Goal: Information Seeking & Learning: Learn about a topic

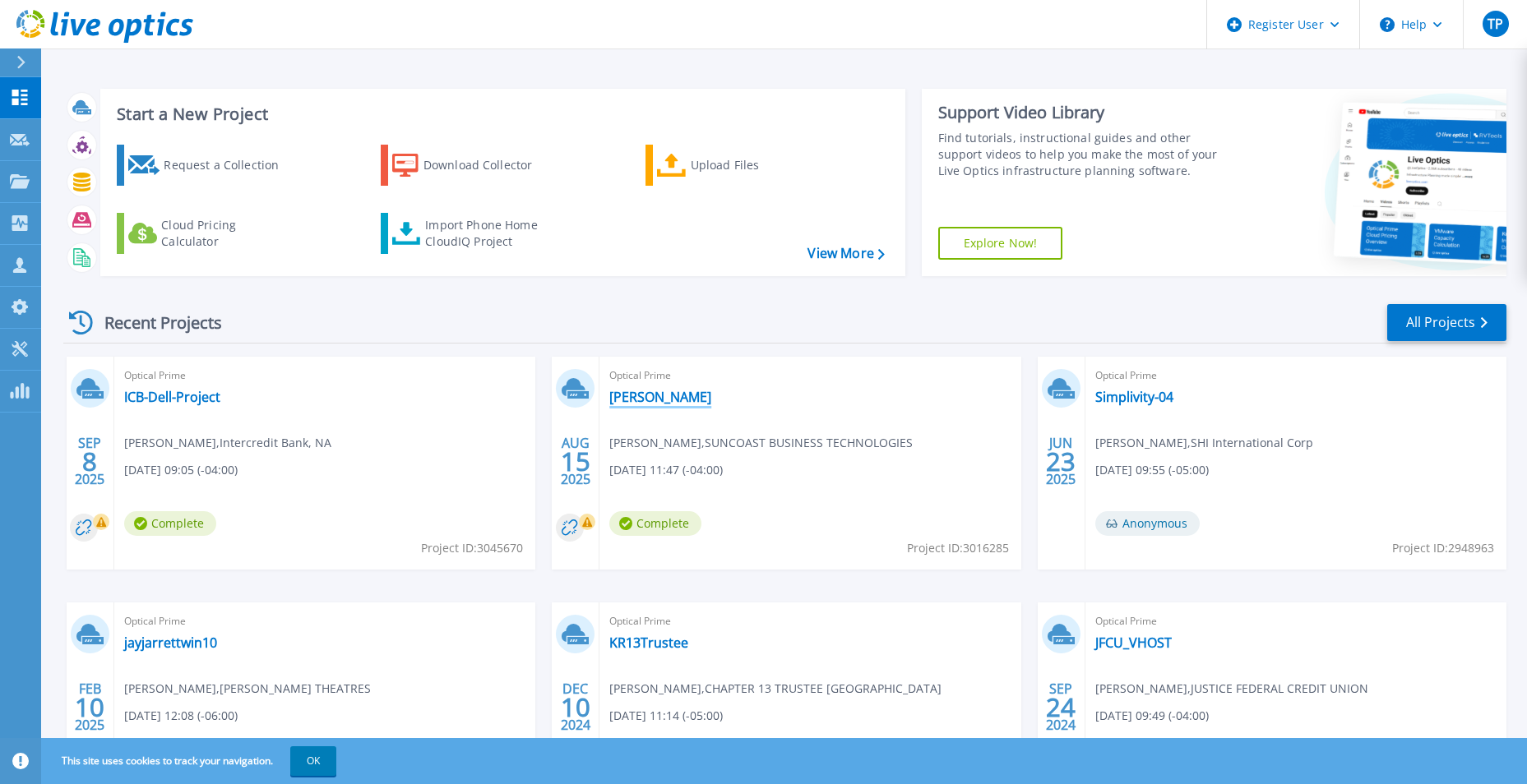
click at [645, 402] on link "[PERSON_NAME]" at bounding box center [660, 397] width 102 height 16
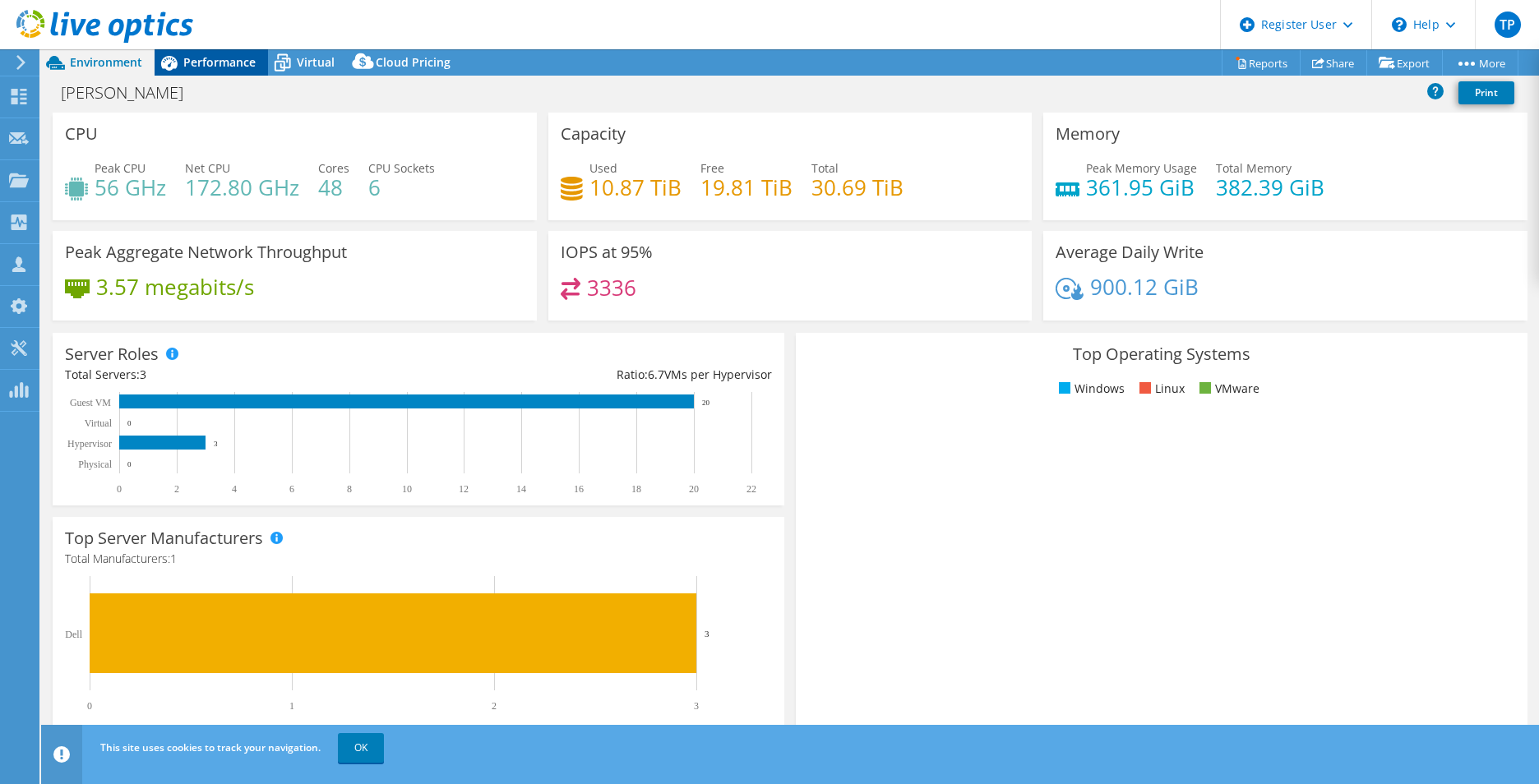
click at [227, 55] on span "Performance" at bounding box center [220, 62] width 72 height 15
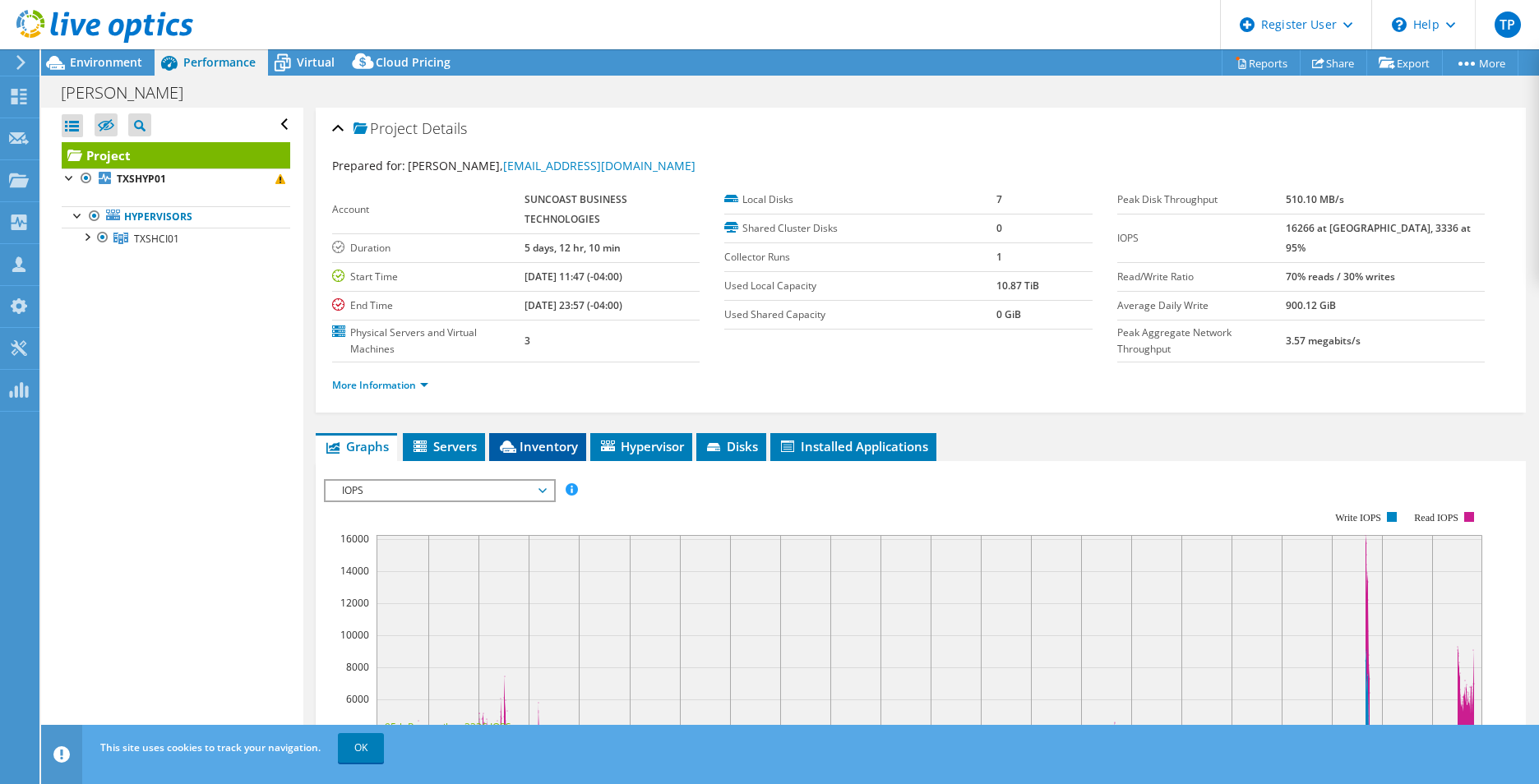
click at [526, 460] on li "Inventory" at bounding box center [538, 446] width 97 height 28
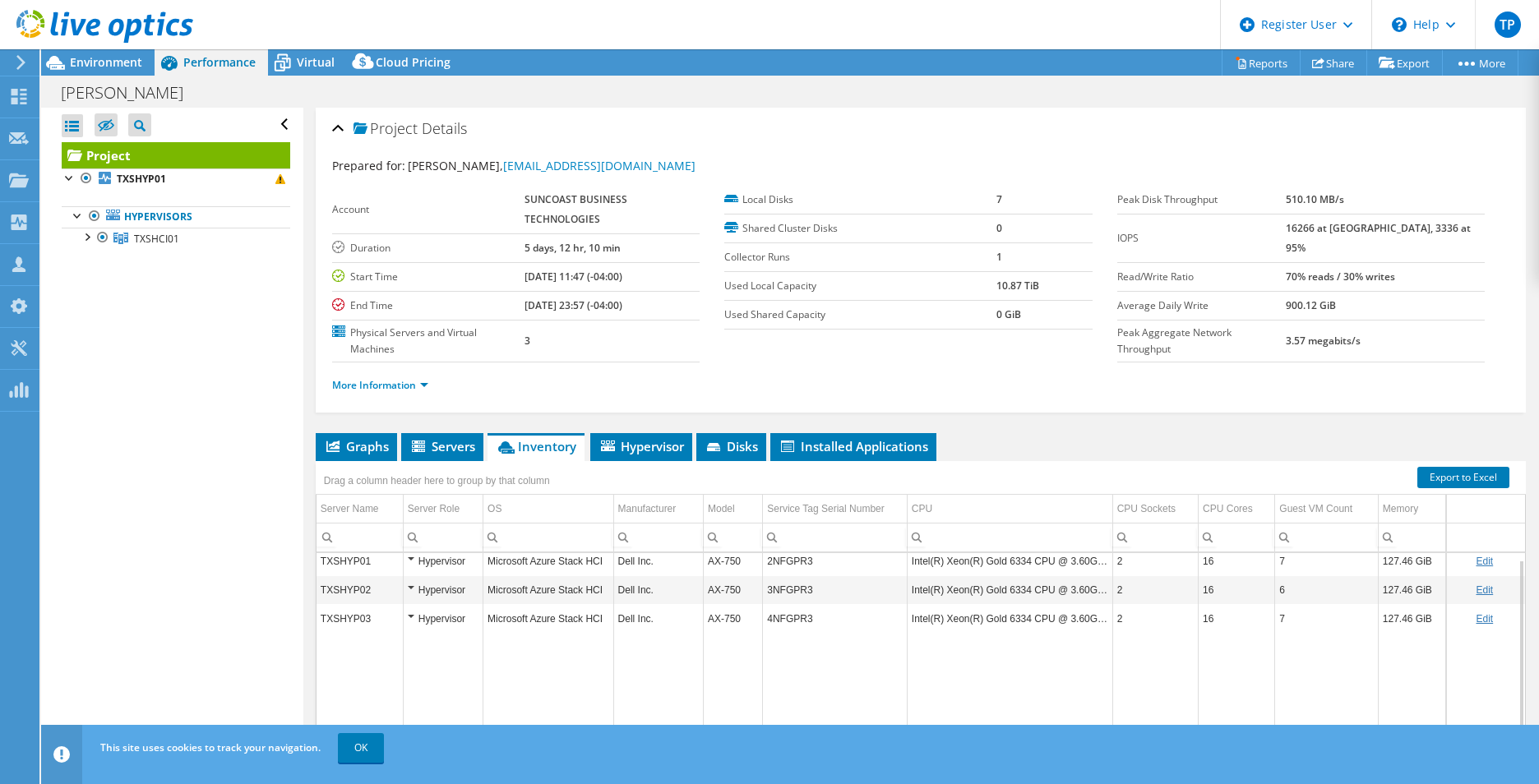
scroll to position [82, 0]
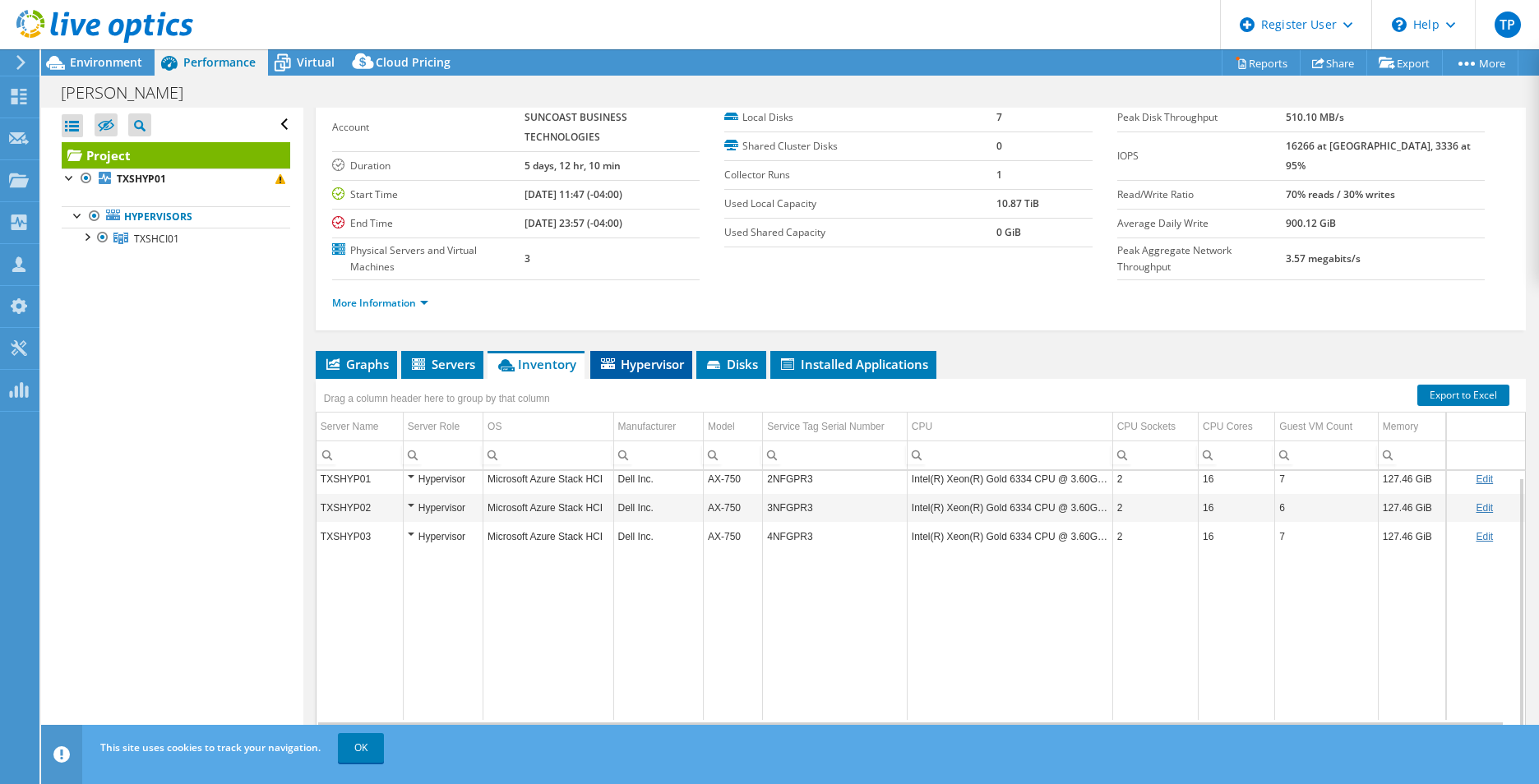
click at [633, 360] on span "Hypervisor" at bounding box center [641, 363] width 86 height 16
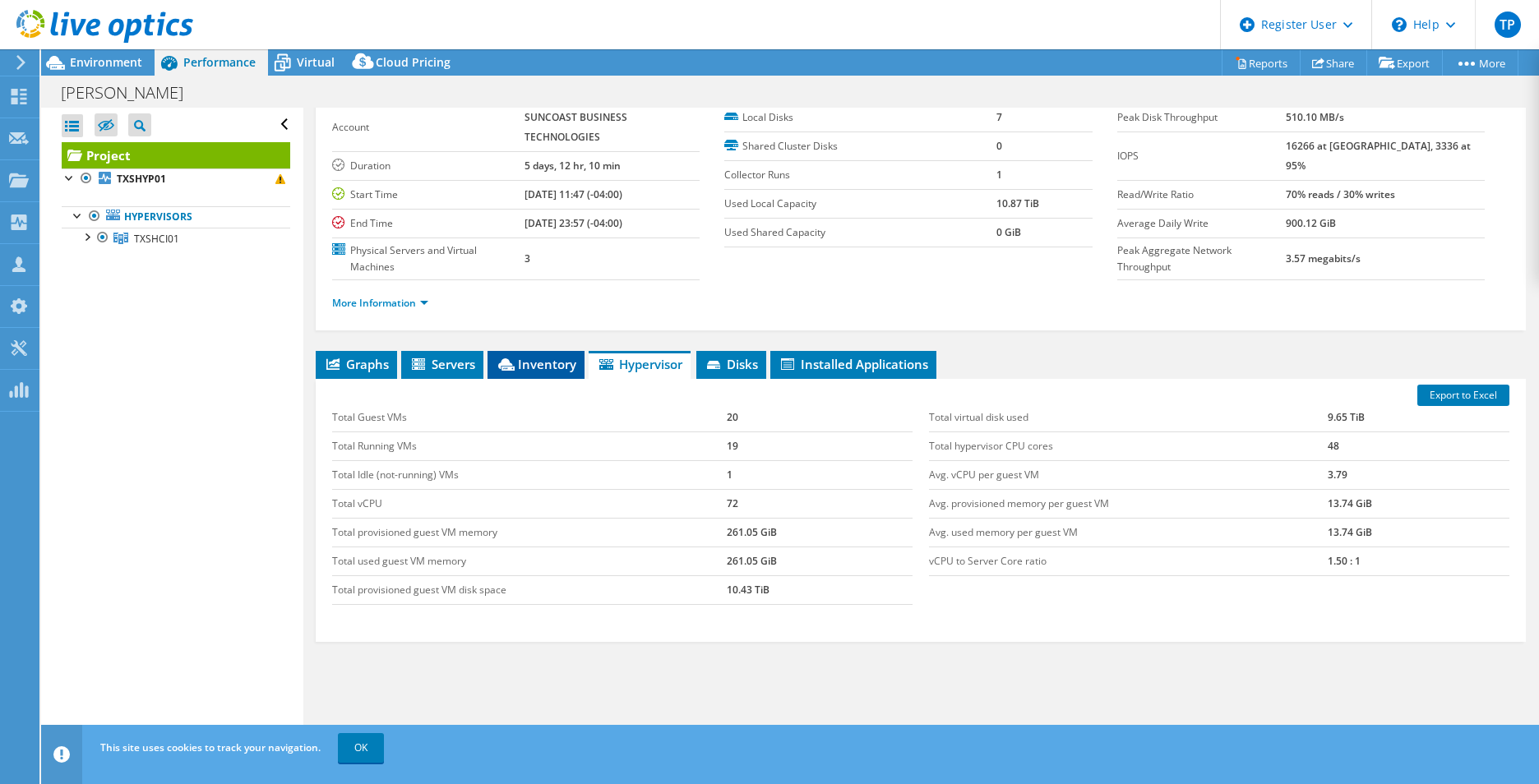
click at [557, 363] on span "Inventory" at bounding box center [536, 363] width 81 height 16
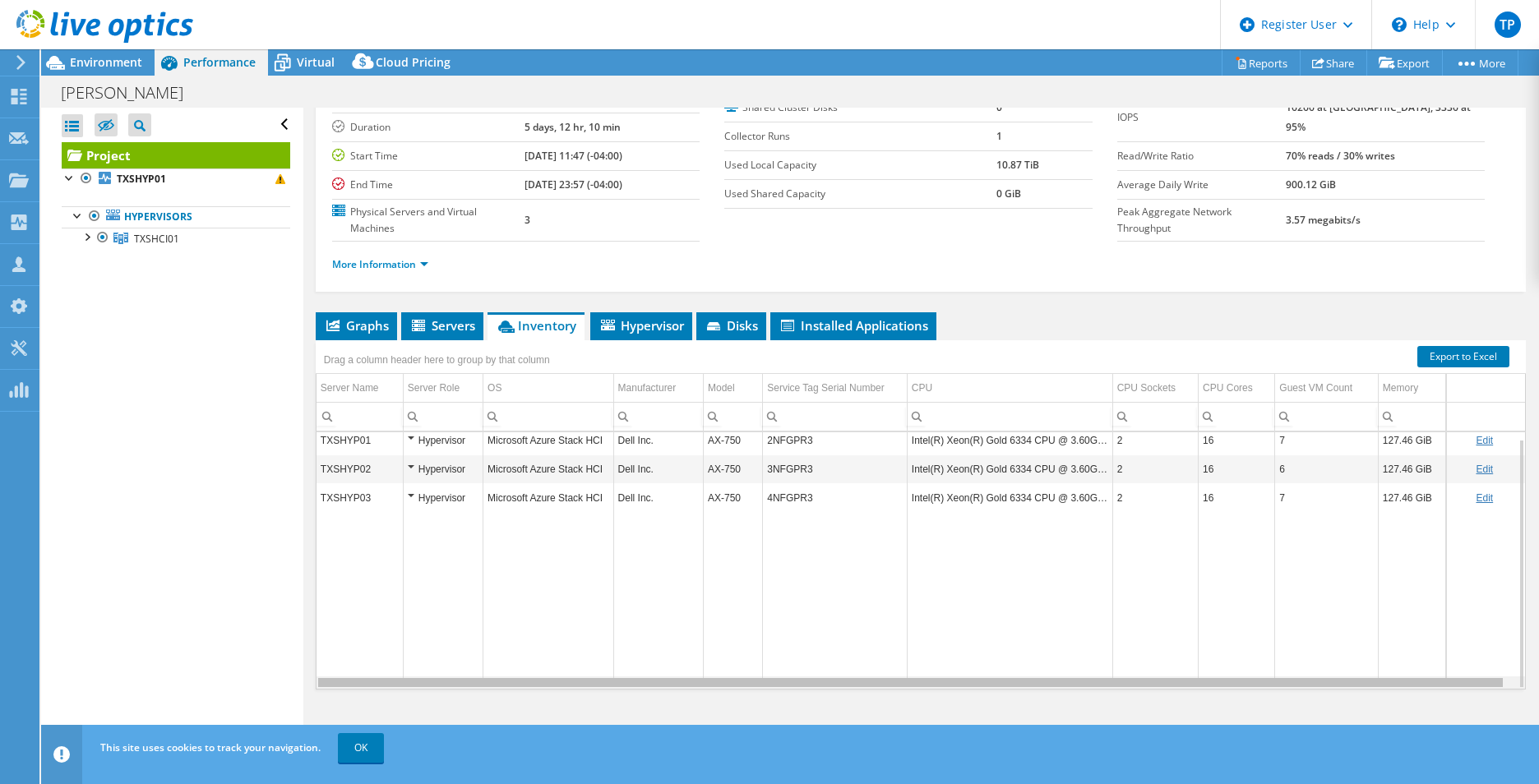
scroll to position [0, 9]
drag, startPoint x: 650, startPoint y: 685, endPoint x: 880, endPoint y: 687, distance: 230.0
click at [880, 687] on body "TP Dell User Tyler Prow Tyler.Prow@dell.com Dell My Profile Log Out \n Help Exp…" at bounding box center [769, 392] width 1539 height 784
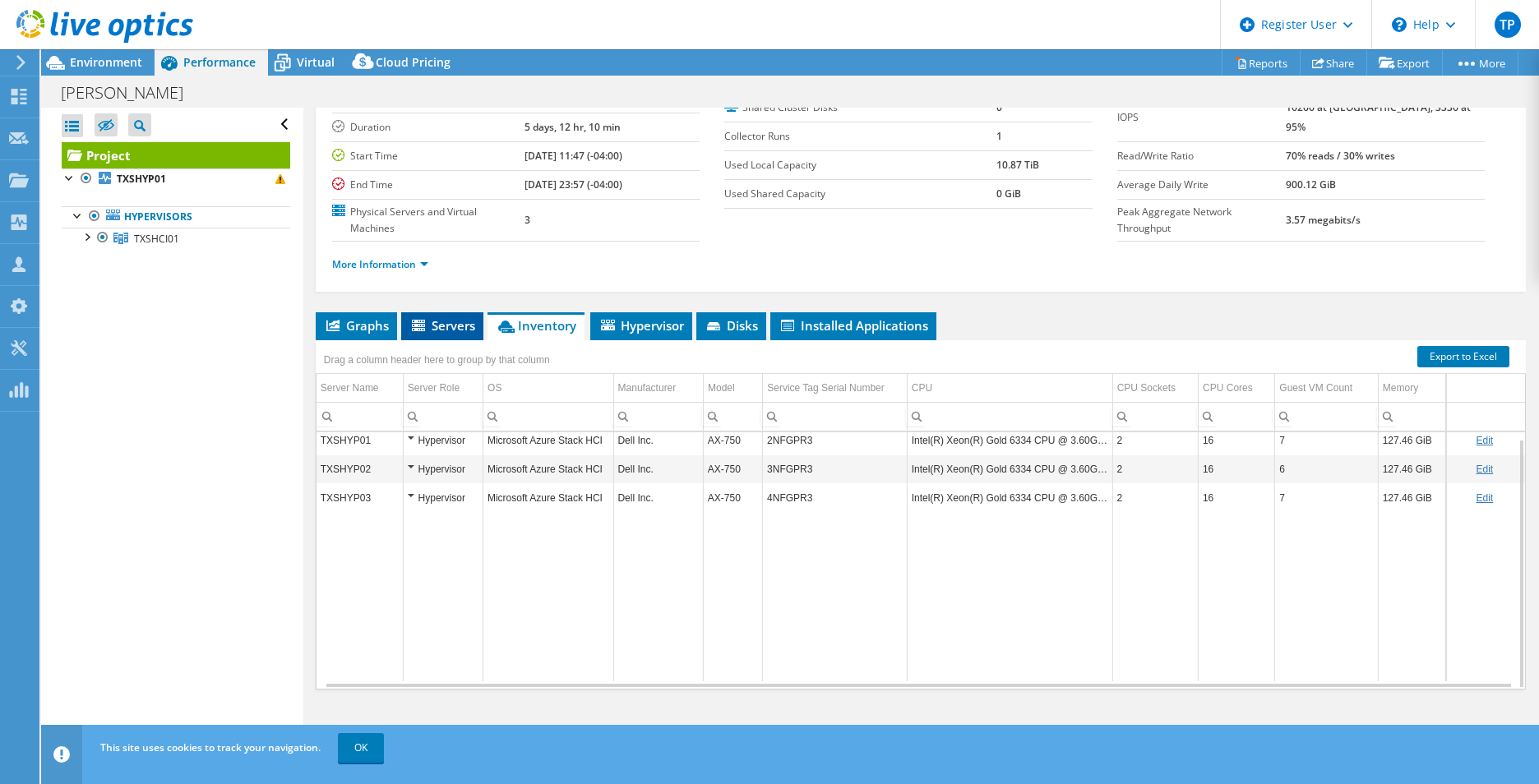
click at [443, 323] on span "Servers" at bounding box center [442, 325] width 66 height 16
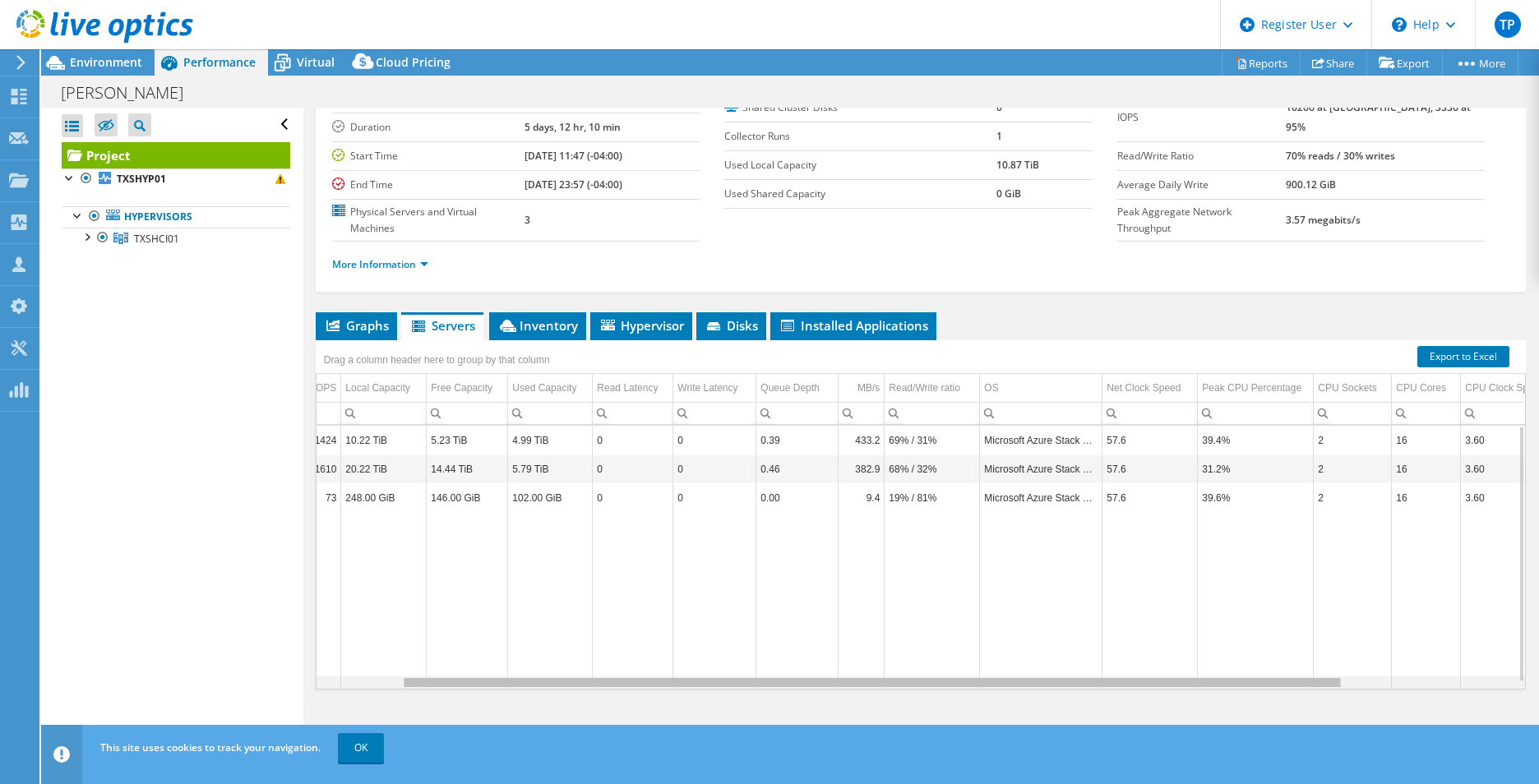
scroll to position [0, 0]
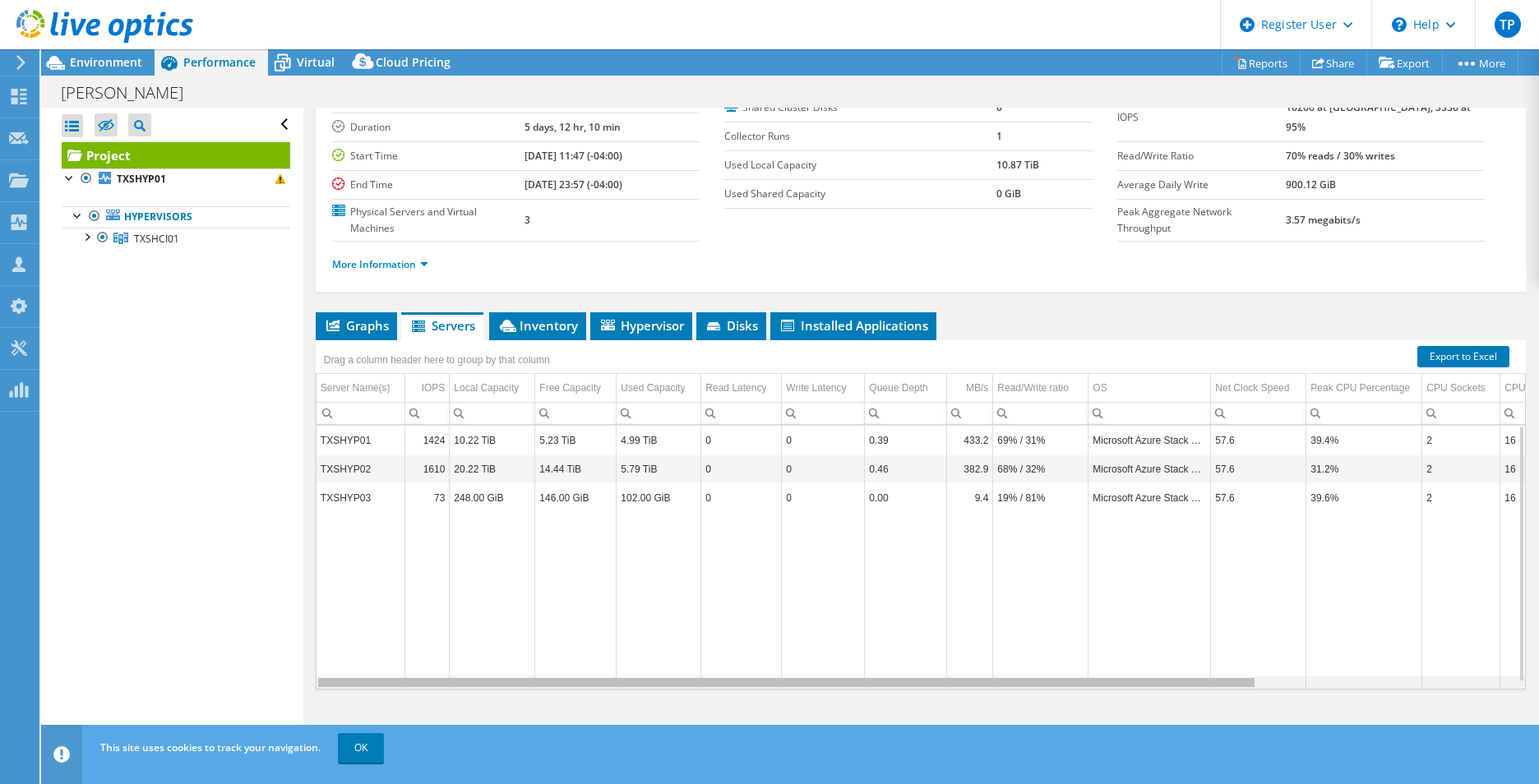
drag, startPoint x: 720, startPoint y: 680, endPoint x: 1133, endPoint y: 706, distance: 413.8
click at [1133, 706] on body "TP Dell User Tyler Prow Tyler.Prow@dell.com Dell My Profile Log Out \n Help Exp…" at bounding box center [769, 392] width 1539 height 784
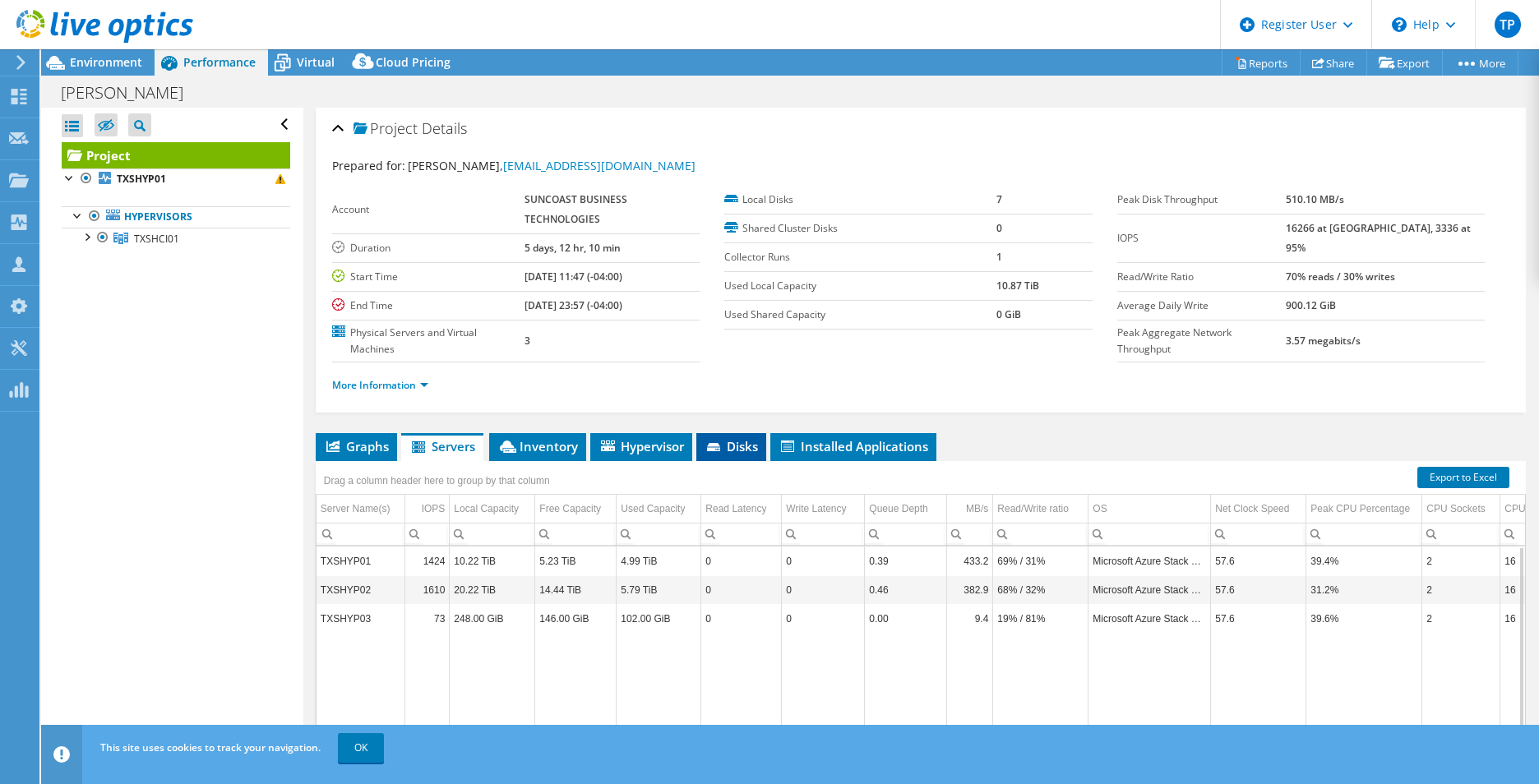
click at [726, 444] on span "Disks" at bounding box center [731, 446] width 53 height 16
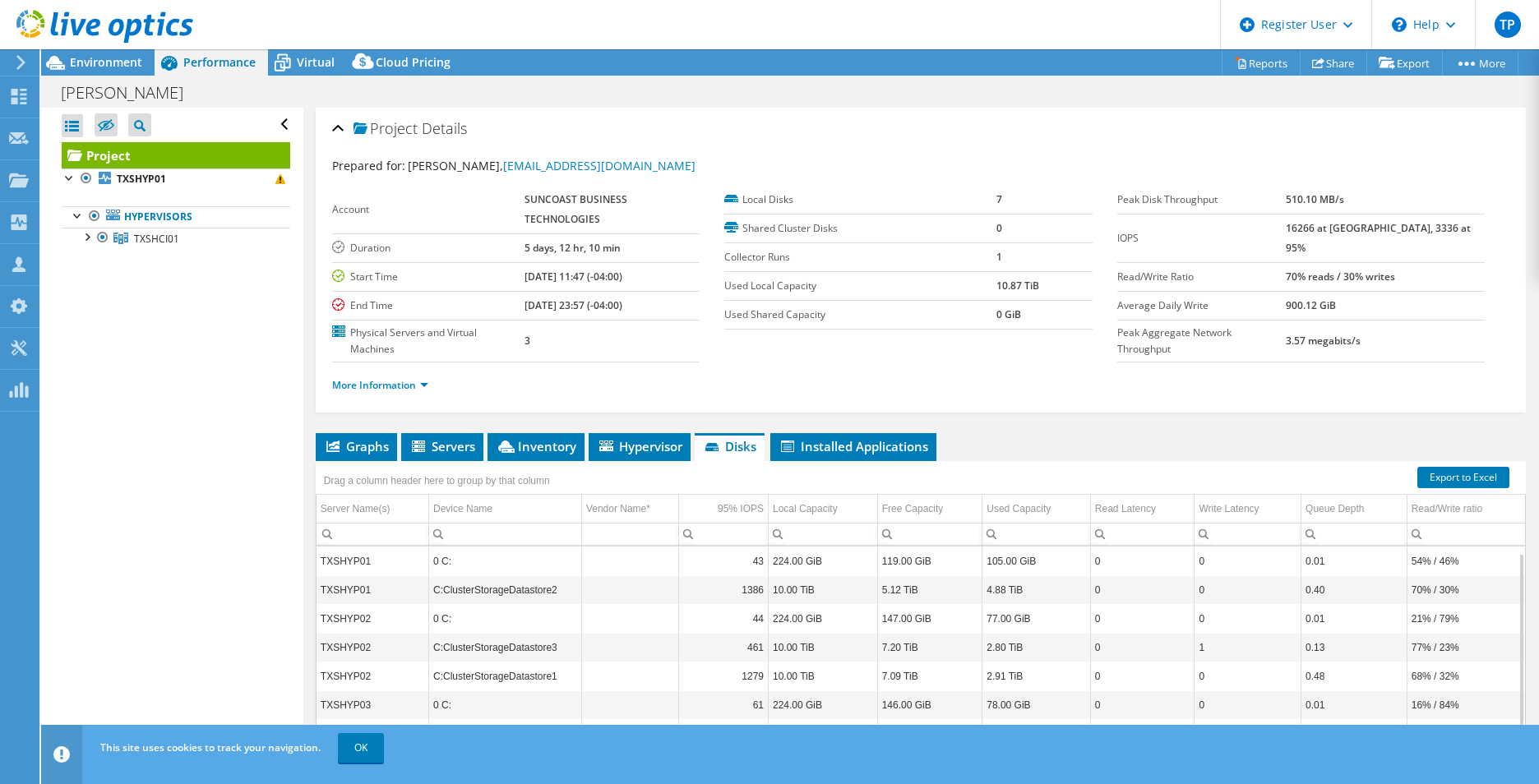
scroll to position [121, 0]
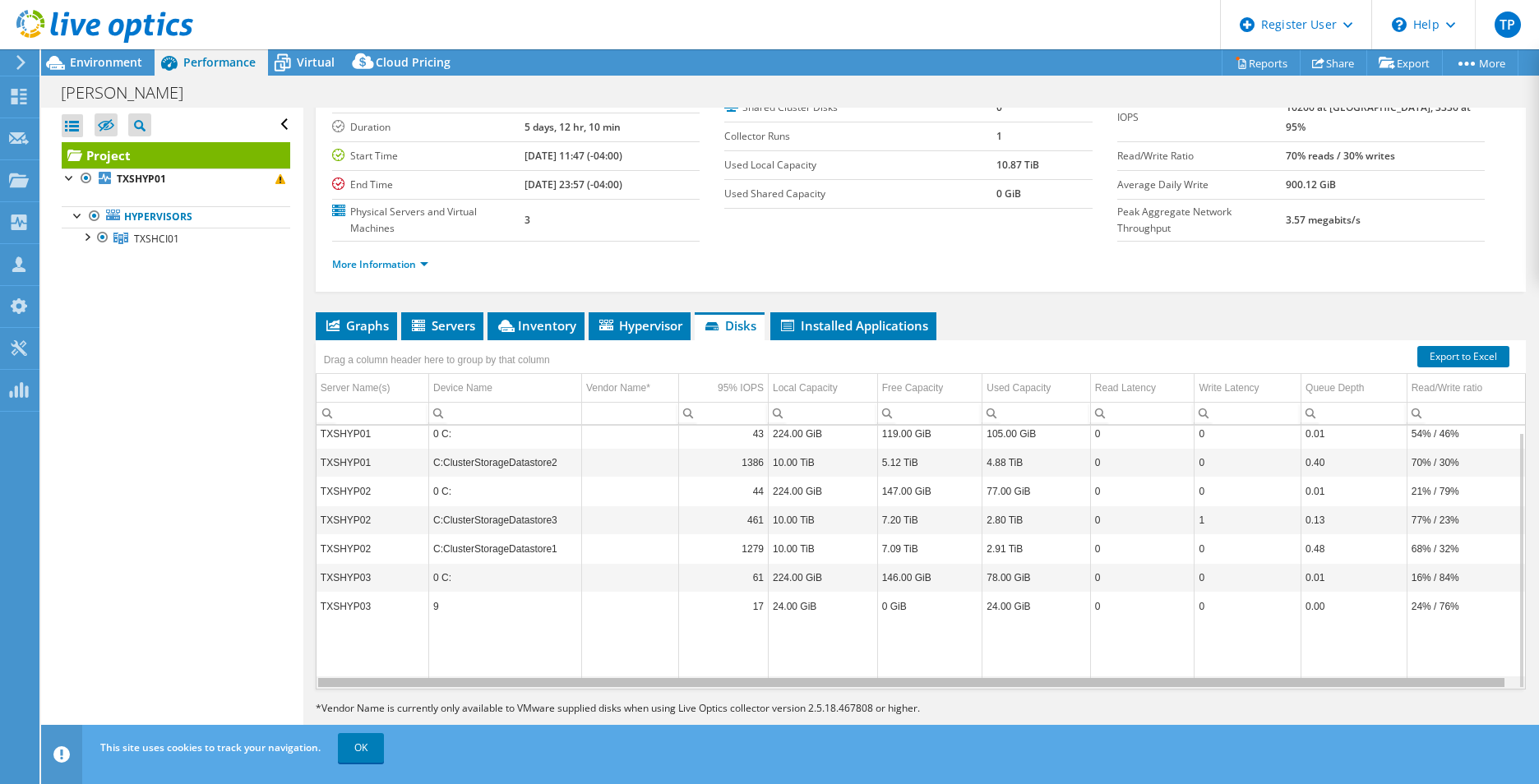
drag, startPoint x: 893, startPoint y: 685, endPoint x: 804, endPoint y: 681, distance: 89.1
click at [804, 681] on body "TP Dell User Tyler Prow Tyler.Prow@dell.com Dell My Profile Log Out \n Help Exp…" at bounding box center [769, 392] width 1539 height 784
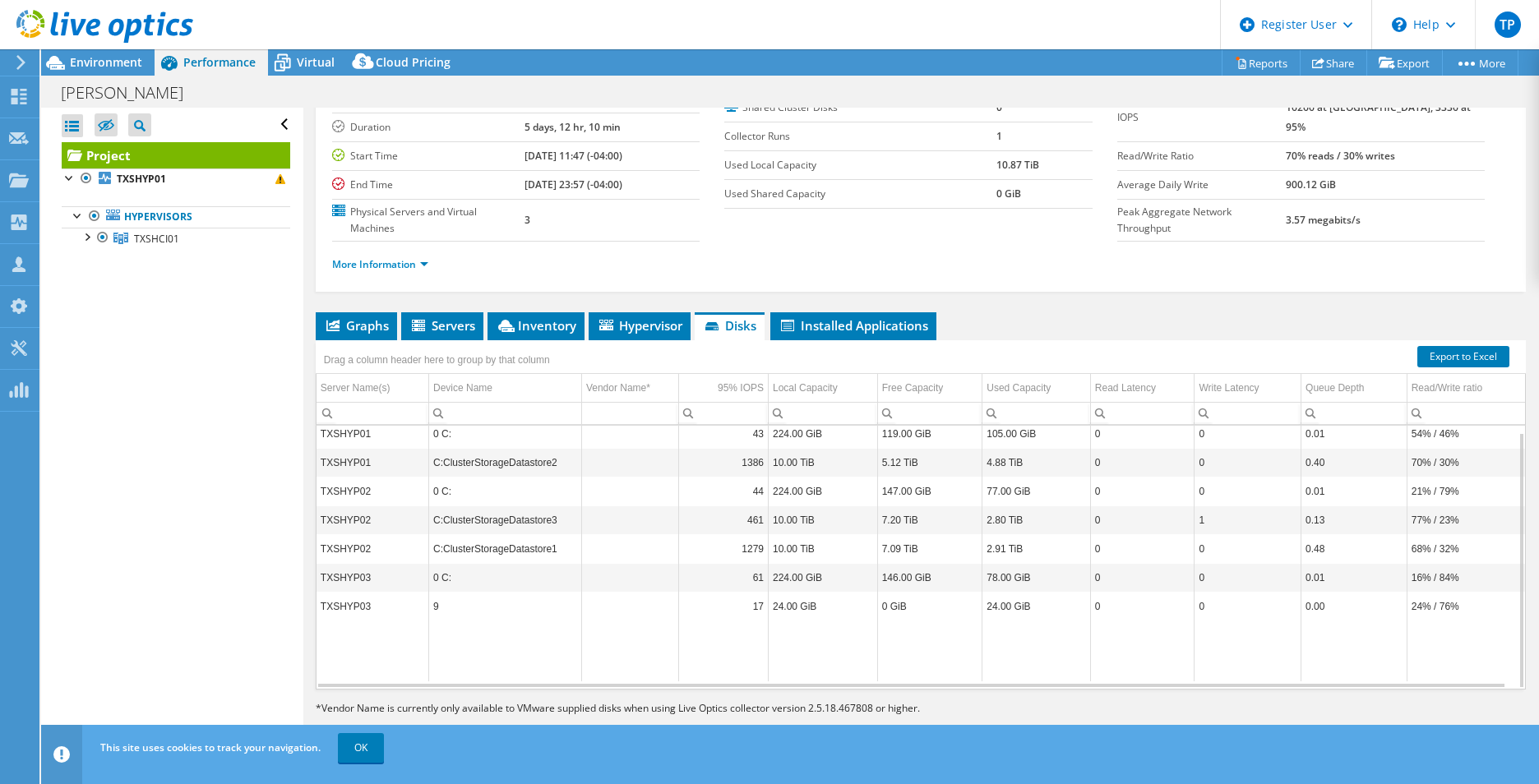
click at [450, 306] on div "Project Details Prepared for: Kevin Baylor, kbaylor@allianceitllc.com Account S…" at bounding box center [921, 369] width 1235 height 765
click at [451, 325] on span "Servers" at bounding box center [442, 325] width 66 height 16
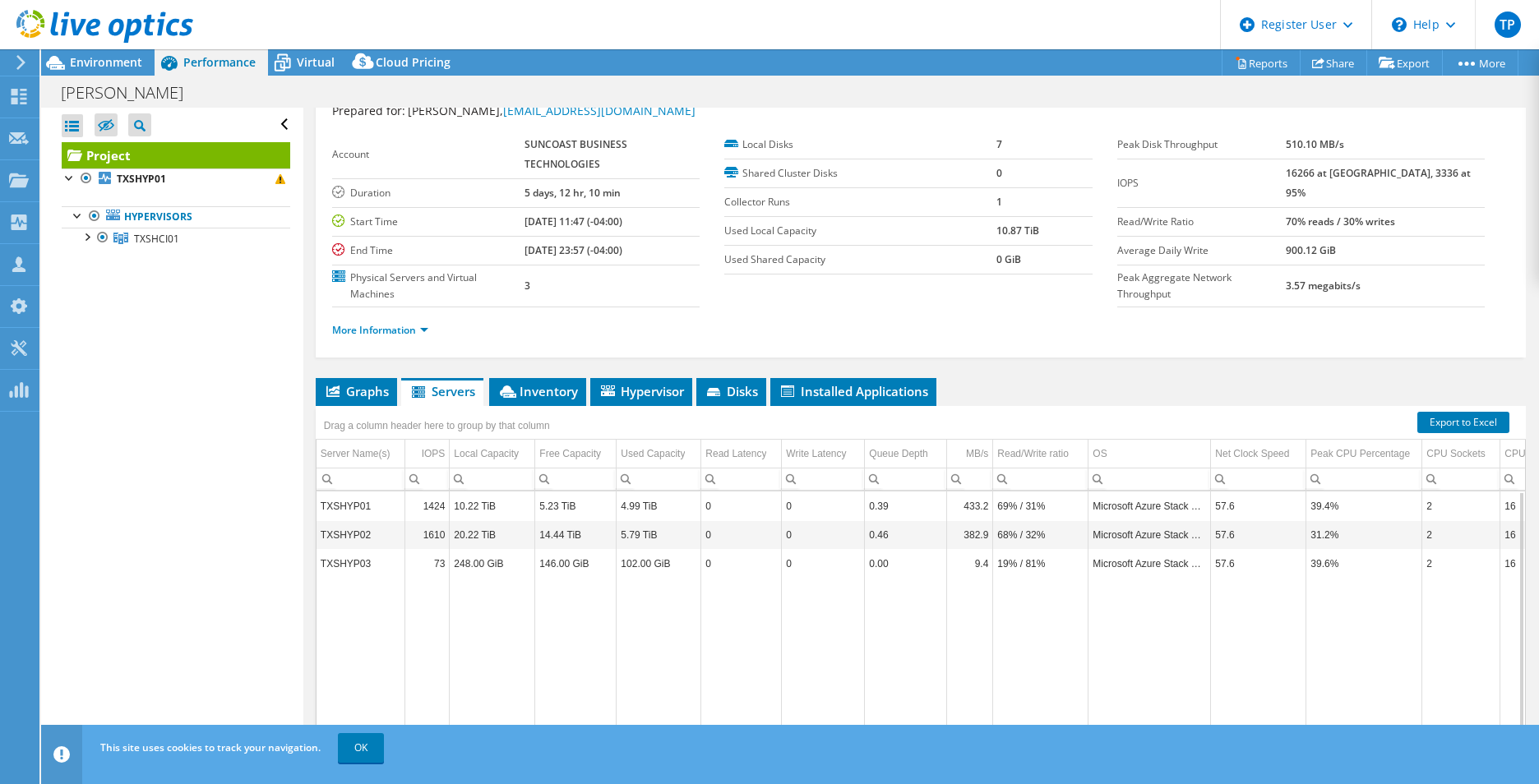
scroll to position [0, 0]
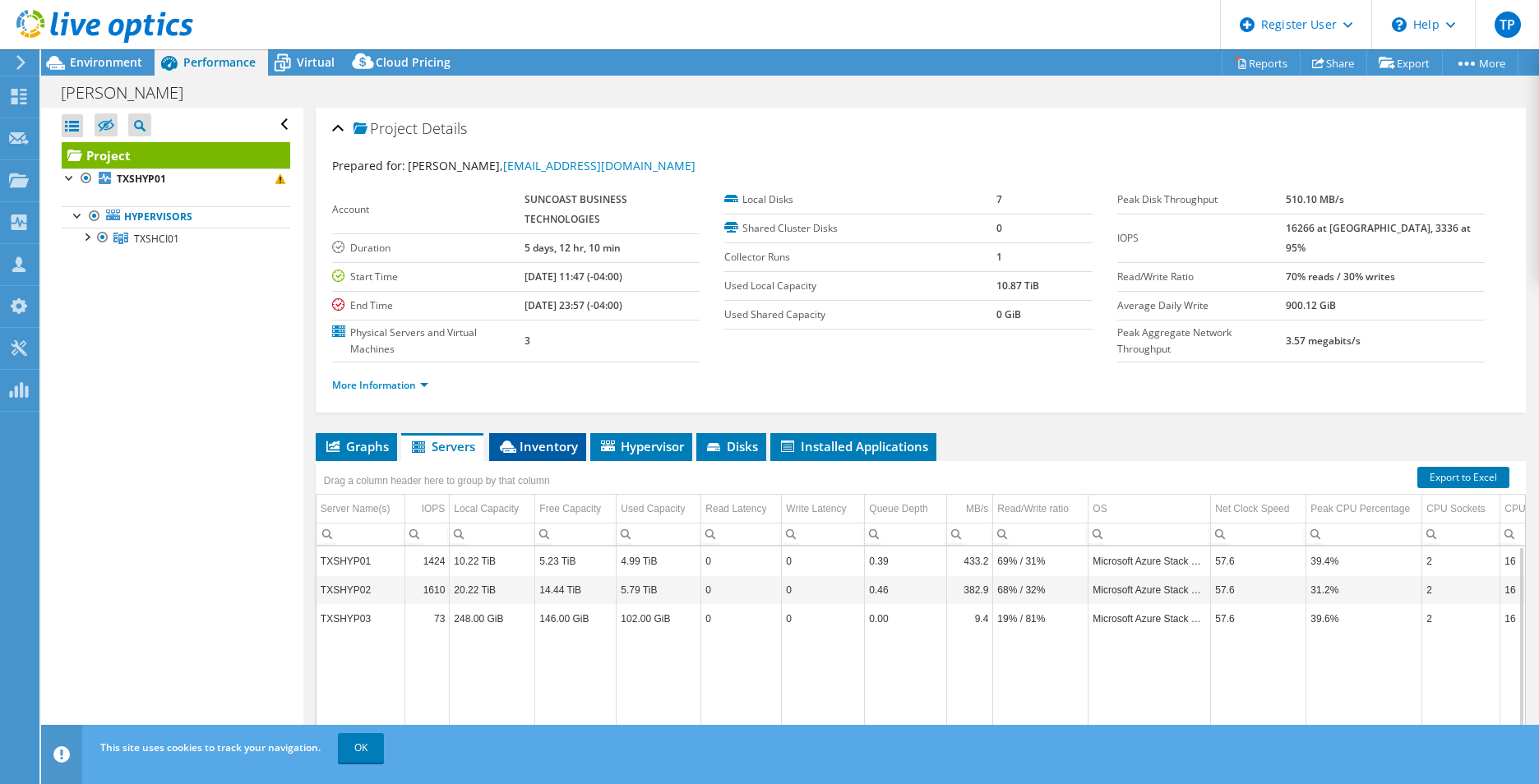
click at [529, 441] on span "Inventory" at bounding box center [538, 446] width 81 height 16
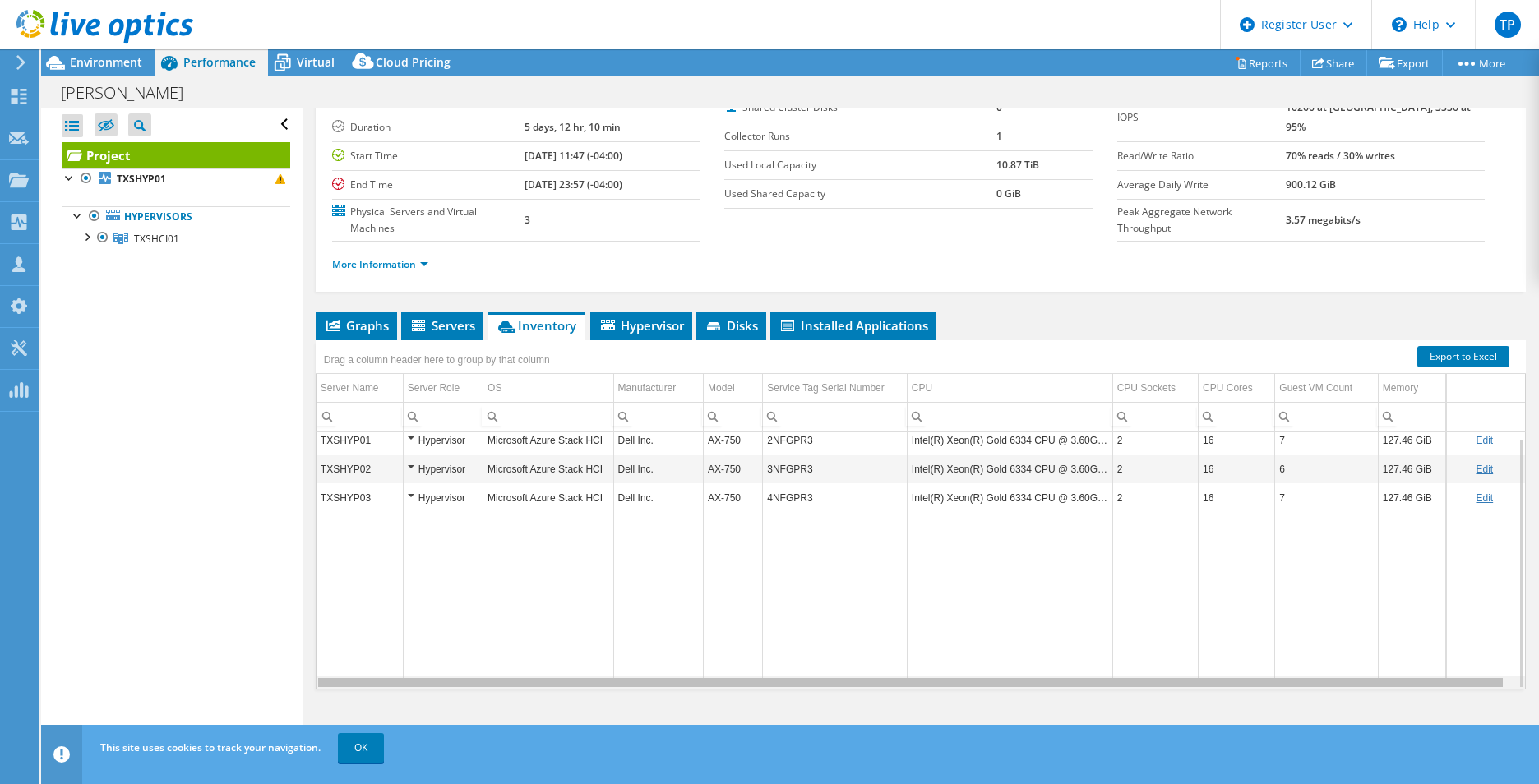
scroll to position [0, 9]
drag, startPoint x: 1010, startPoint y: 684, endPoint x: 1121, endPoint y: 680, distance: 111.1
click at [1121, 680] on body "TP Dell User Tyler Prow Tyler.Prow@dell.com Dell My Profile Log Out \n Help Exp…" at bounding box center [769, 392] width 1539 height 784
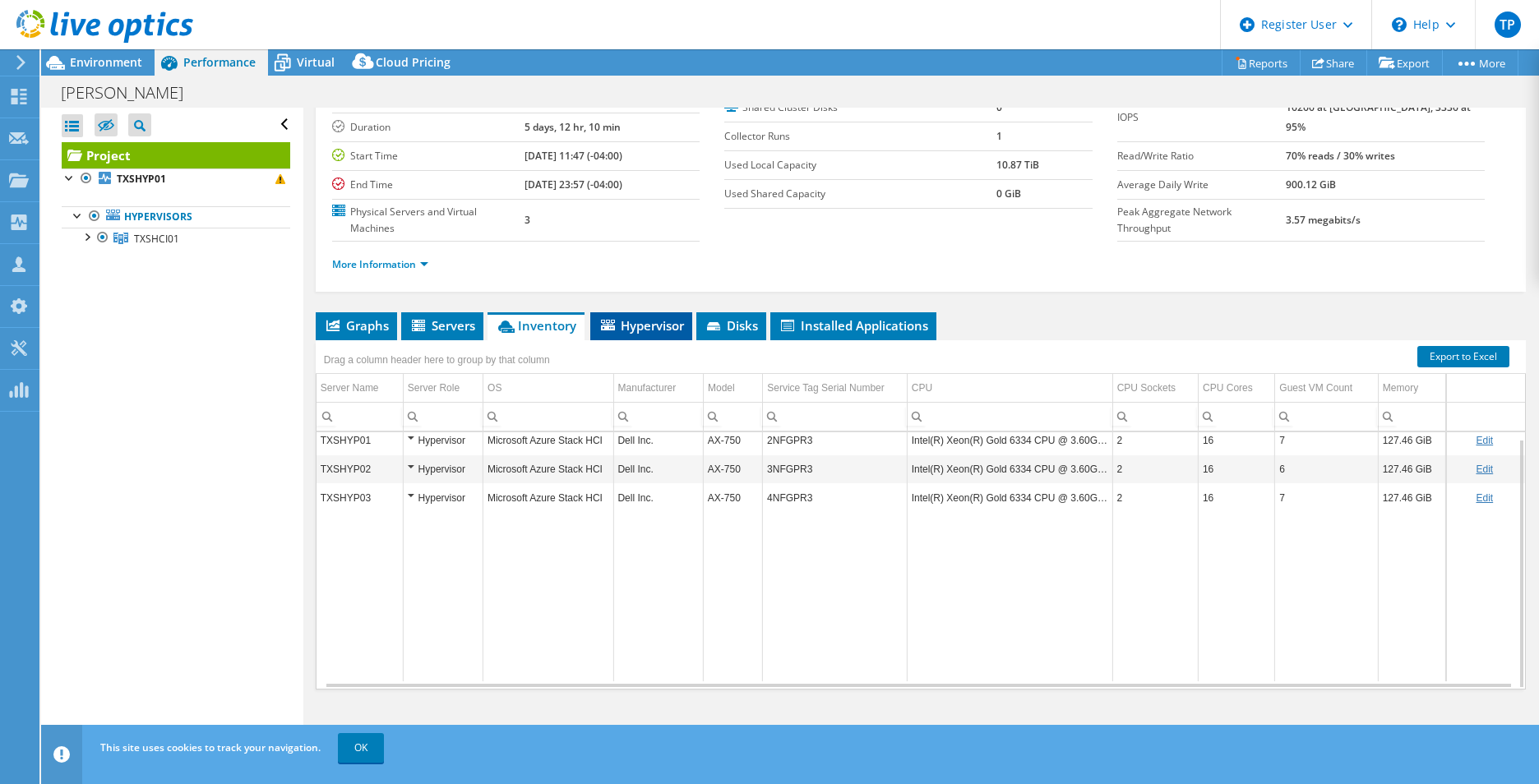
click at [668, 322] on span "Hypervisor" at bounding box center [641, 325] width 86 height 16
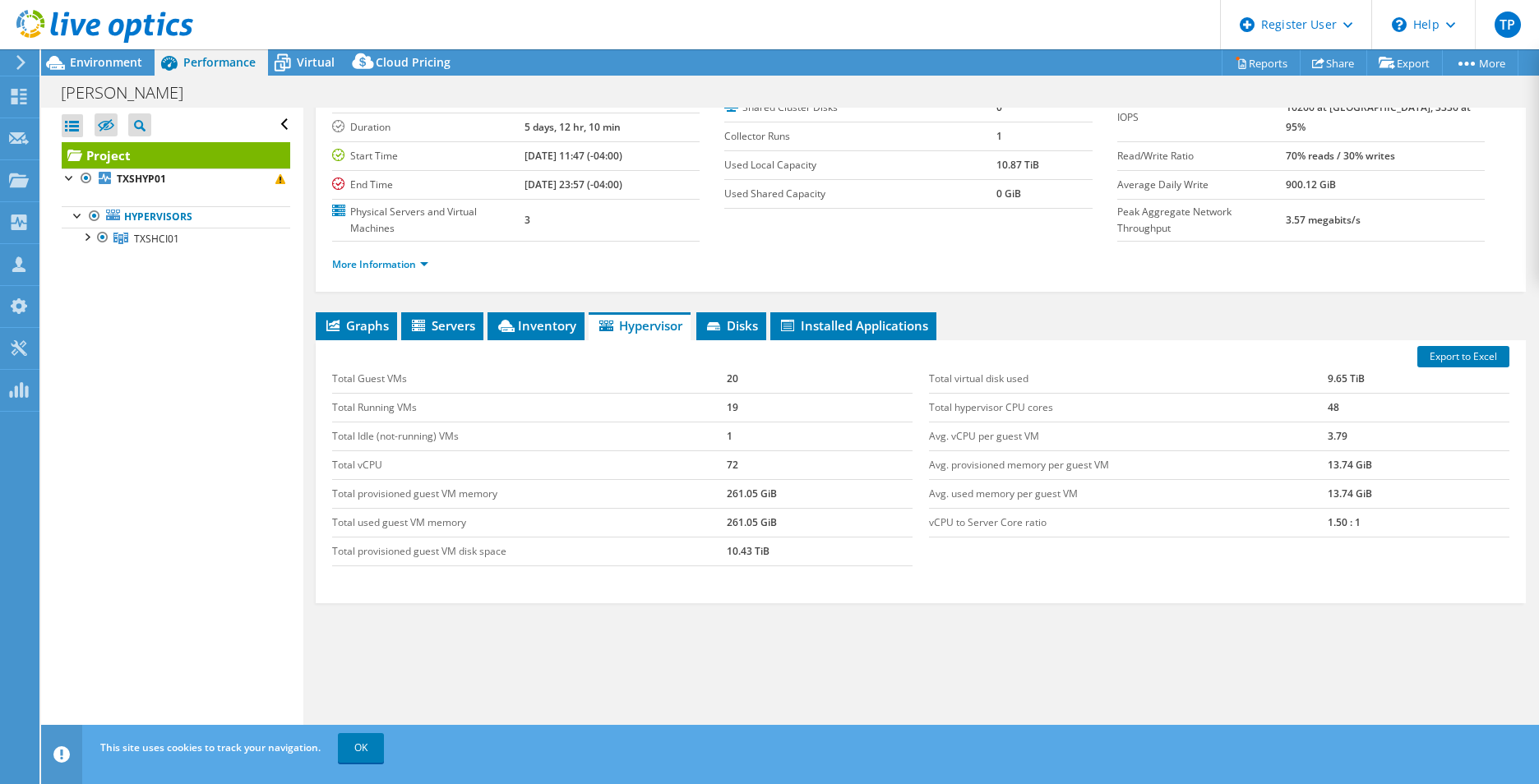
click at [746, 309] on div "Project Details Prepared for: Kevin Baylor, kbaylor@allianceitllc.com Account S…" at bounding box center [921, 369] width 1235 height 765
click at [735, 322] on span "Disks" at bounding box center [731, 325] width 53 height 16
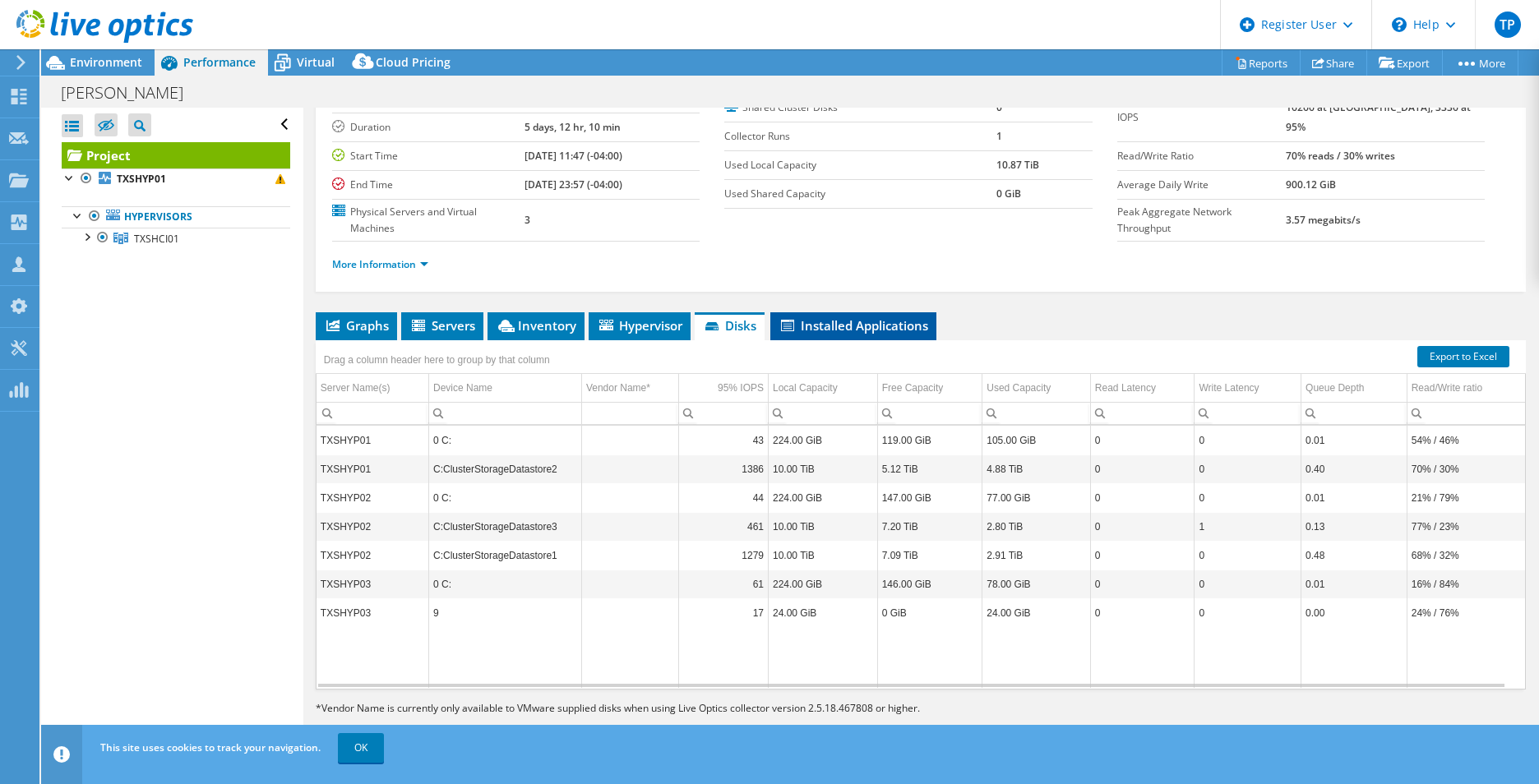
click at [878, 323] on span "Installed Applications" at bounding box center [853, 325] width 149 height 16
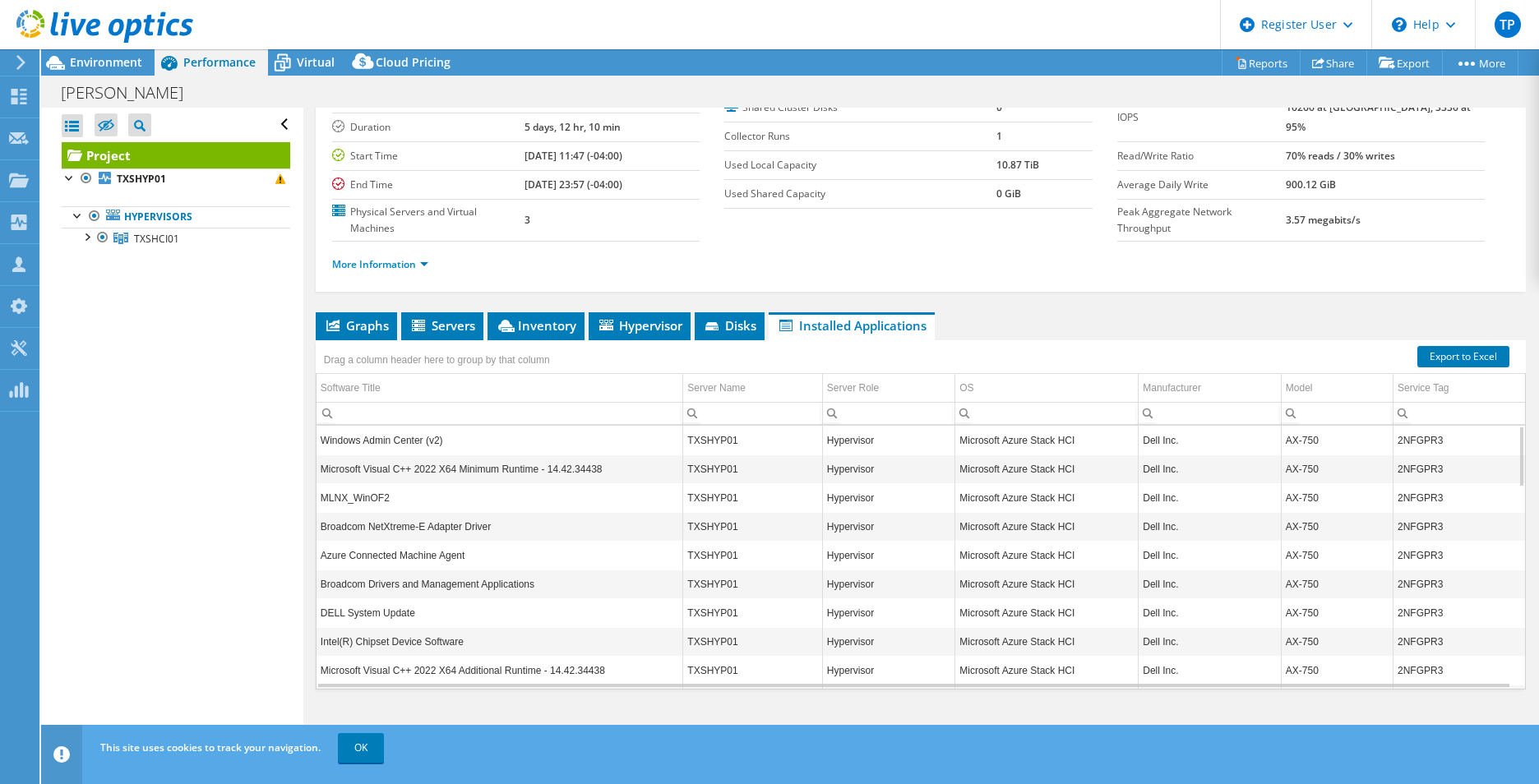
scroll to position [0, 0]
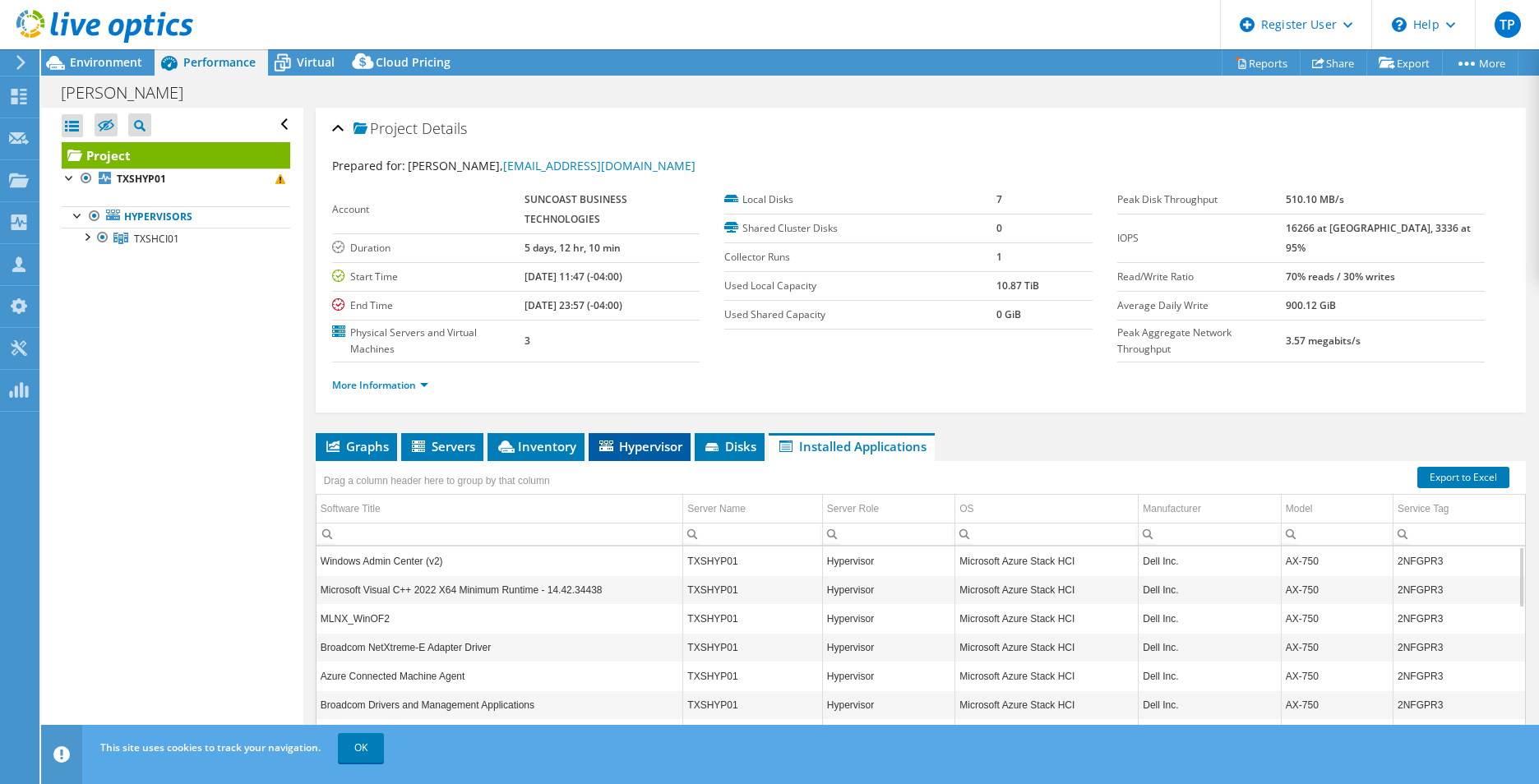
click at [647, 445] on span "Hypervisor" at bounding box center [640, 446] width 86 height 16
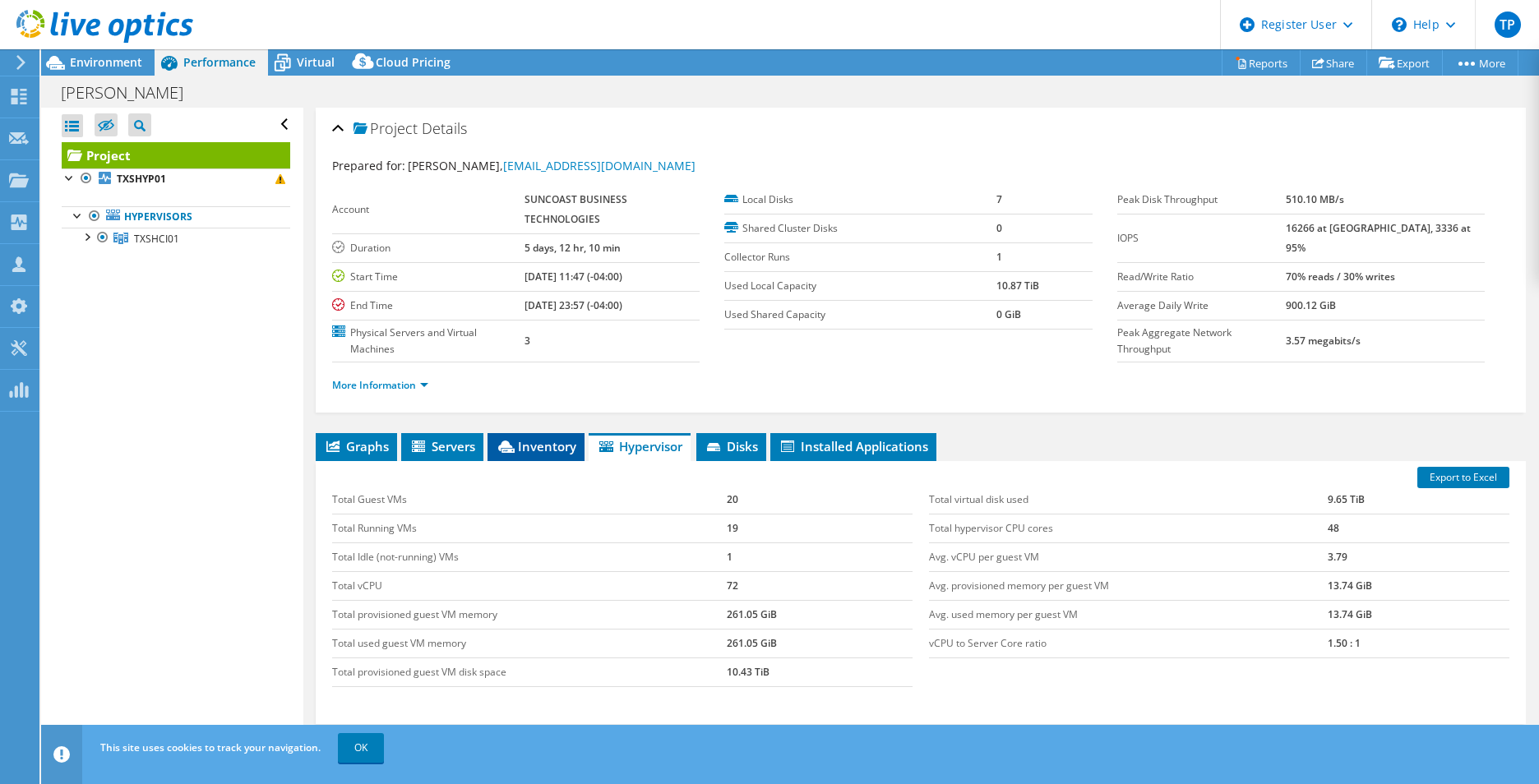
click at [537, 456] on li "Inventory" at bounding box center [536, 446] width 97 height 28
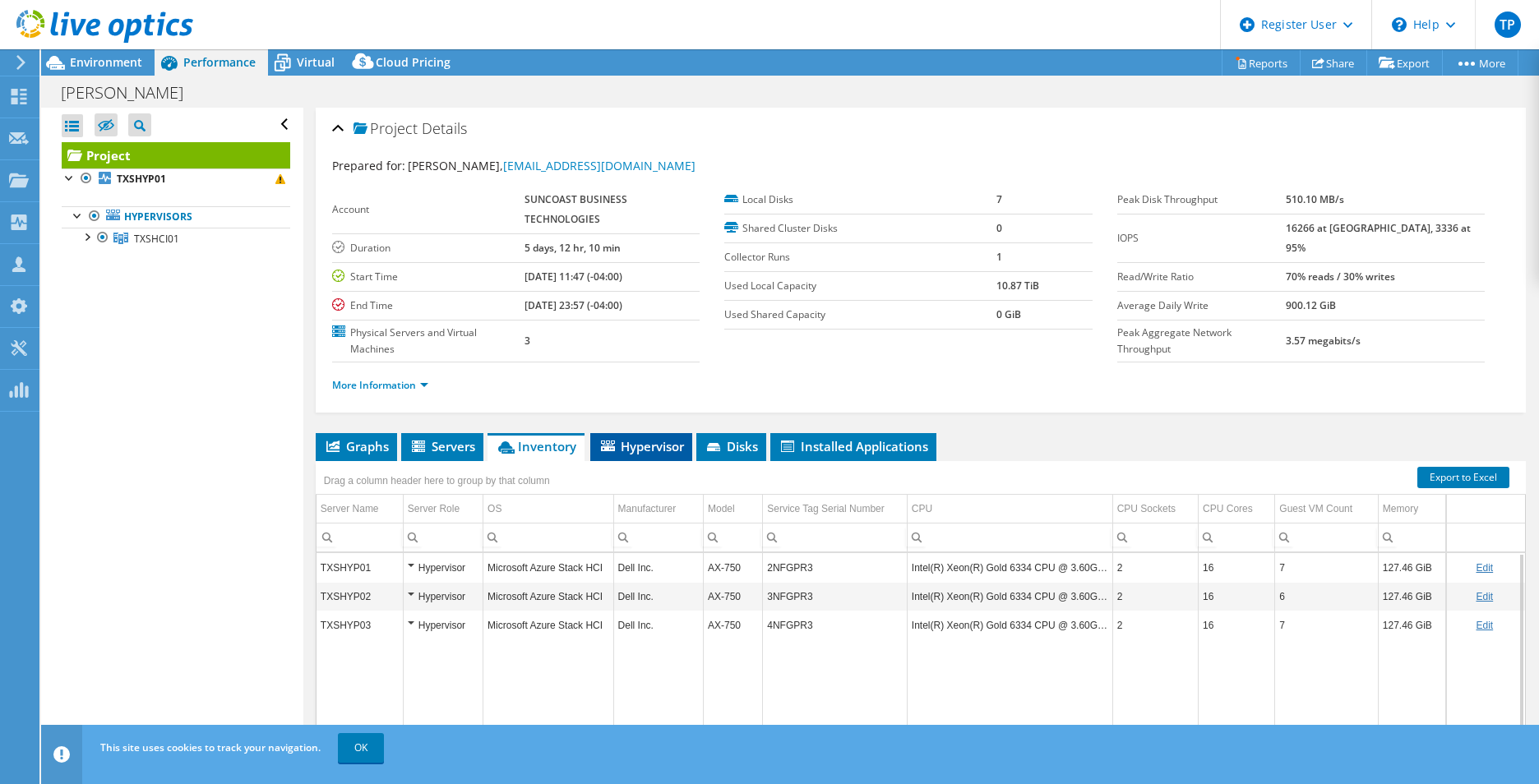
click at [665, 450] on span "Hypervisor" at bounding box center [641, 446] width 86 height 16
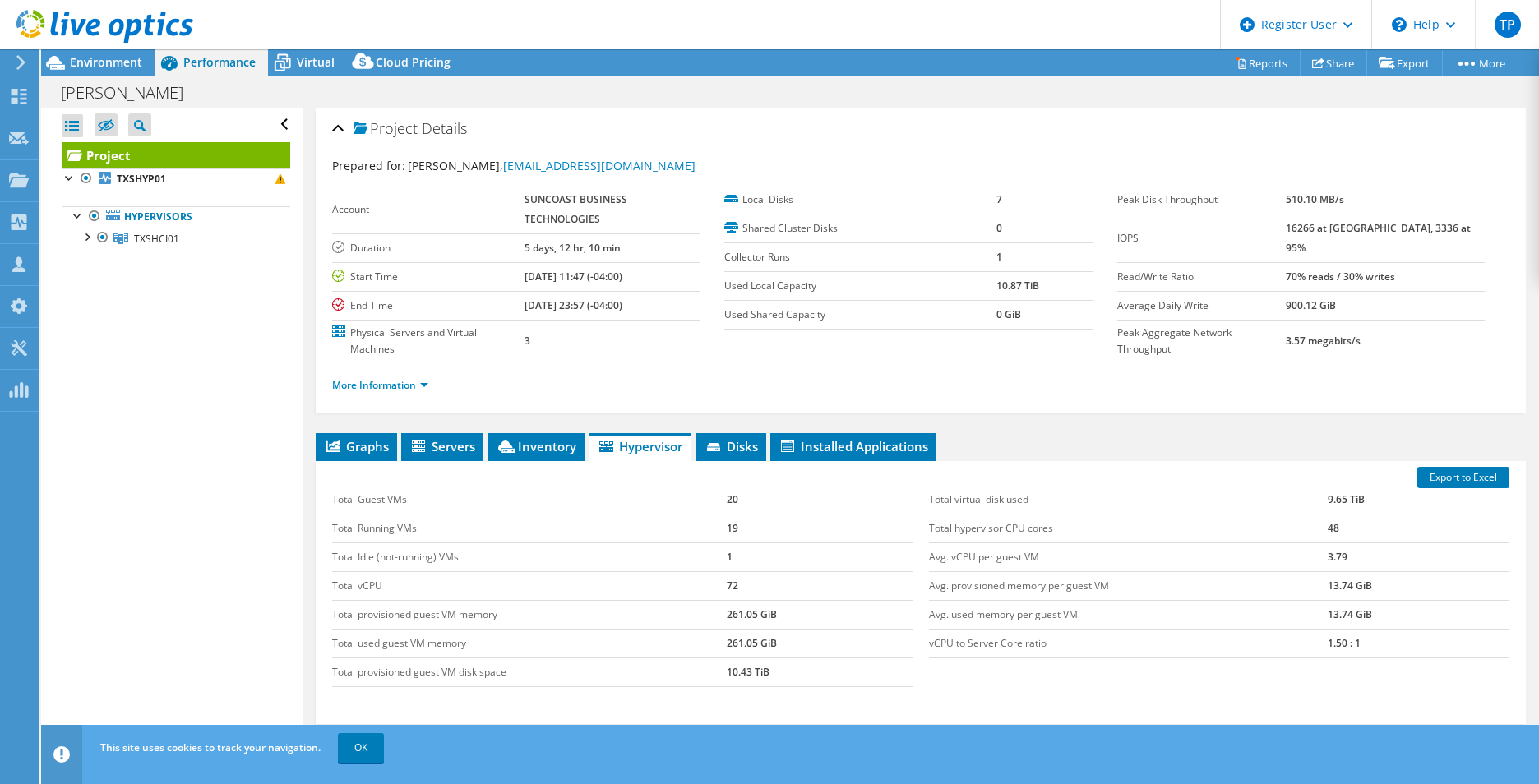
click at [735, 431] on div "Project Details Prepared for: Kevin Baylor, kbaylor@allianceitllc.com Account S…" at bounding box center [921, 490] width 1235 height 765
click at [735, 445] on span "Disks" at bounding box center [731, 446] width 53 height 16
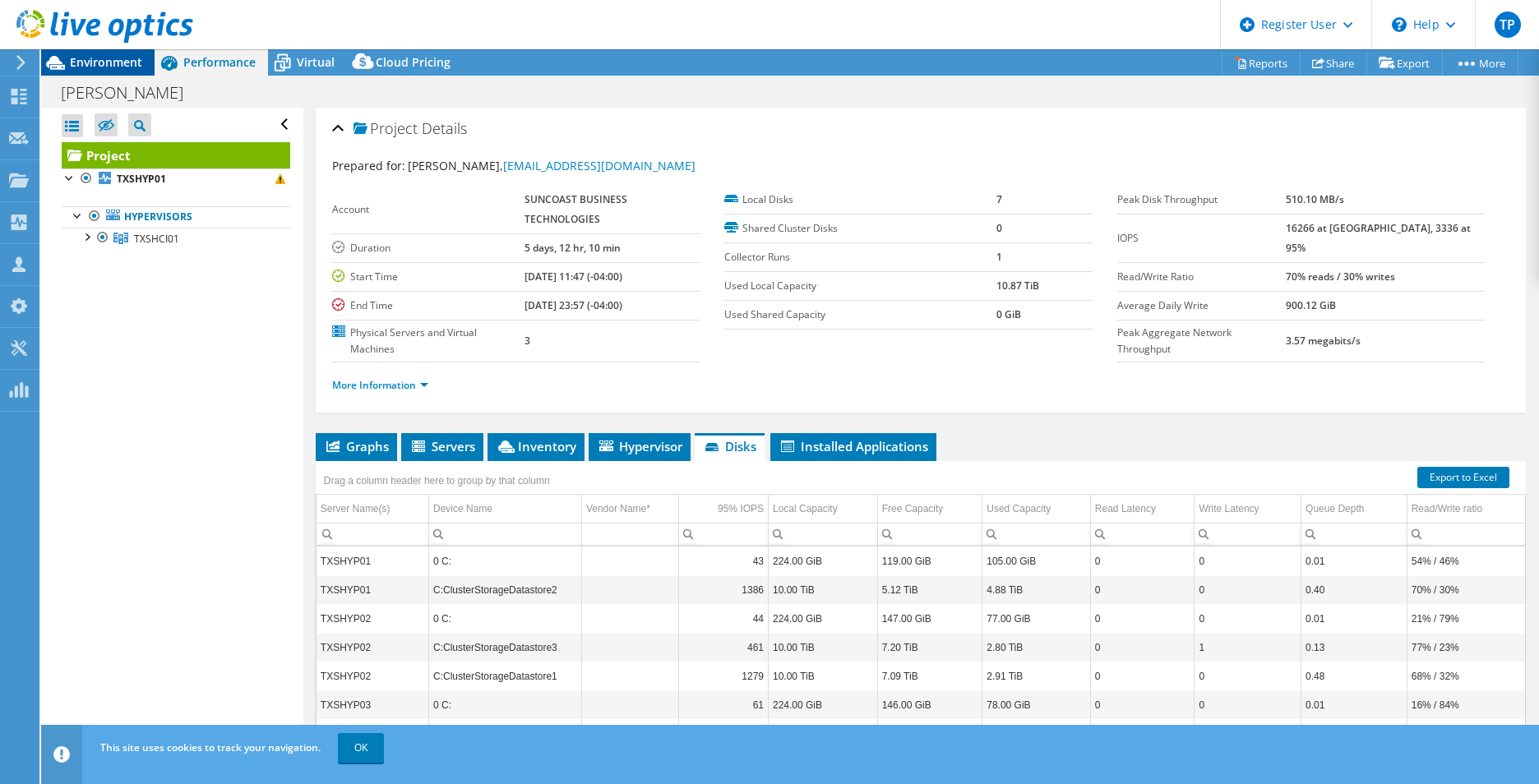
drag, startPoint x: 102, startPoint y: 57, endPoint x: 114, endPoint y: 59, distance: 12.2
click at [109, 58] on span "Environment" at bounding box center [106, 62] width 72 height 15
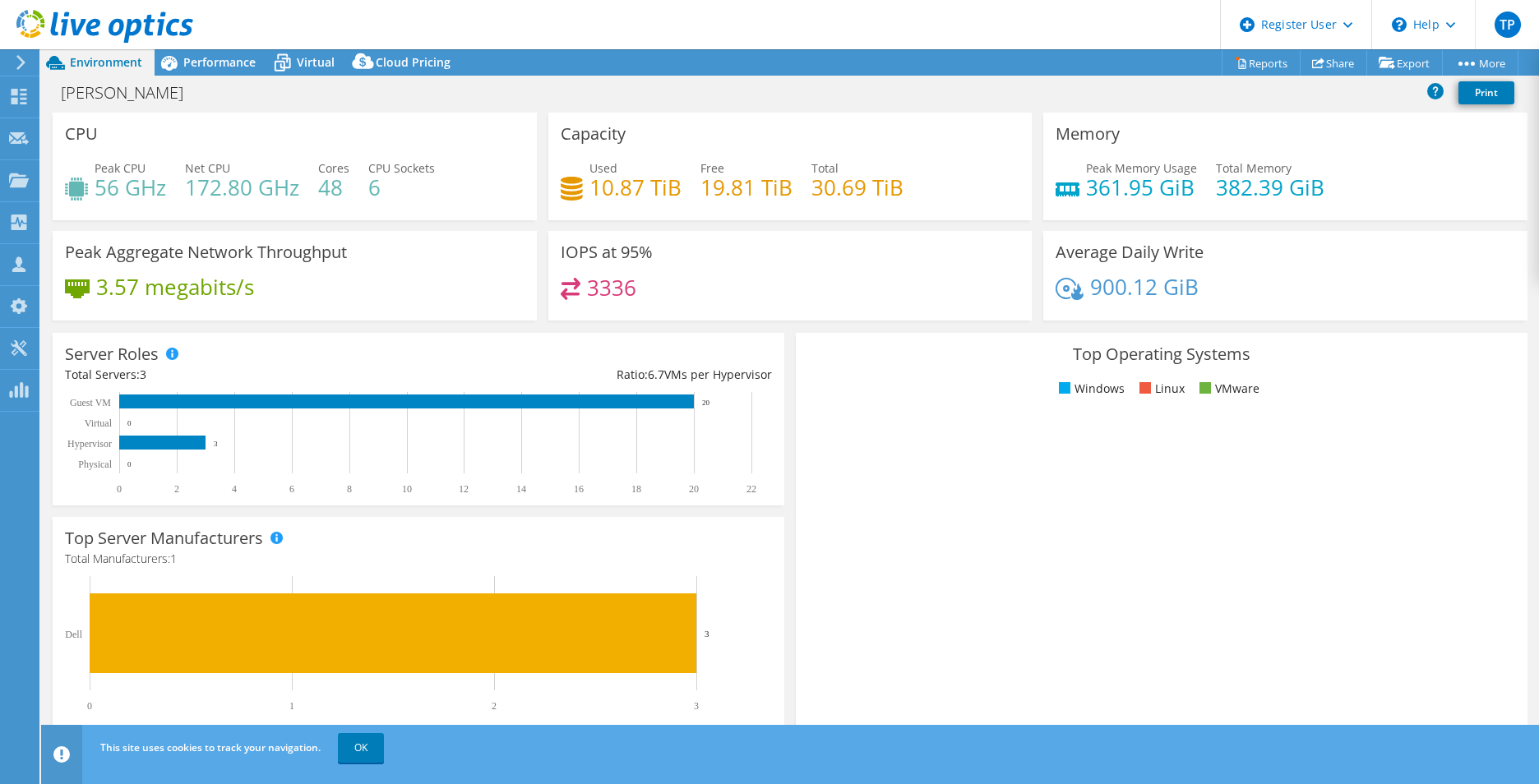
drag, startPoint x: 671, startPoint y: 264, endPoint x: 706, endPoint y: 270, distance: 35.5
click at [672, 263] on div "IOPS at 95% 3336" at bounding box center [790, 276] width 484 height 89
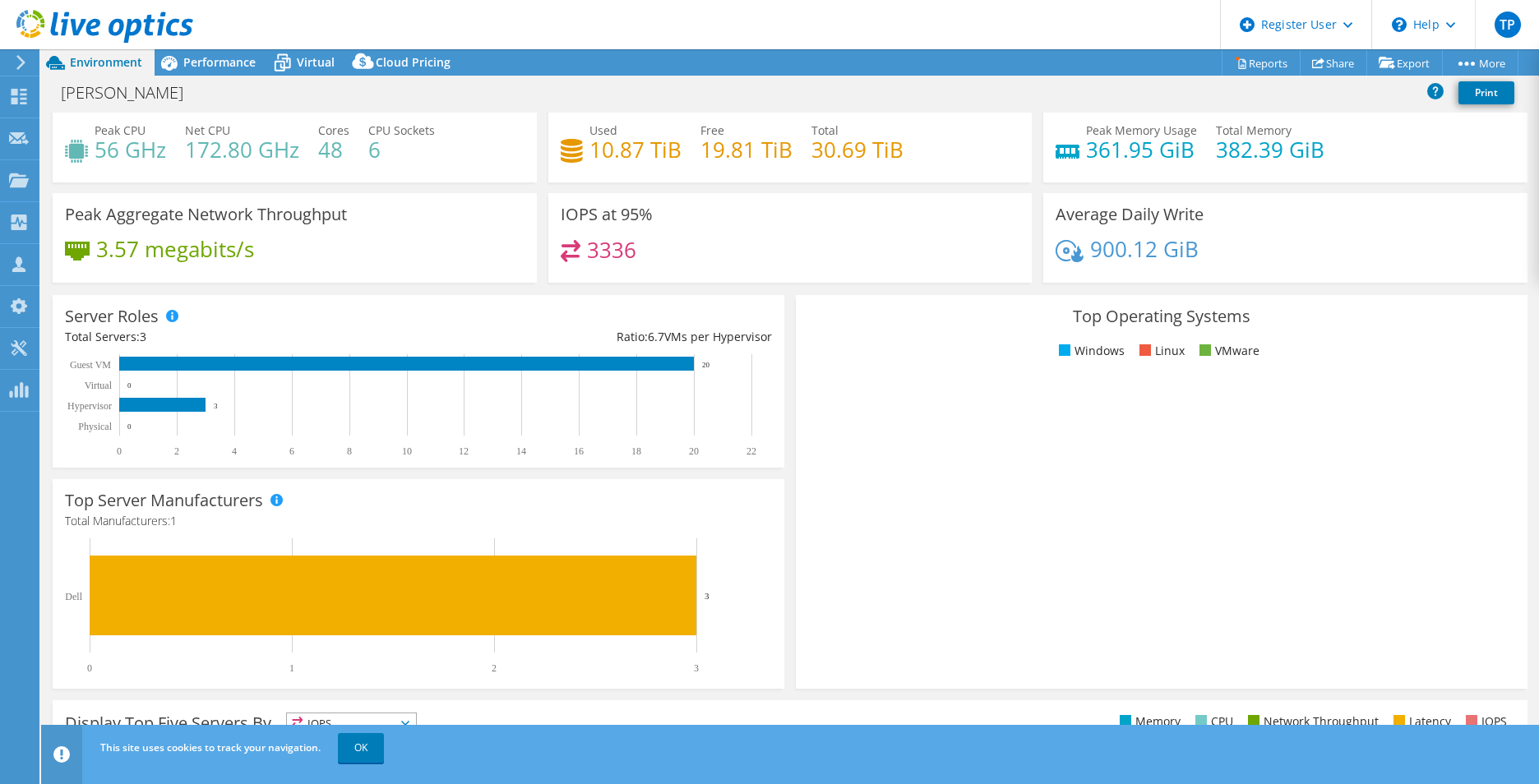
scroll to position [313, 0]
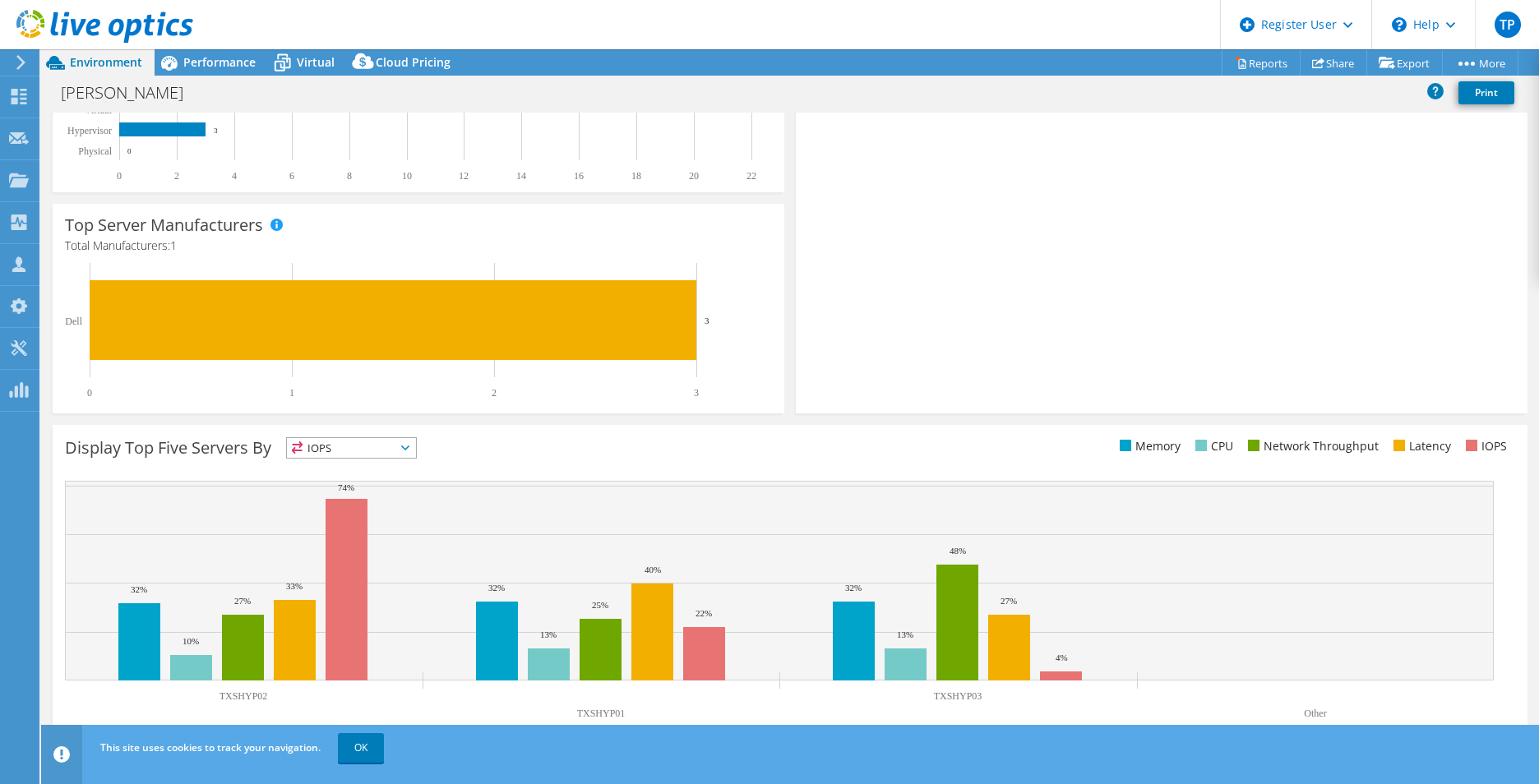
click at [346, 444] on span "IOPS" at bounding box center [352, 448] width 129 height 20
drag, startPoint x: 368, startPoint y: 495, endPoint x: 1303, endPoint y: 191, distance: 983.2
click at [1303, 191] on section "CPU Peak CPU 56 GHz Net CPU 172.80 GHz Cores 48 CPU Sockets 6 Capacity Used 10.…" at bounding box center [790, 278] width 1498 height 958
drag, startPoint x: 1303, startPoint y: 191, endPoint x: 1287, endPoint y: 203, distance: 20.0
click at [1288, 203] on rect at bounding box center [1154, 245] width 693 height 287
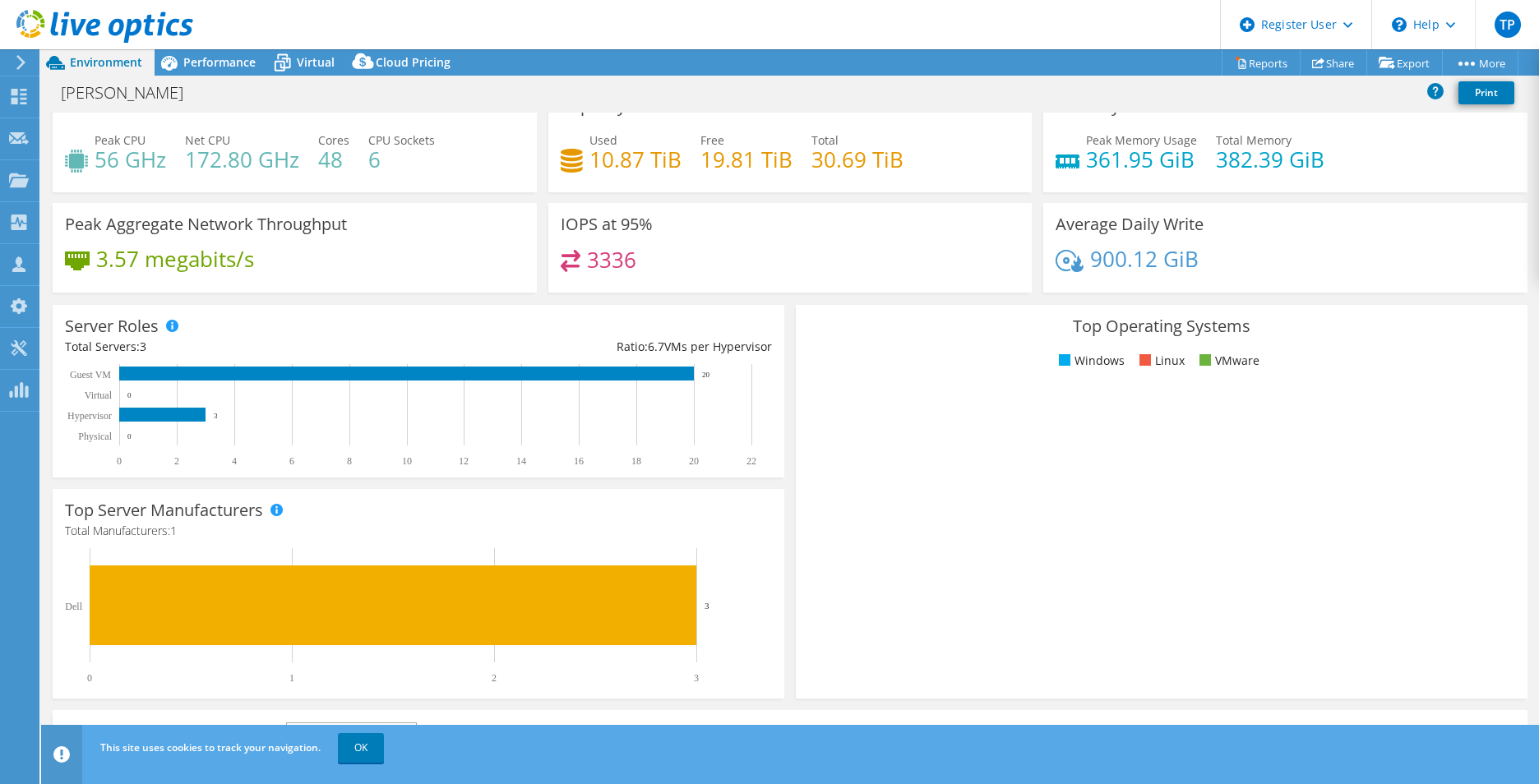
scroll to position [0, 0]
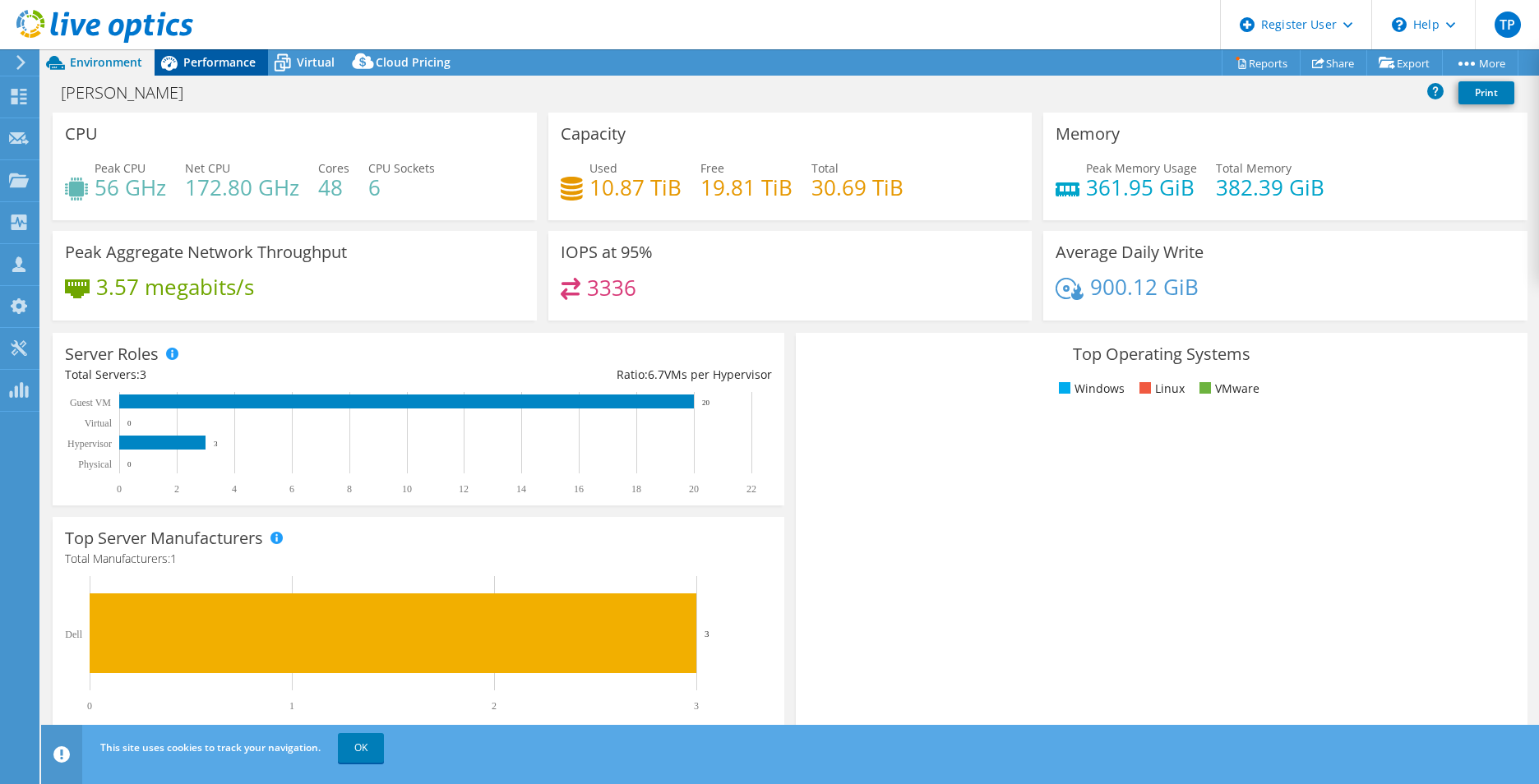
click at [209, 58] on span "Performance" at bounding box center [220, 62] width 72 height 15
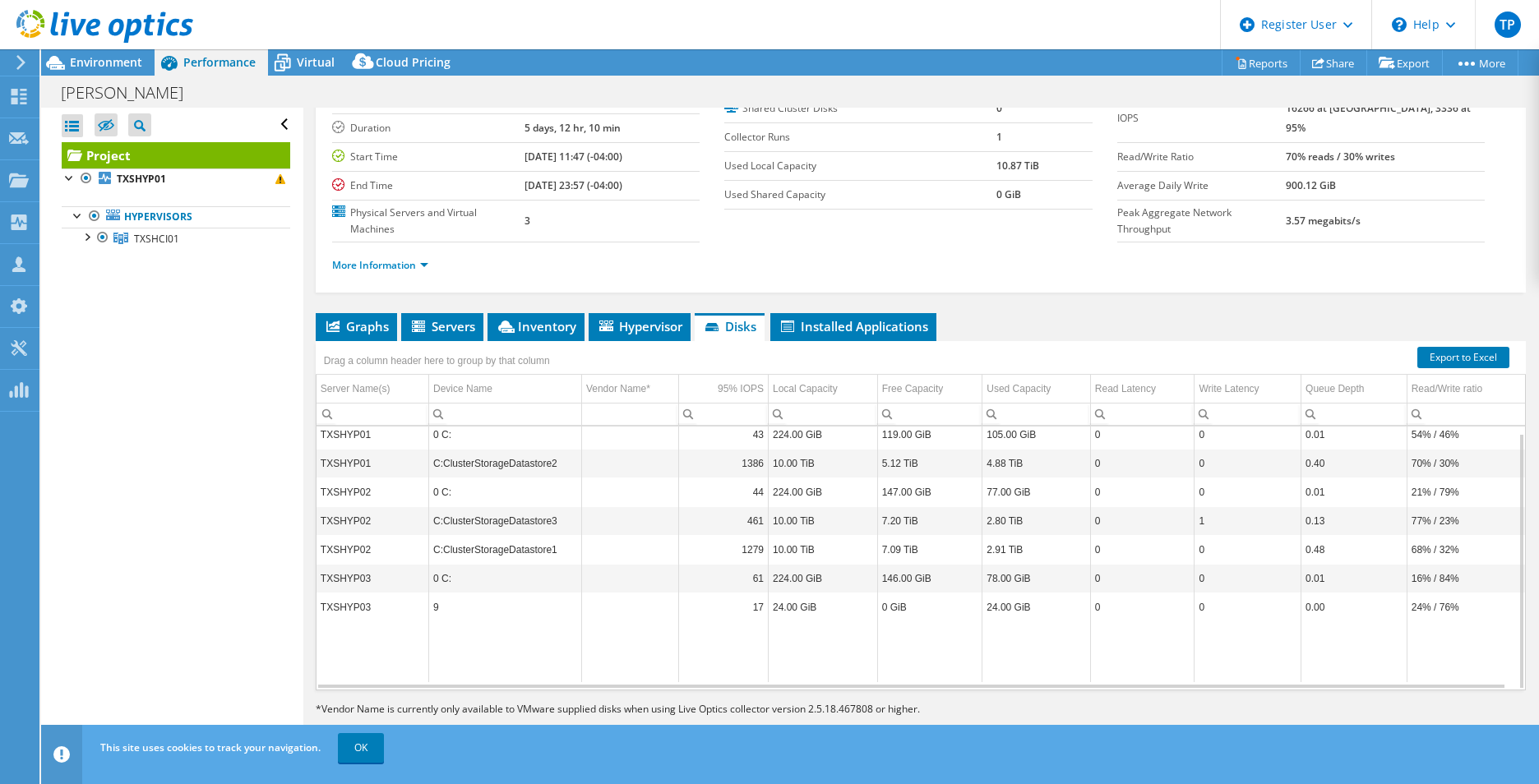
scroll to position [121, 0]
drag, startPoint x: 418, startPoint y: 337, endPoint x: 426, endPoint y: 336, distance: 8.1
click at [421, 337] on li "Servers" at bounding box center [443, 325] width 82 height 28
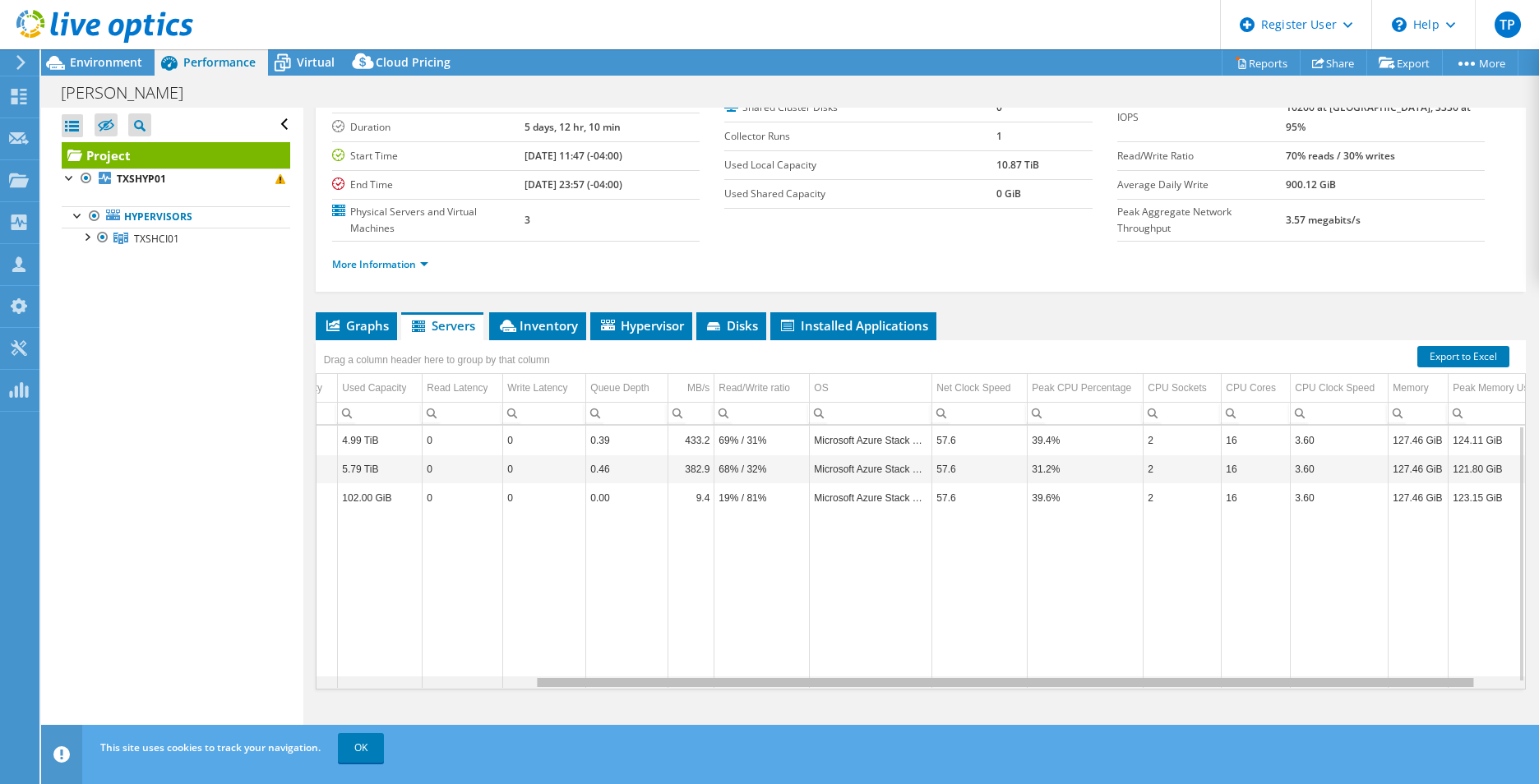
scroll to position [0, 326]
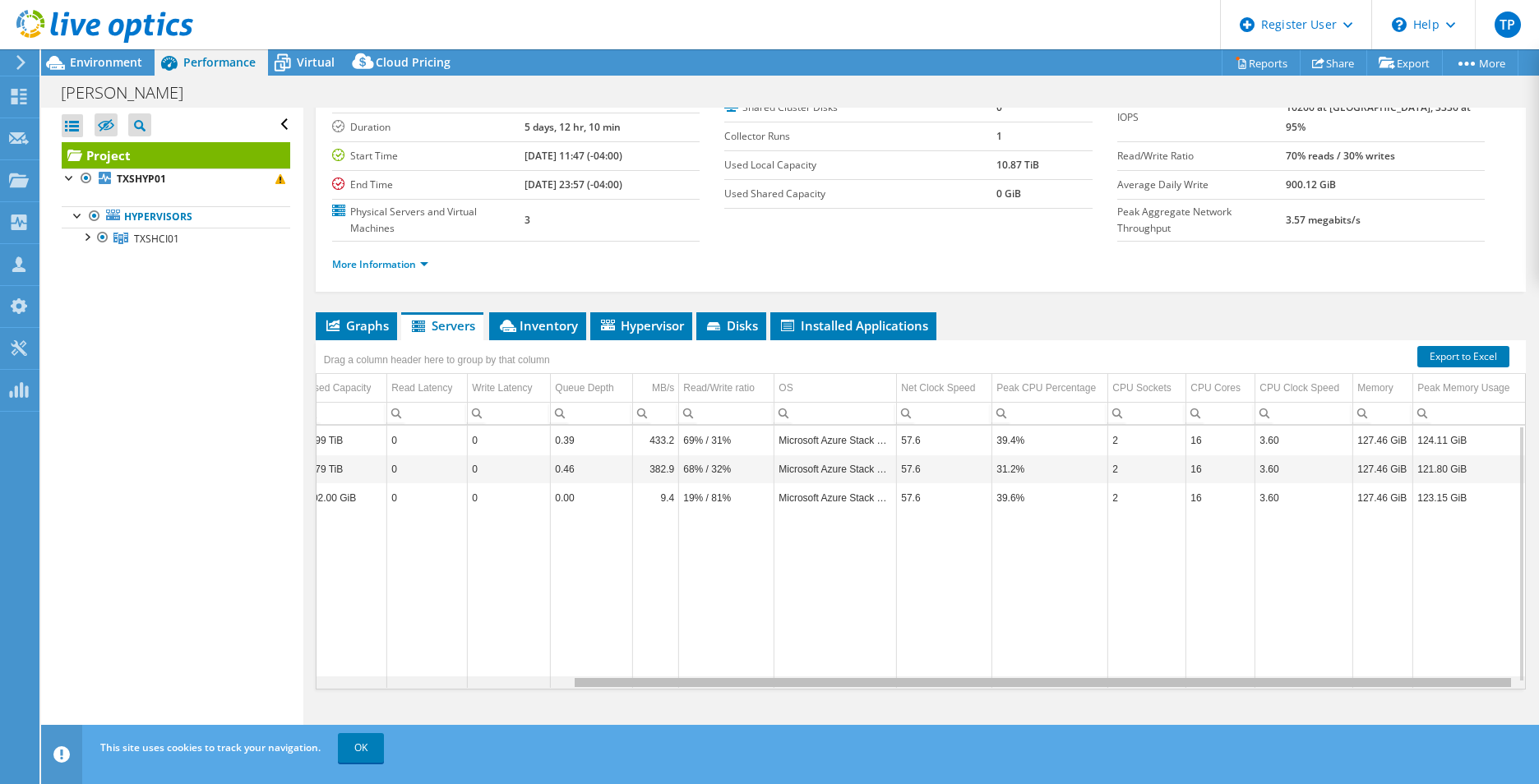
drag, startPoint x: 1146, startPoint y: 685, endPoint x: 1575, endPoint y: 674, distance: 429.1
click at [1539, 674] on html "TP Dell User Tyler Prow Tyler.Prow@dell.com Dell My Profile Log Out \n Help Exp…" at bounding box center [769, 392] width 1539 height 784
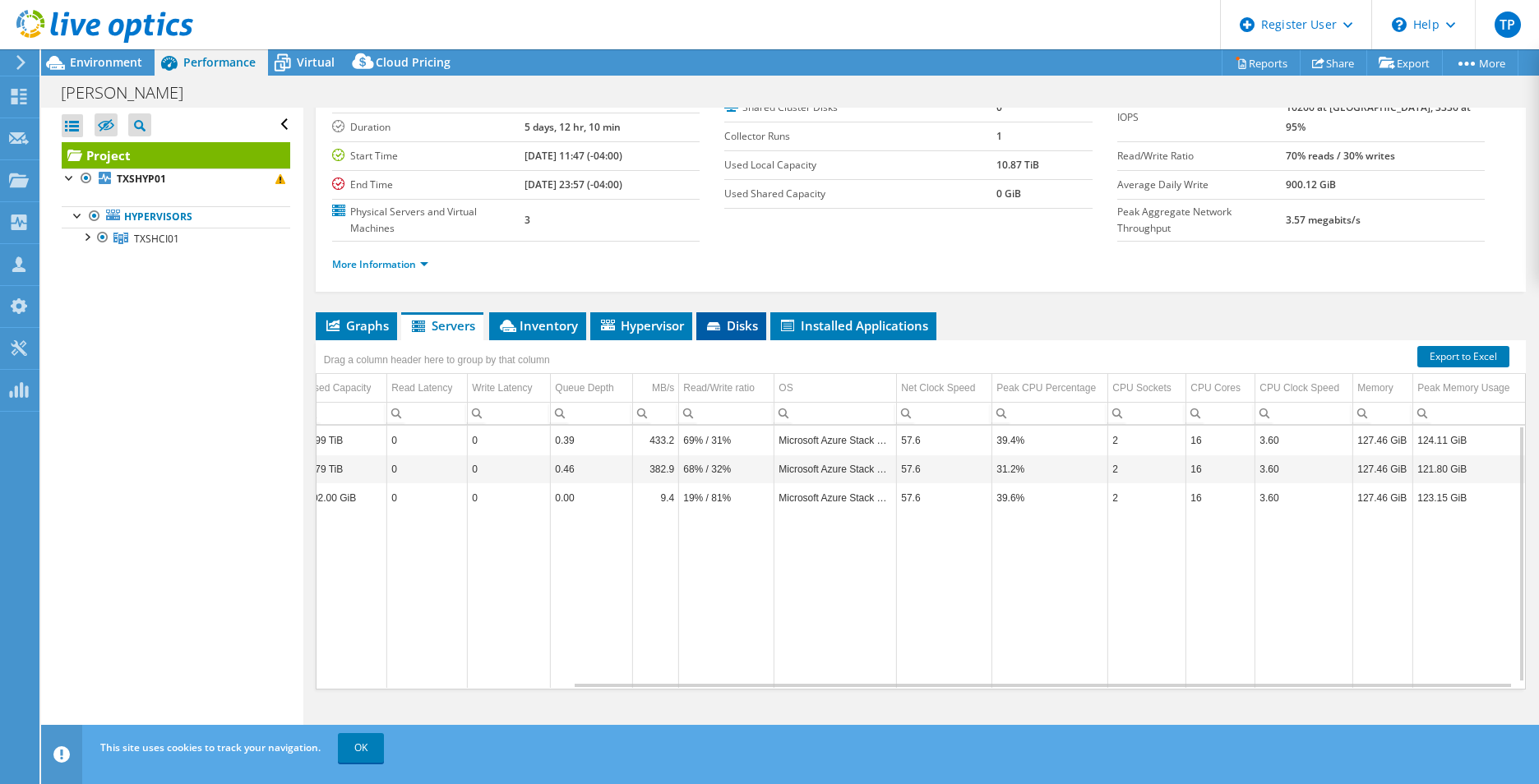
click at [731, 319] on span "Disks" at bounding box center [731, 325] width 53 height 16
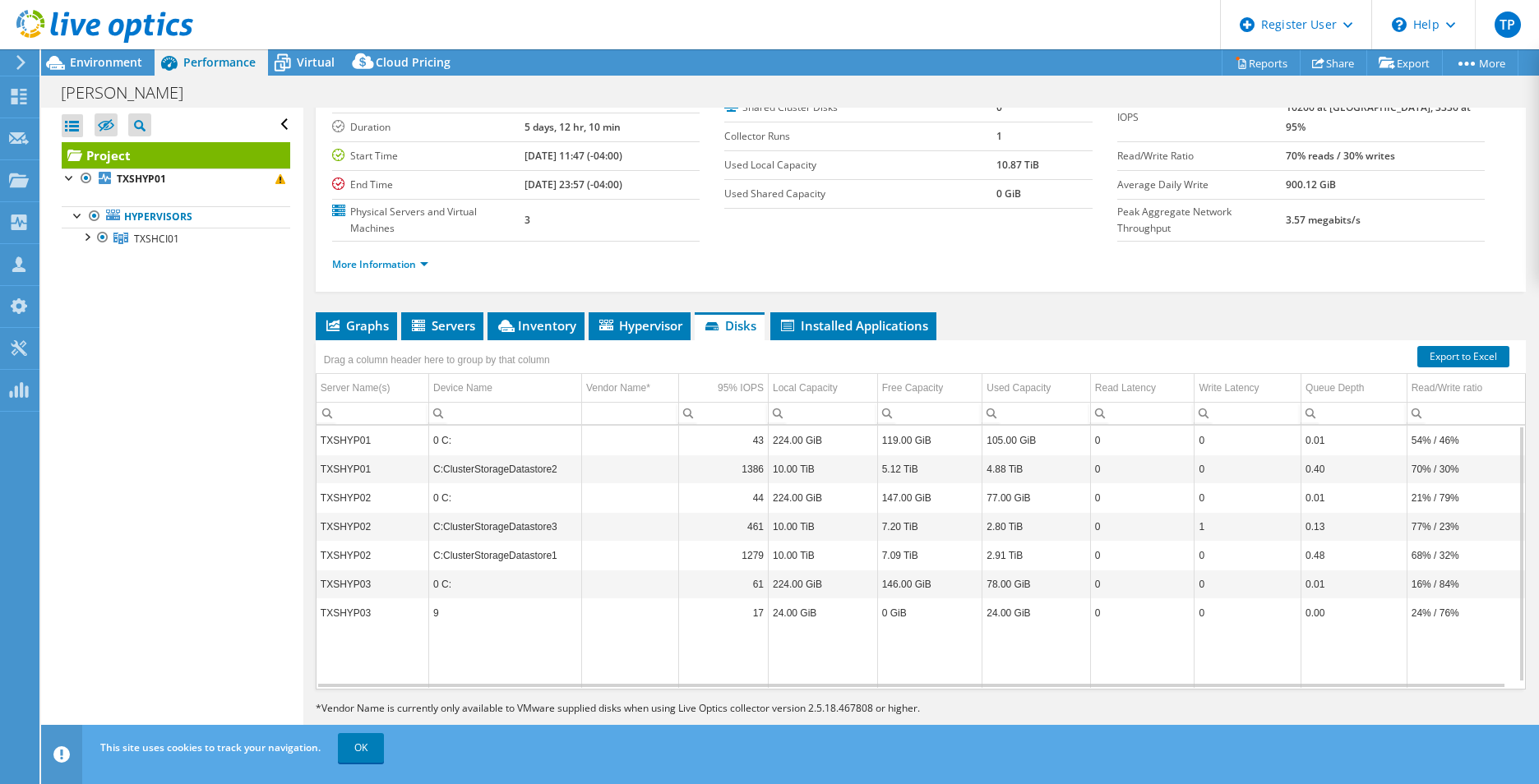
scroll to position [0, 0]
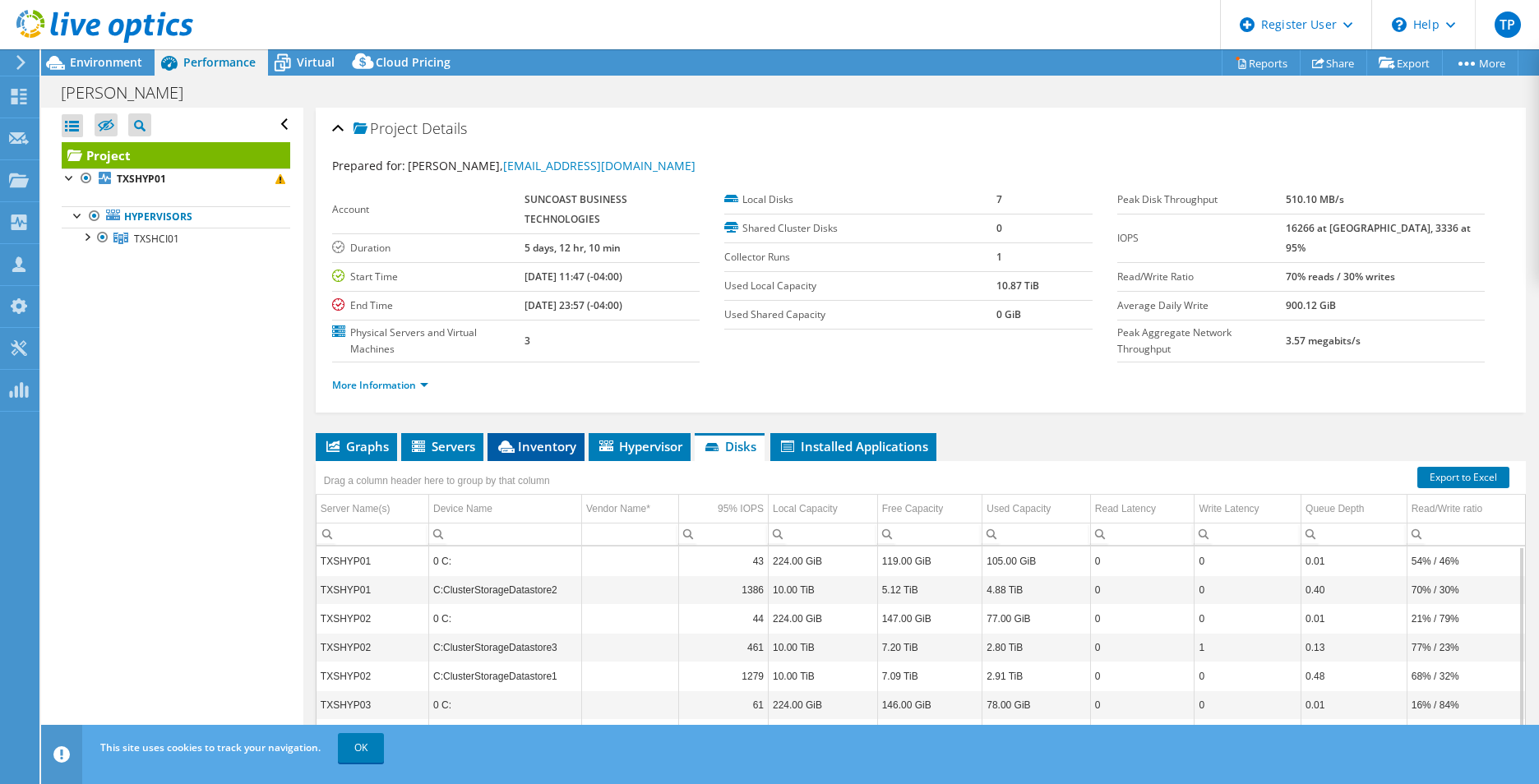
click at [555, 444] on span "Inventory" at bounding box center [536, 446] width 81 height 16
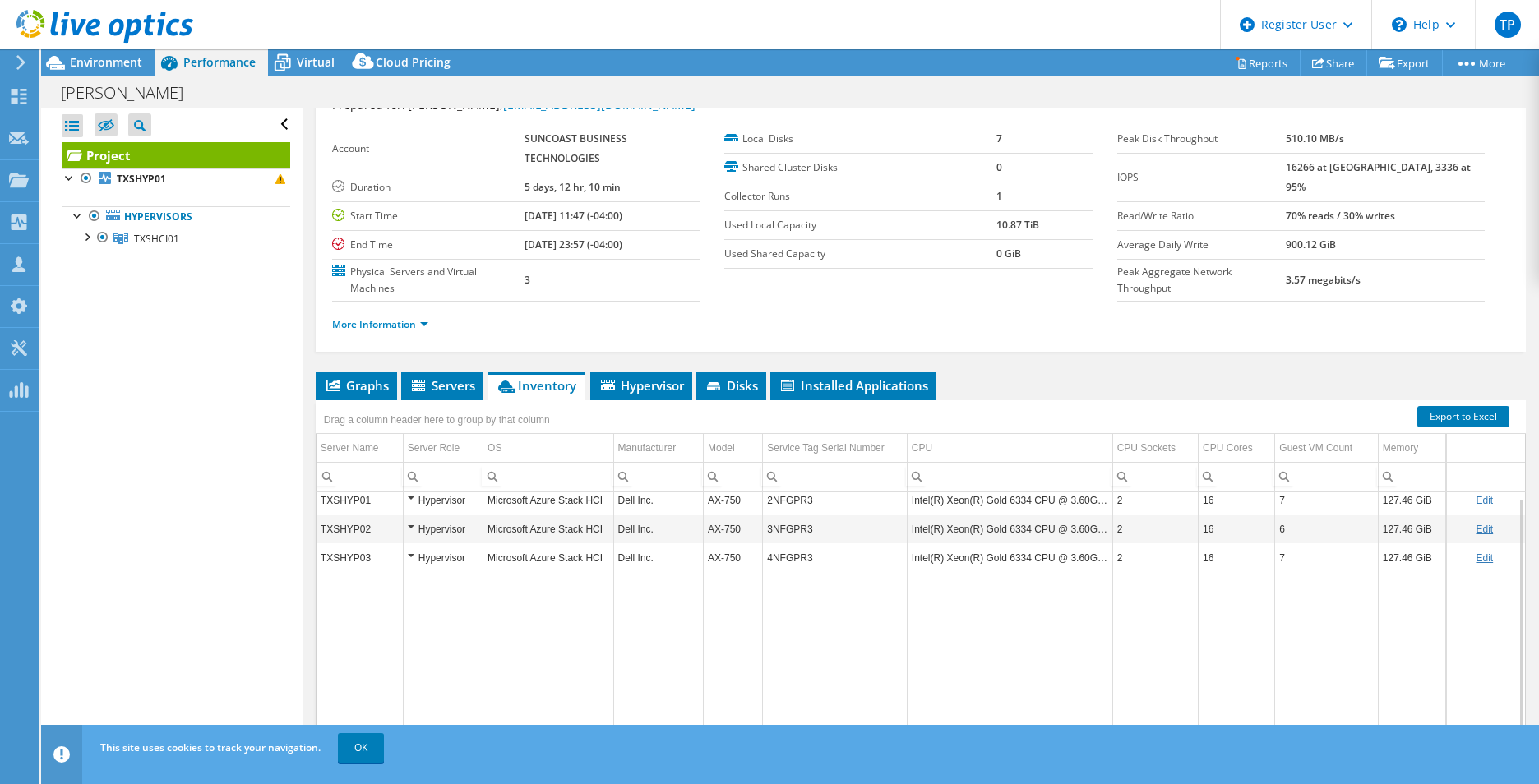
scroll to position [121, 0]
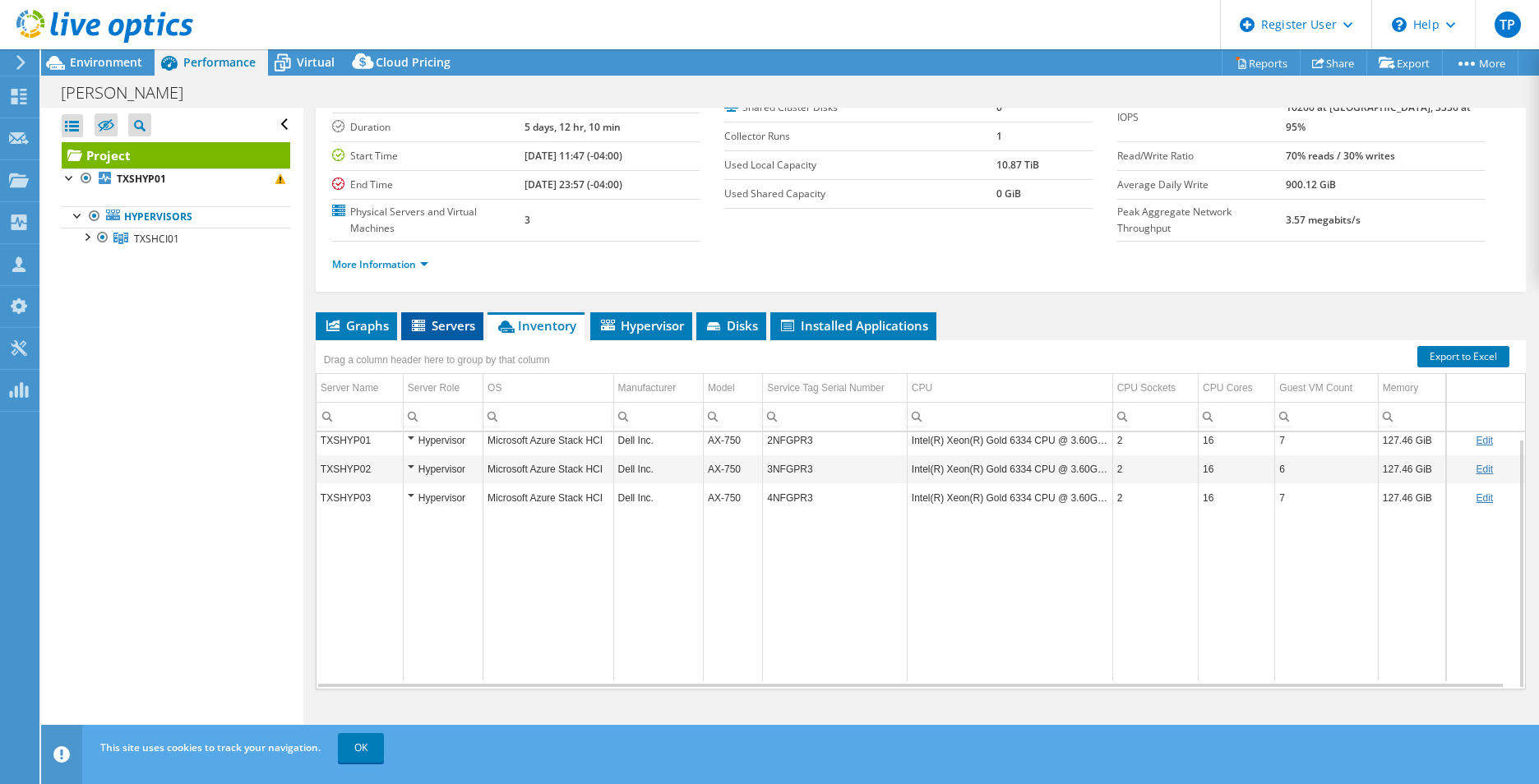
click at [464, 329] on span "Servers" at bounding box center [442, 325] width 66 height 16
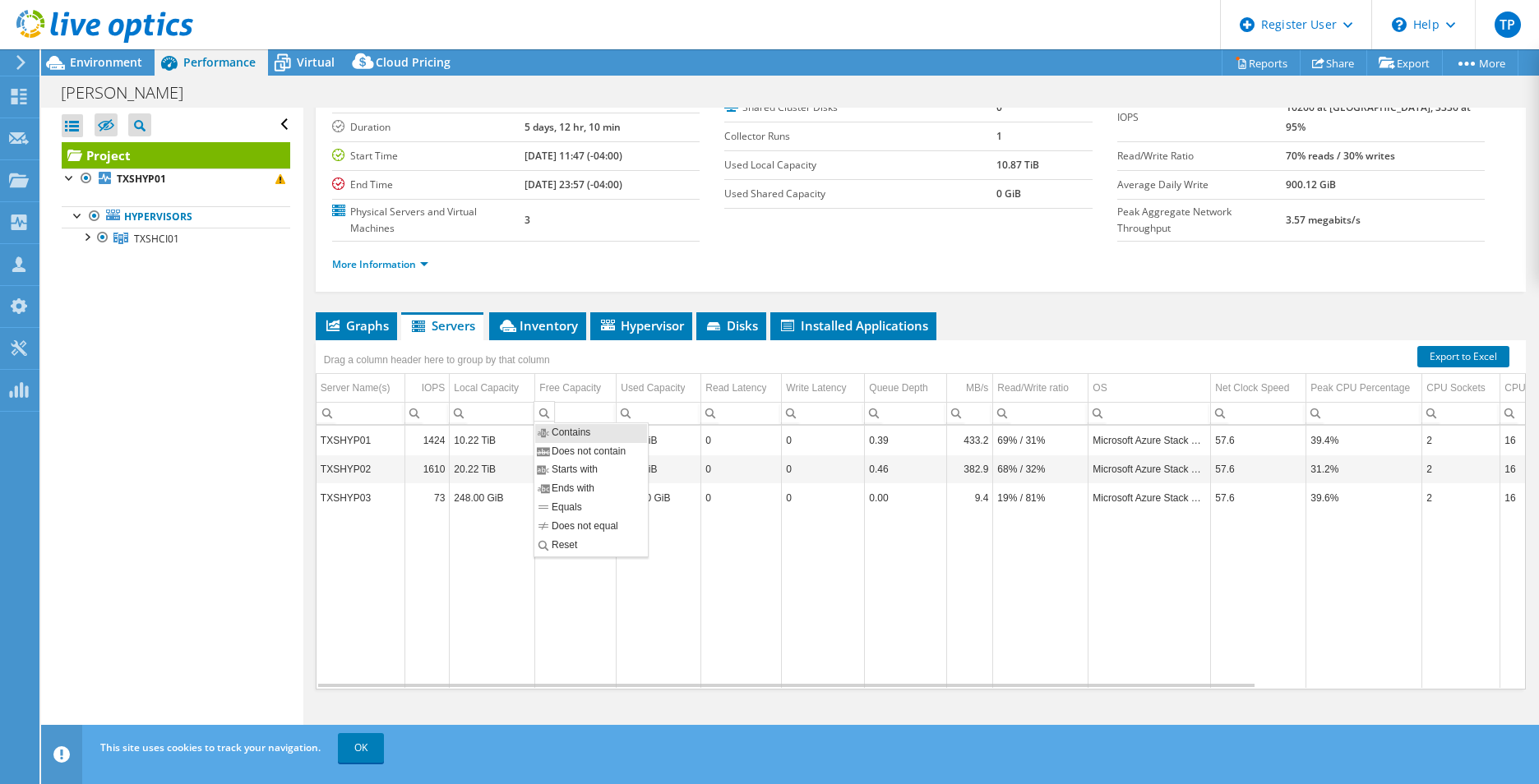
scroll to position [0, 0]
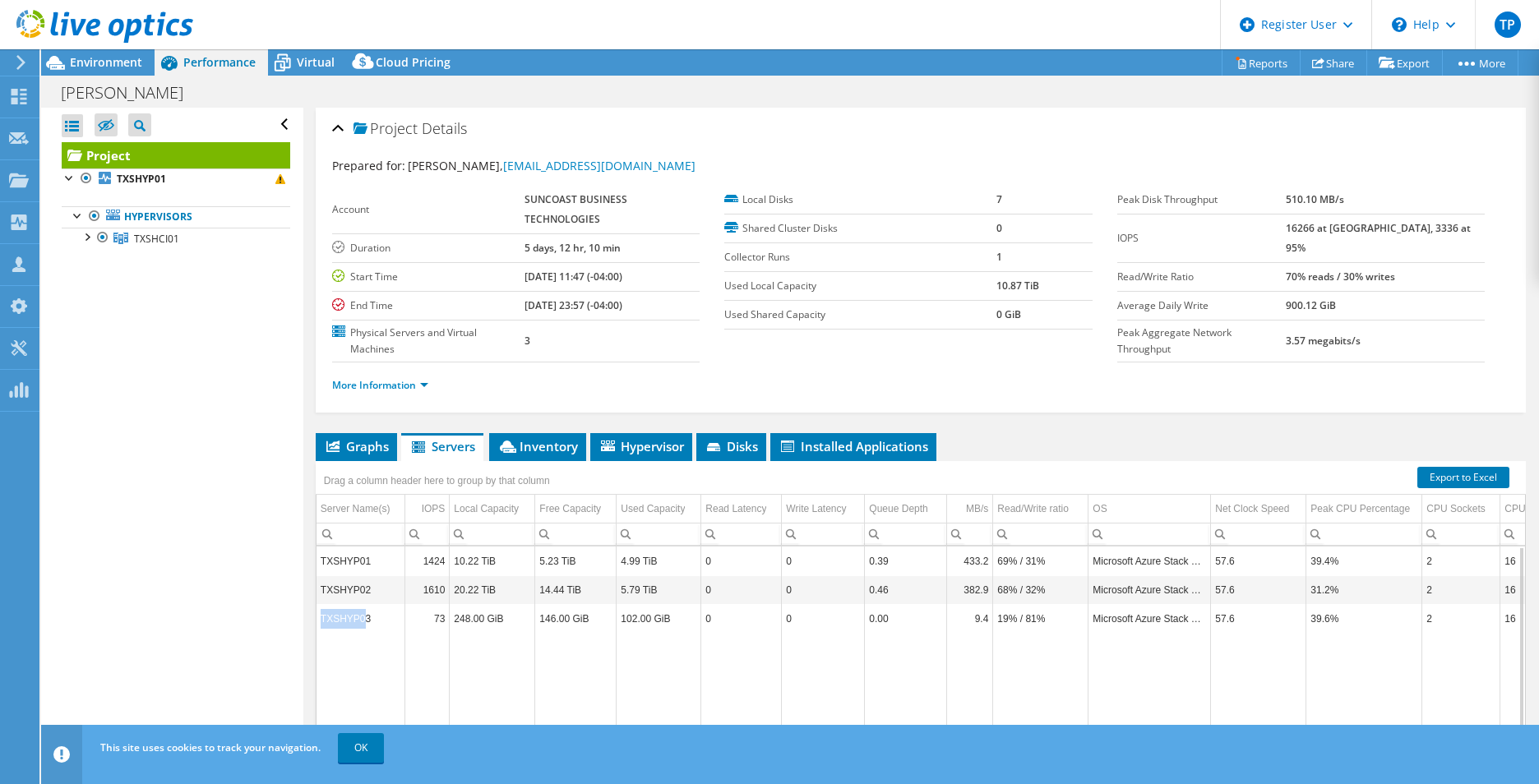
drag, startPoint x: 363, startPoint y: 617, endPoint x: 316, endPoint y: 618, distance: 47.0
click at [317, 618] on td "TXSHYP03" at bounding box center [361, 618] width 89 height 29
click at [322, 618] on td "TXSHYP03" at bounding box center [361, 618] width 89 height 29
copy td "TXSHYP03"
click at [371, 450] on span "Graphs" at bounding box center [356, 446] width 65 height 16
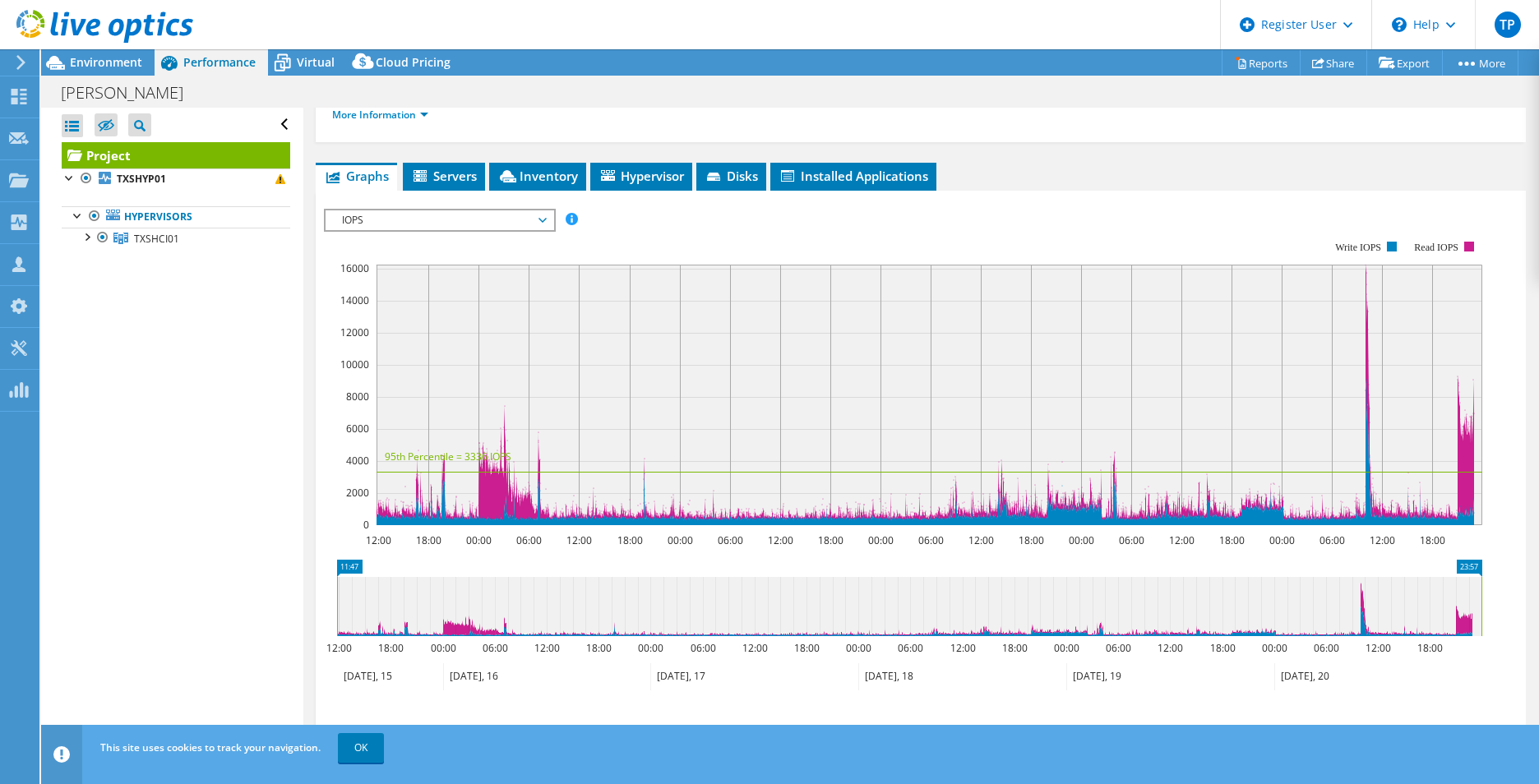
scroll to position [238, 0]
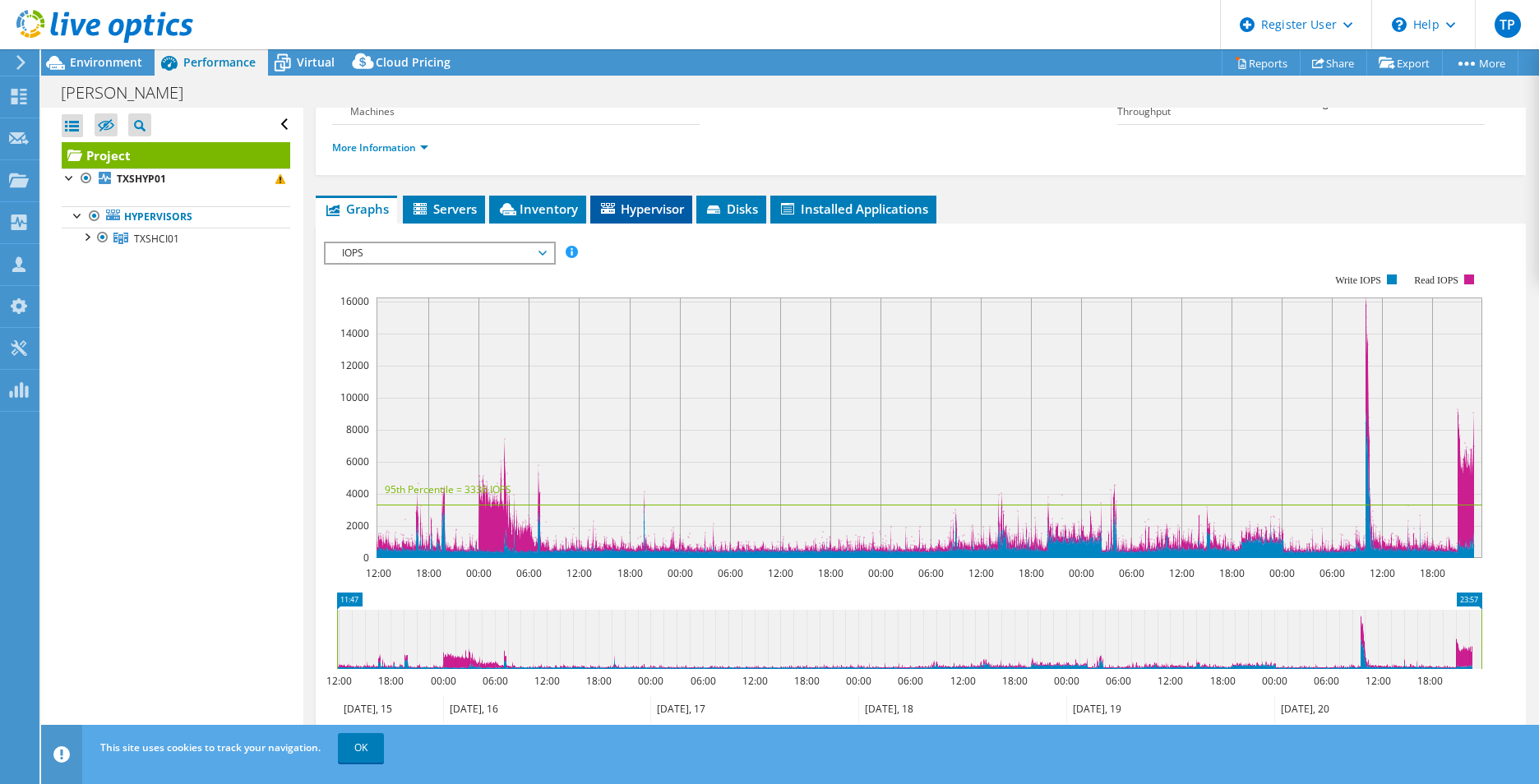
click at [654, 200] on li "Hypervisor" at bounding box center [641, 209] width 102 height 28
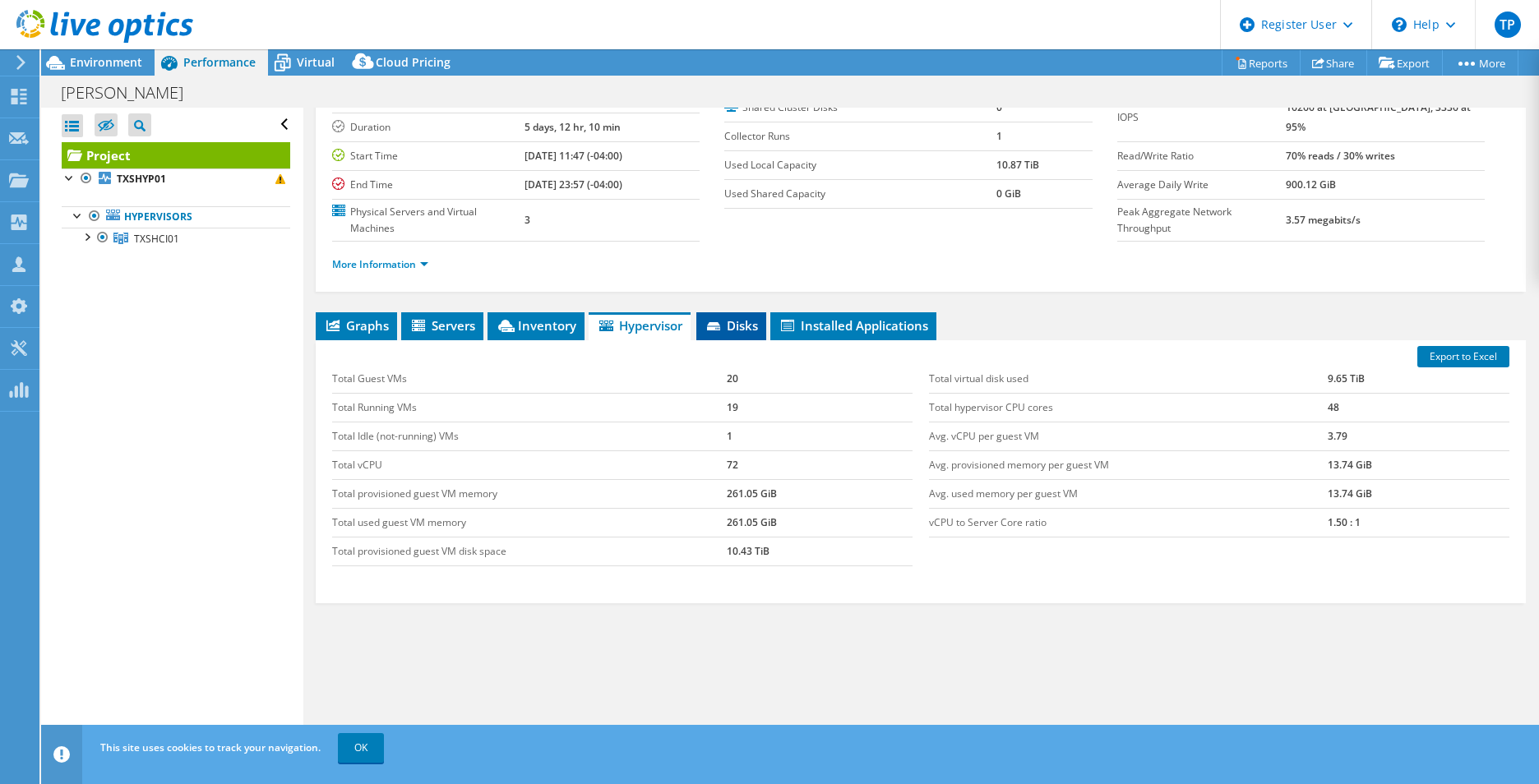
click at [753, 326] on span "Disks" at bounding box center [731, 325] width 53 height 16
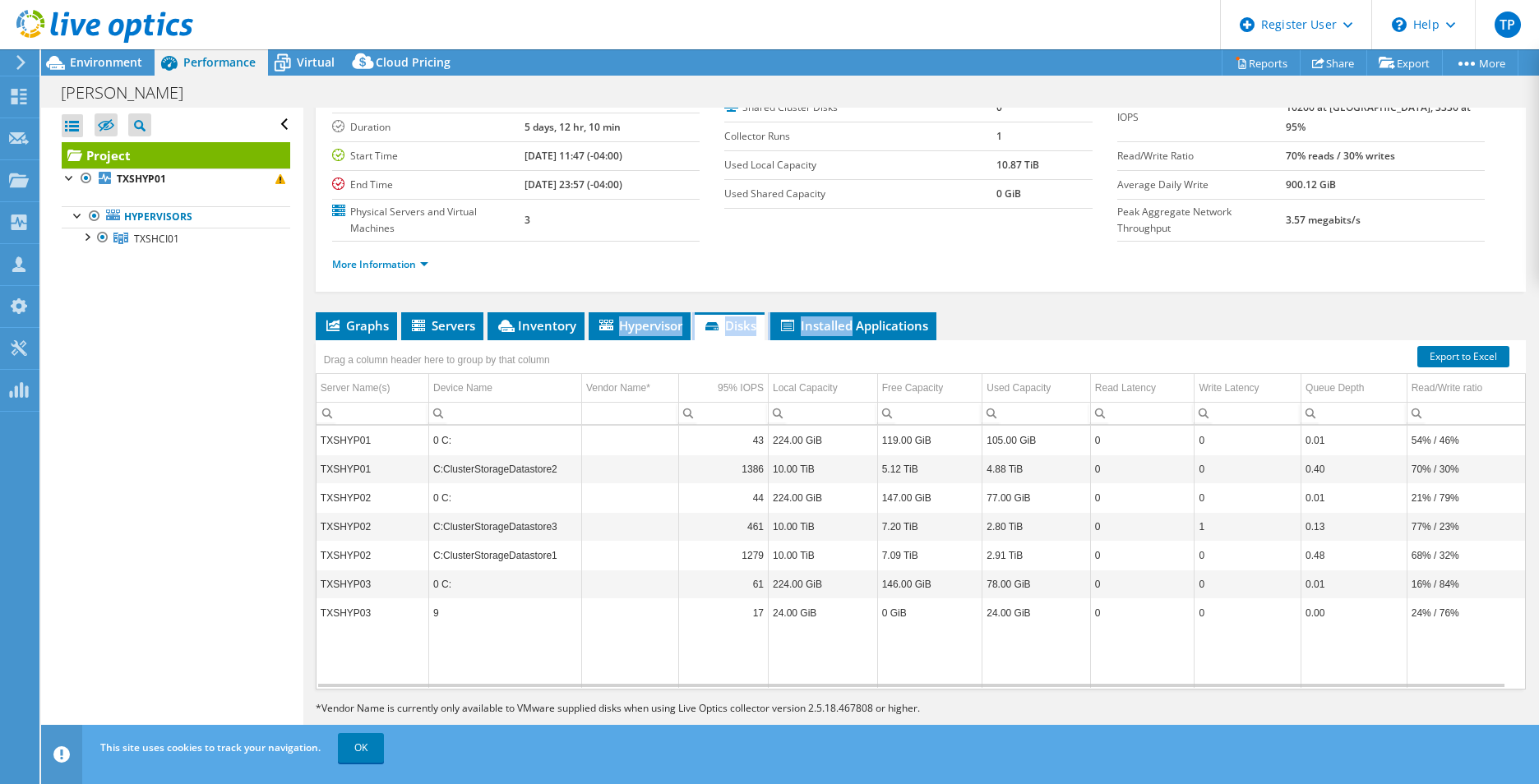
drag, startPoint x: 856, startPoint y: 324, endPoint x: 688, endPoint y: 308, distance: 168.8
click at [688, 308] on div "Project Details Prepared for: Kevin Baylor, kbaylor@allianceitllc.com Account S…" at bounding box center [921, 369] width 1235 height 765
click at [583, 339] on li "Inventory" at bounding box center [536, 325] width 97 height 28
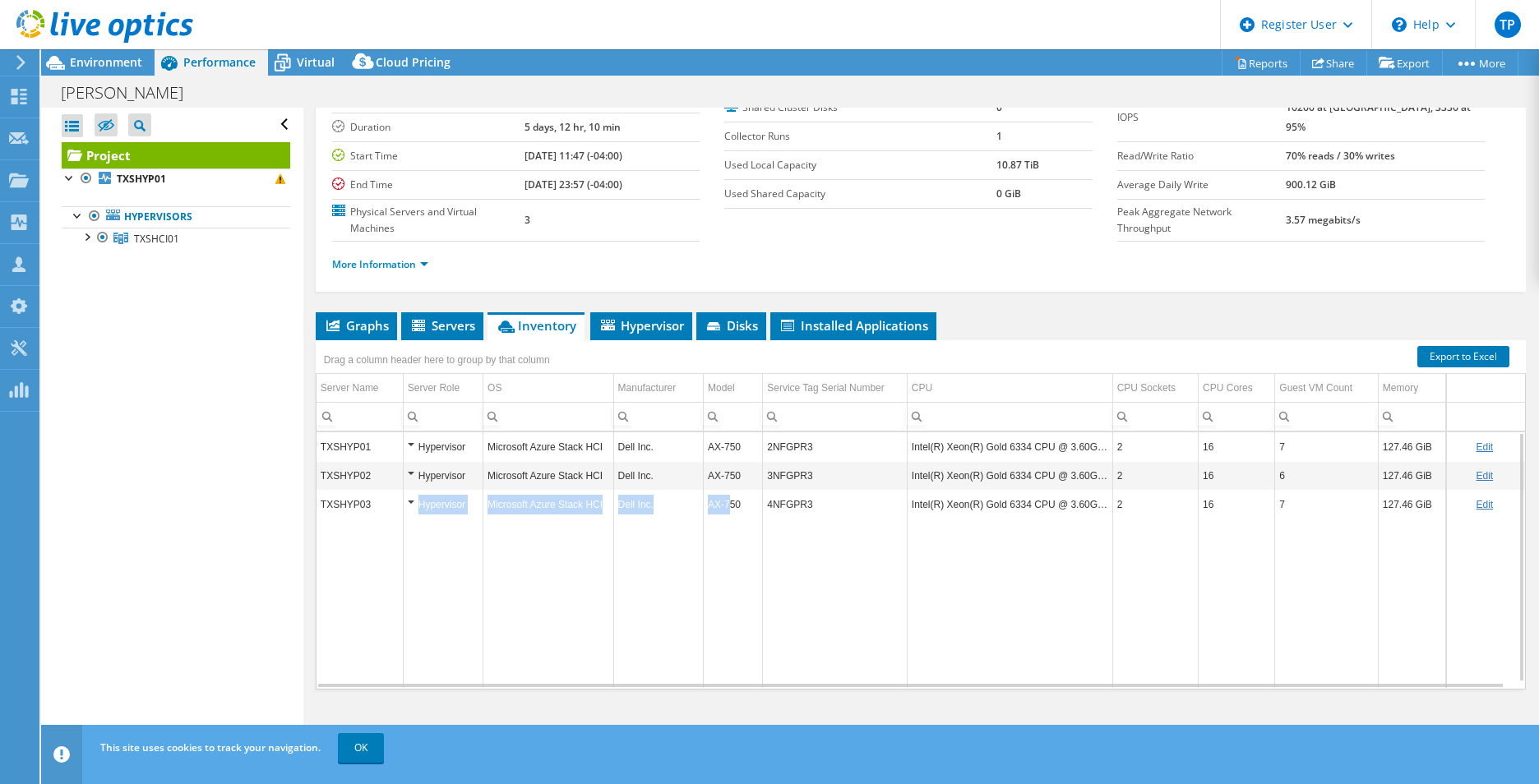
drag, startPoint x: 377, startPoint y: 508, endPoint x: 728, endPoint y: 499, distance: 351.1
click at [728, 499] on tr "TXSHYP03 Hypervisor Microsoft Azure Stack HCI Dell Inc. AX-750 4NFGPR3 Intel(R)…" at bounding box center [921, 504] width 1209 height 29
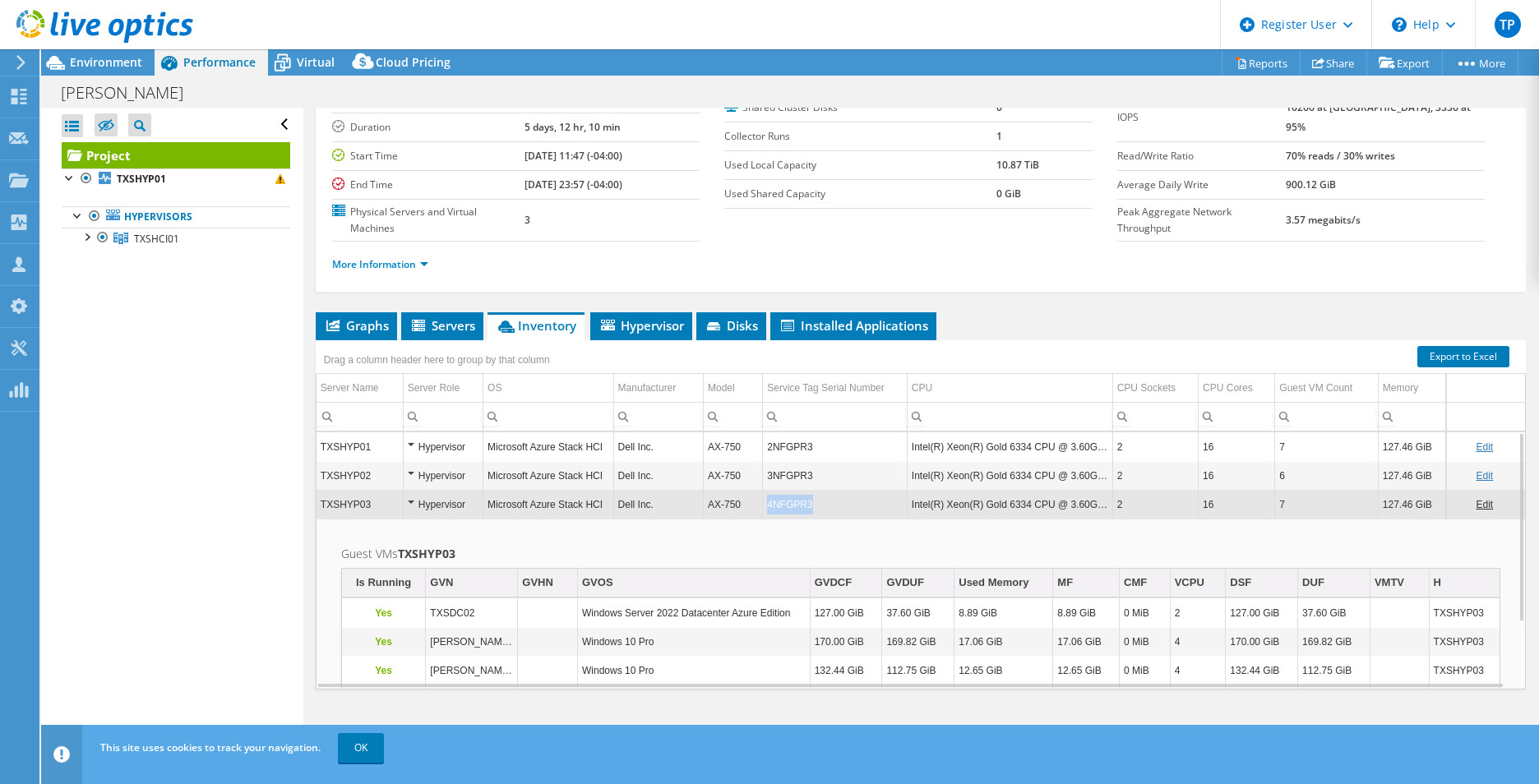
drag, startPoint x: 818, startPoint y: 501, endPoint x: 765, endPoint y: 511, distance: 53.9
click at [765, 511] on td "4NFGPR3" at bounding box center [836, 504] width 145 height 29
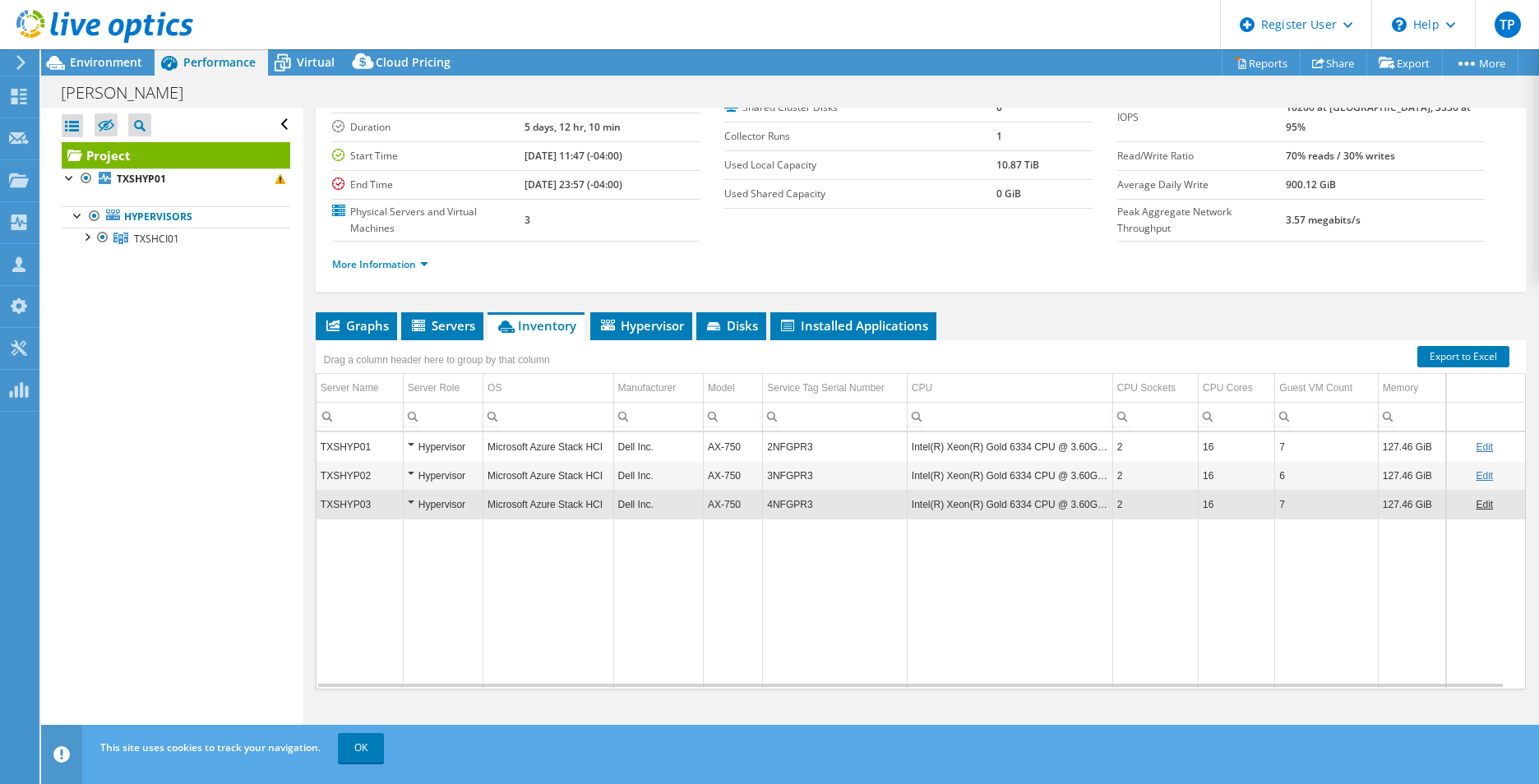
copy td "4NFGPR3"
drag, startPoint x: 815, startPoint y: 503, endPoint x: 759, endPoint y: 503, distance: 56.0
click at [759, 503] on tr "TXSHYP03 Hypervisor Microsoft Azure Stack HCI Dell Inc. AX-750 4NFGPR3 Intel(R)…" at bounding box center [921, 504] width 1209 height 29
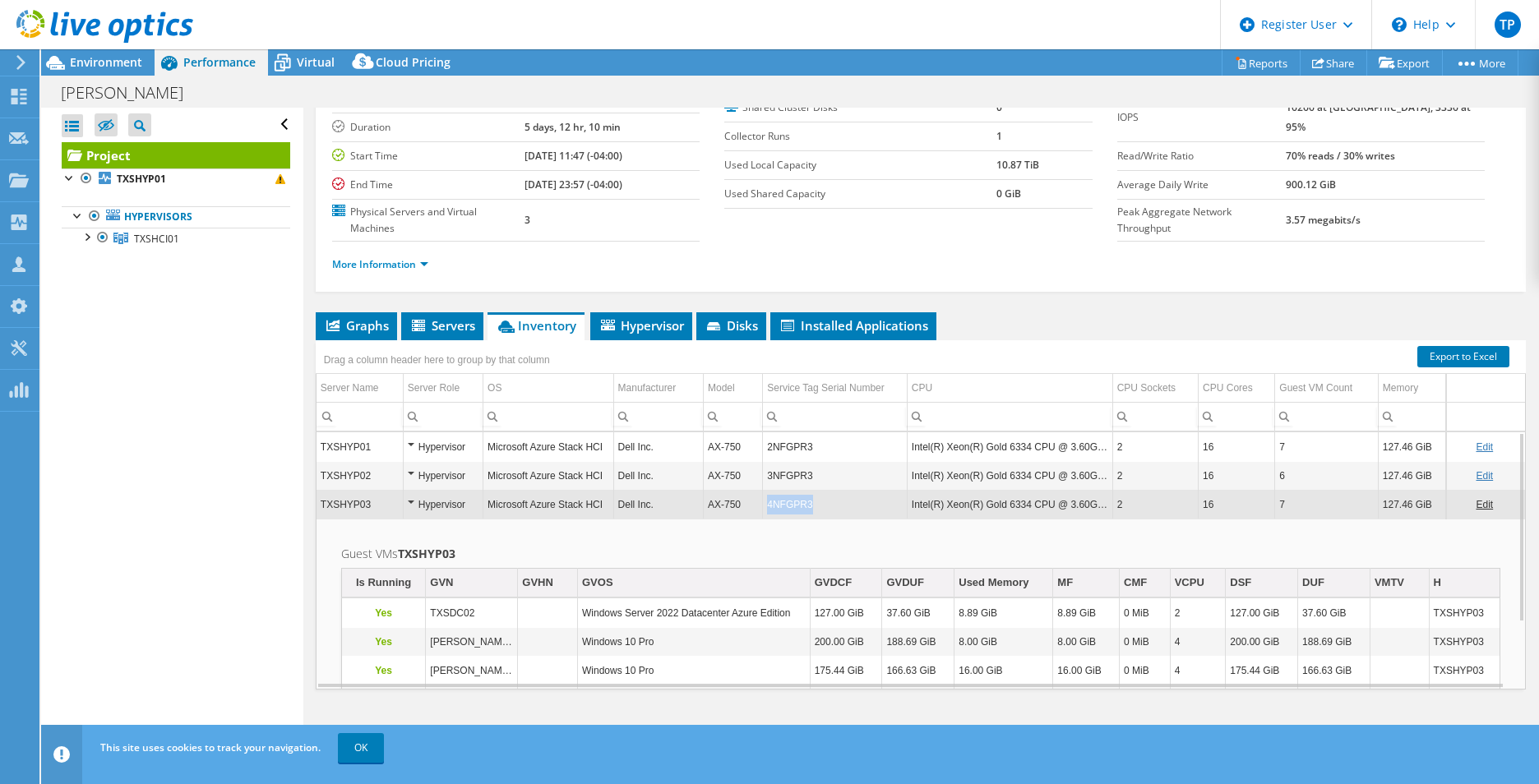
drag, startPoint x: 810, startPoint y: 505, endPoint x: 763, endPoint y: 505, distance: 47.0
click at [763, 505] on td "4NFGPR3" at bounding box center [836, 504] width 145 height 29
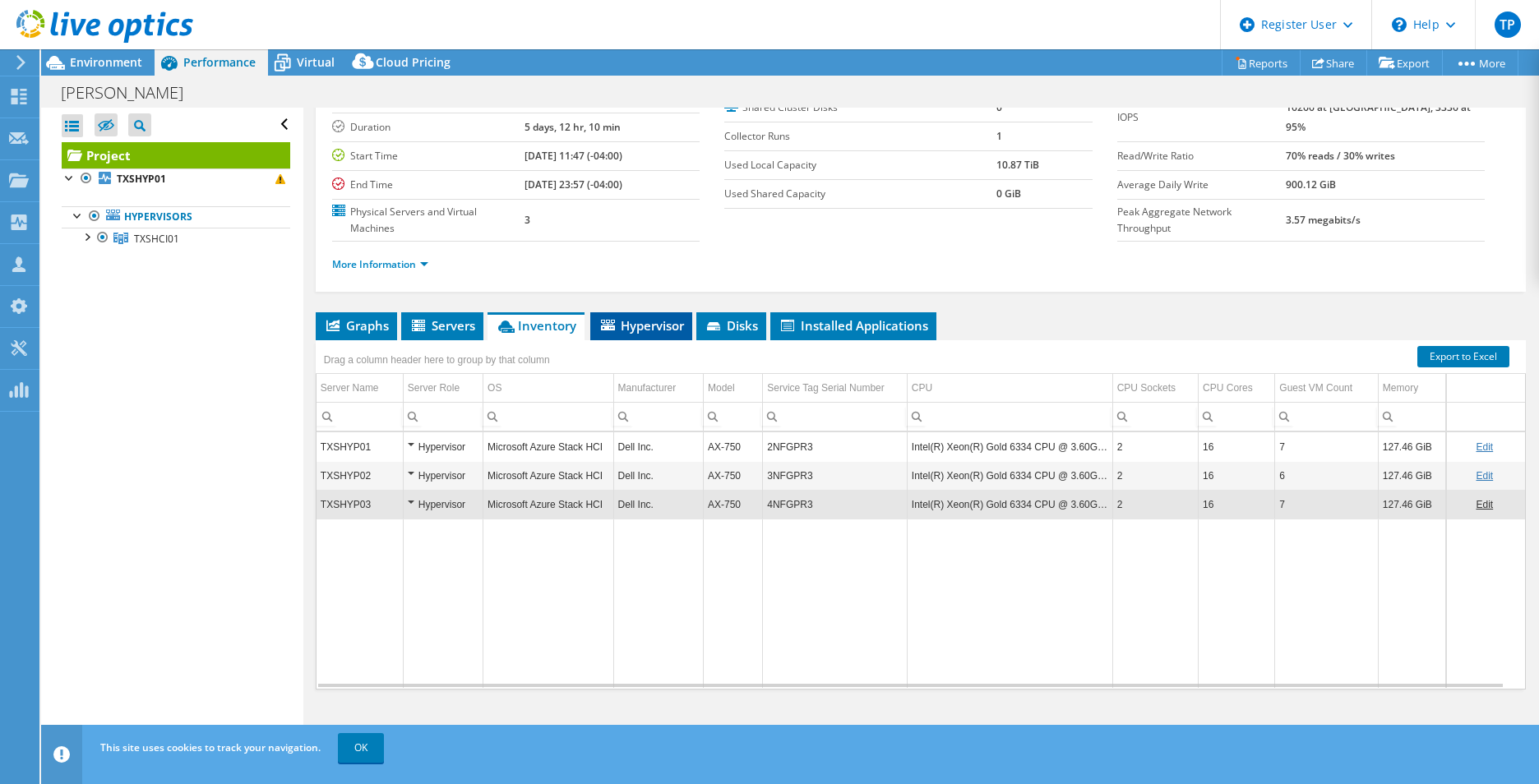
click at [658, 332] on span "Hypervisor" at bounding box center [641, 325] width 86 height 16
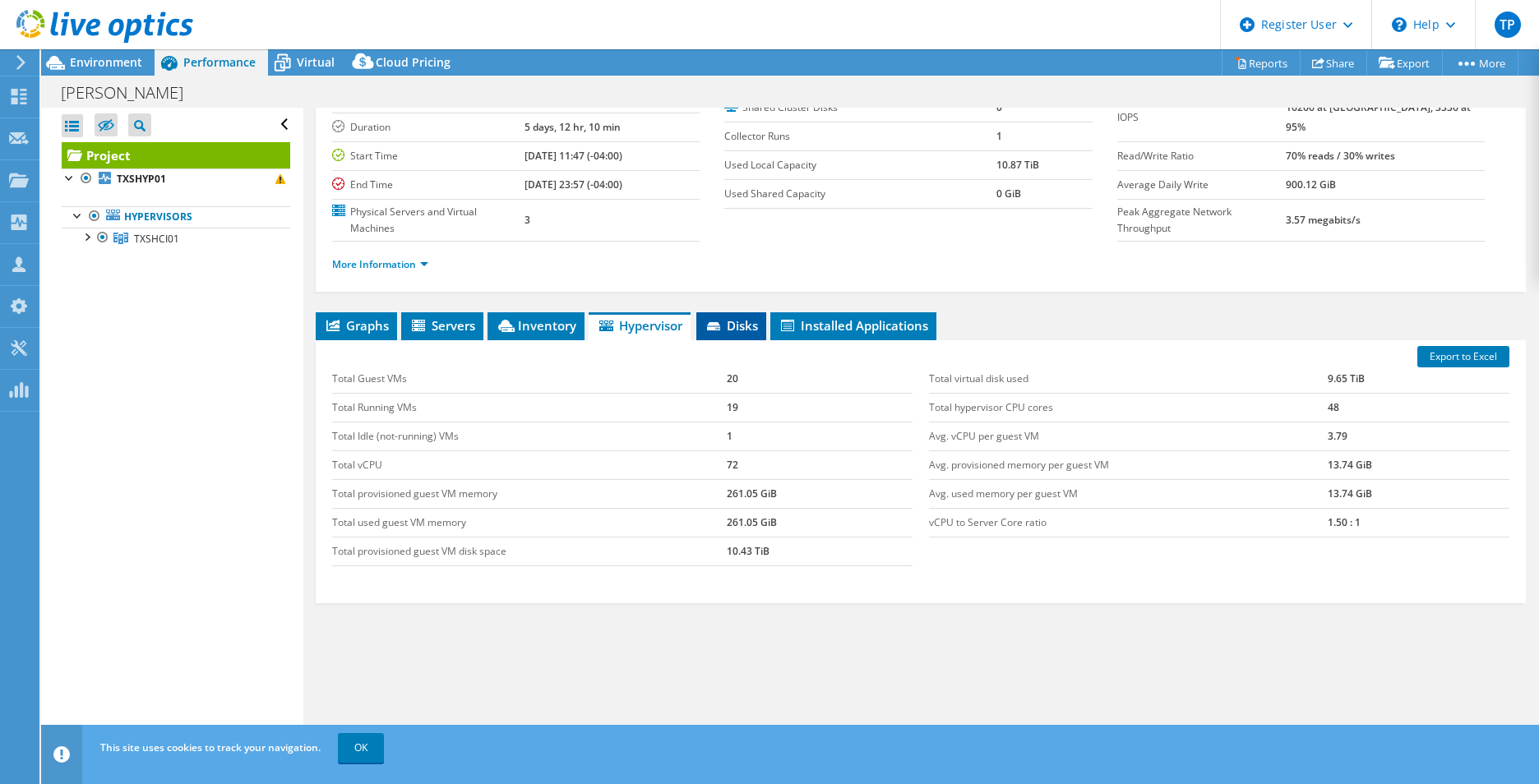
click at [709, 323] on icon at bounding box center [715, 327] width 16 height 10
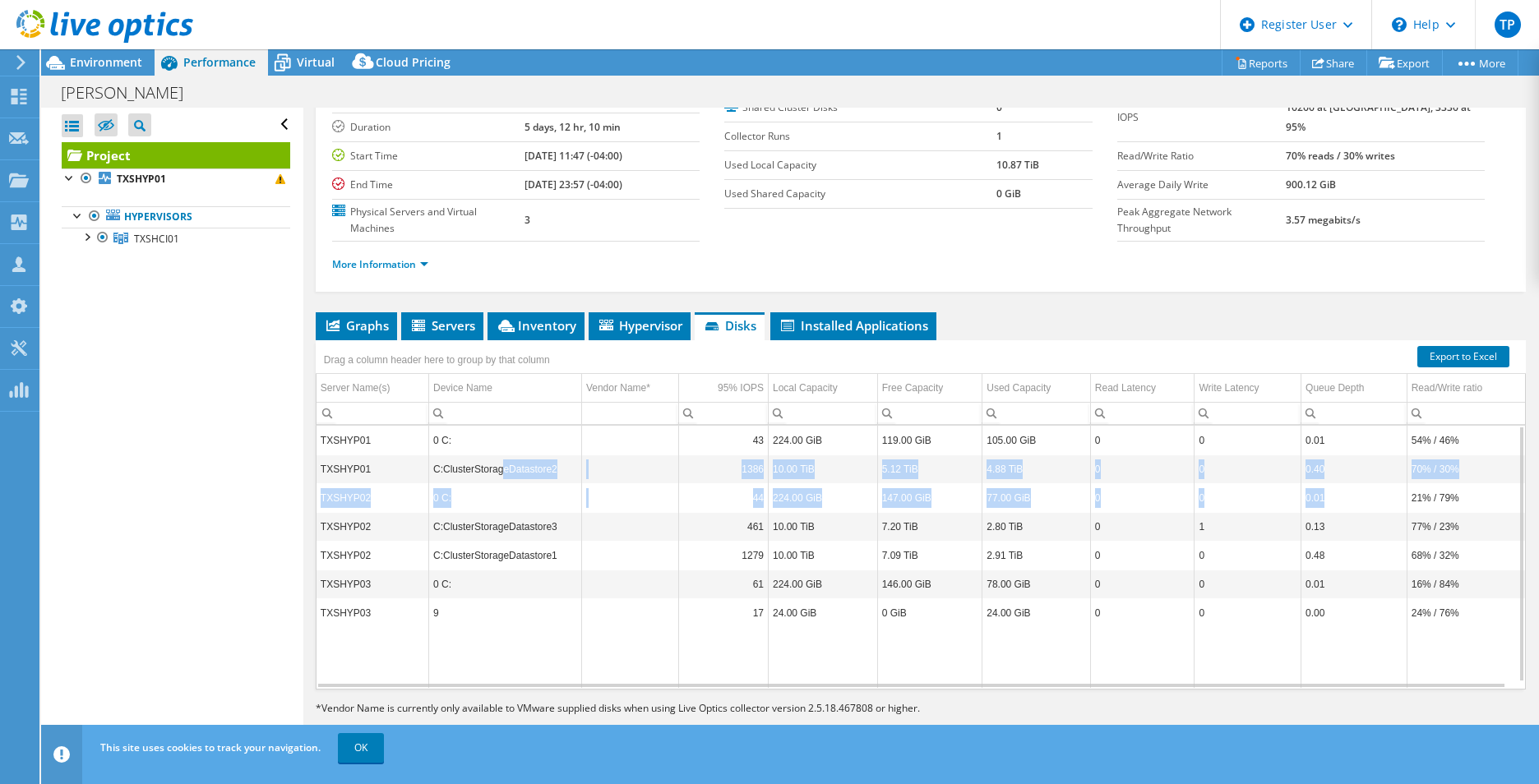
drag, startPoint x: 499, startPoint y: 464, endPoint x: 1347, endPoint y: 493, distance: 848.5
click at [1347, 493] on tbody "TXSHYP01 0 C: 43 224.00 GiB 119.00 GiB 105.00 GiB 0 0 0.01 54% / 46% TXSHYP01 C…" at bounding box center [921, 558] width 1209 height 263
click at [492, 477] on td "C:ClusterStorageDatastore2" at bounding box center [505, 469] width 153 height 29
drag, startPoint x: 760, startPoint y: 463, endPoint x: 1086, endPoint y: 467, distance: 326.0
click at [1086, 467] on tr "TXSHYP01 C:ClusterStorageDatastore2 1386 10.00 TiB 5.12 TiB 4.88 TiB 0 0 0.40 7…" at bounding box center [921, 469] width 1209 height 29
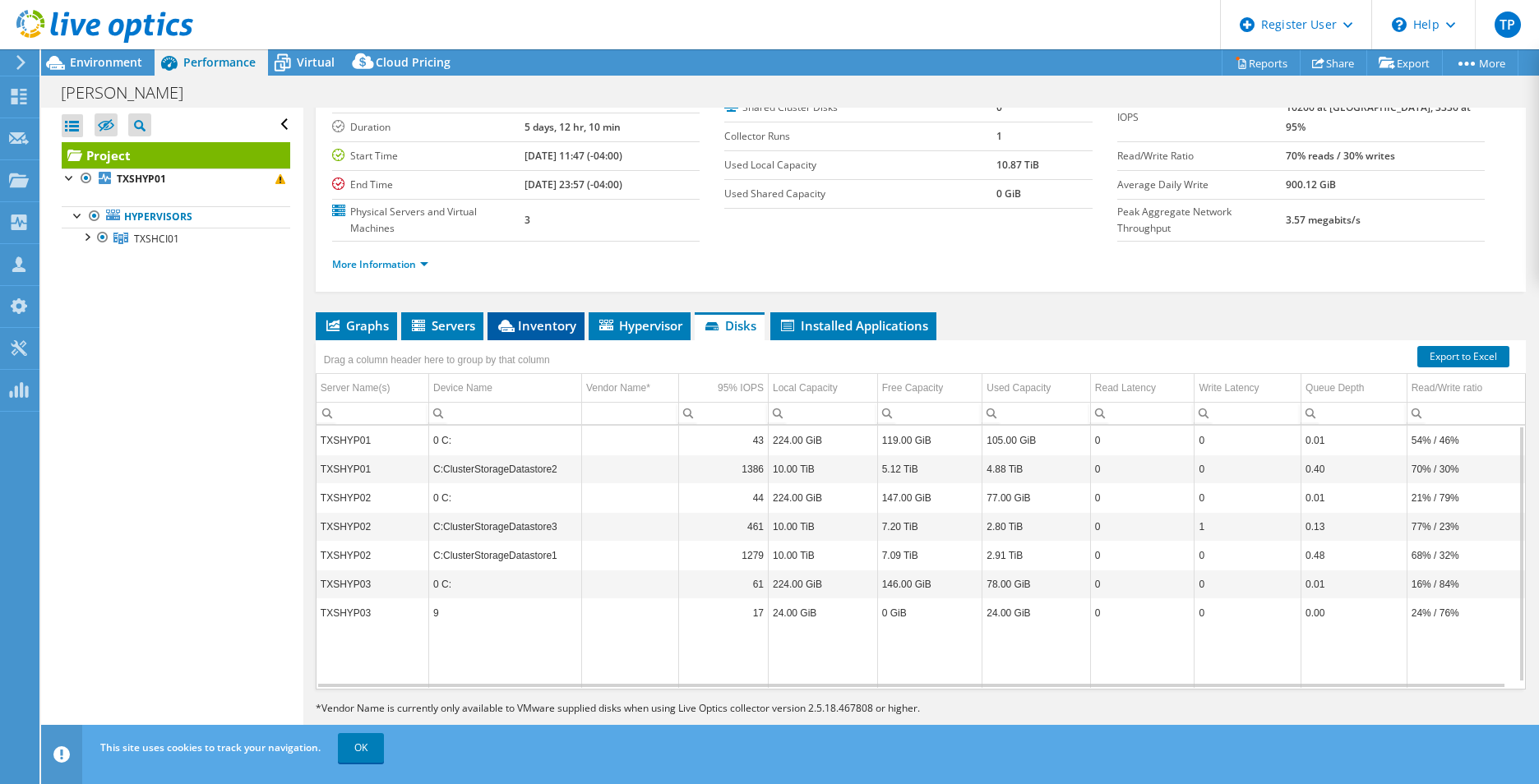
click at [563, 323] on span "Inventory" at bounding box center [536, 325] width 81 height 16
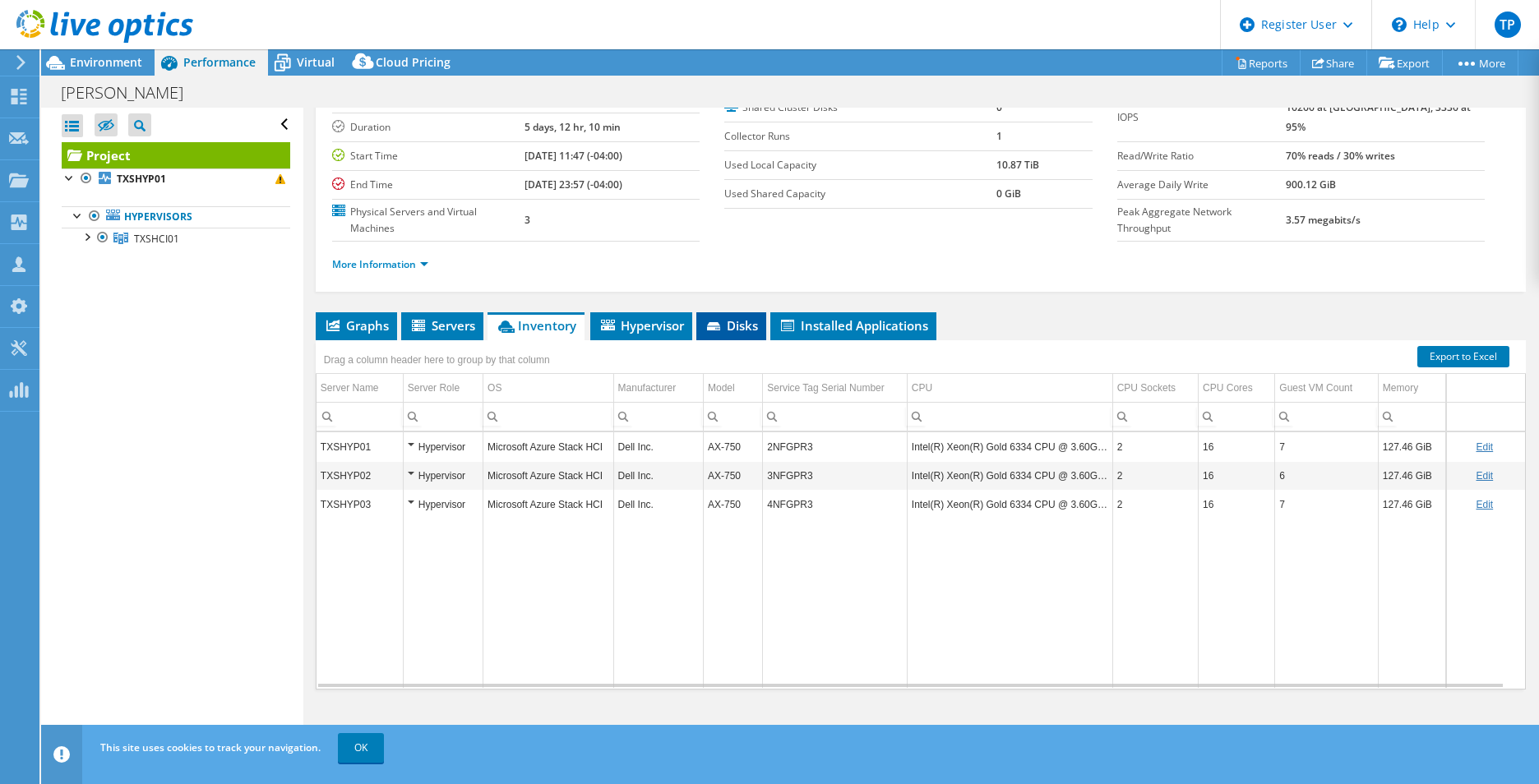
click at [727, 318] on span "Disks" at bounding box center [731, 325] width 53 height 16
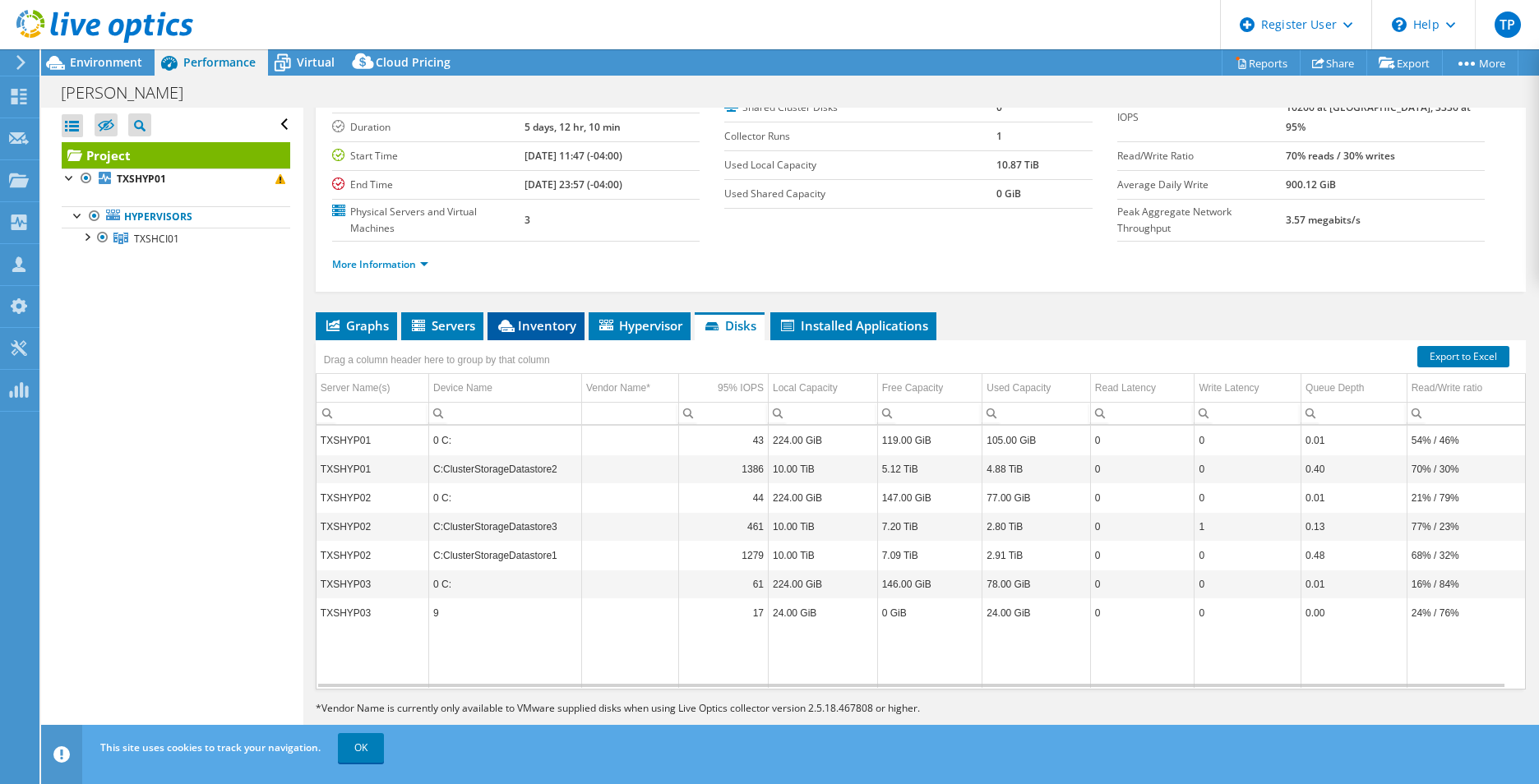
click at [509, 325] on icon at bounding box center [506, 325] width 16 height 12
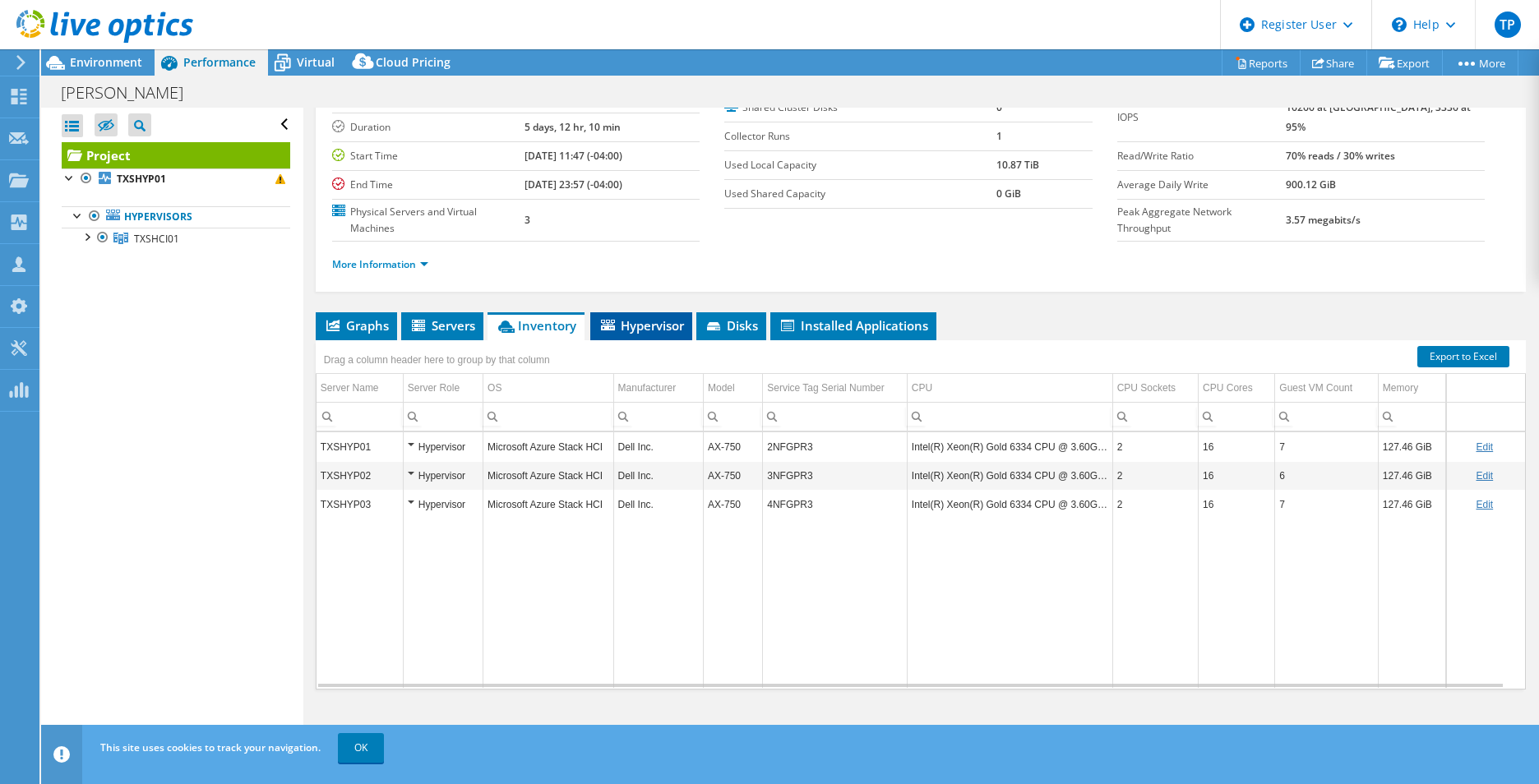
click at [659, 326] on span "Hypervisor" at bounding box center [641, 325] width 86 height 16
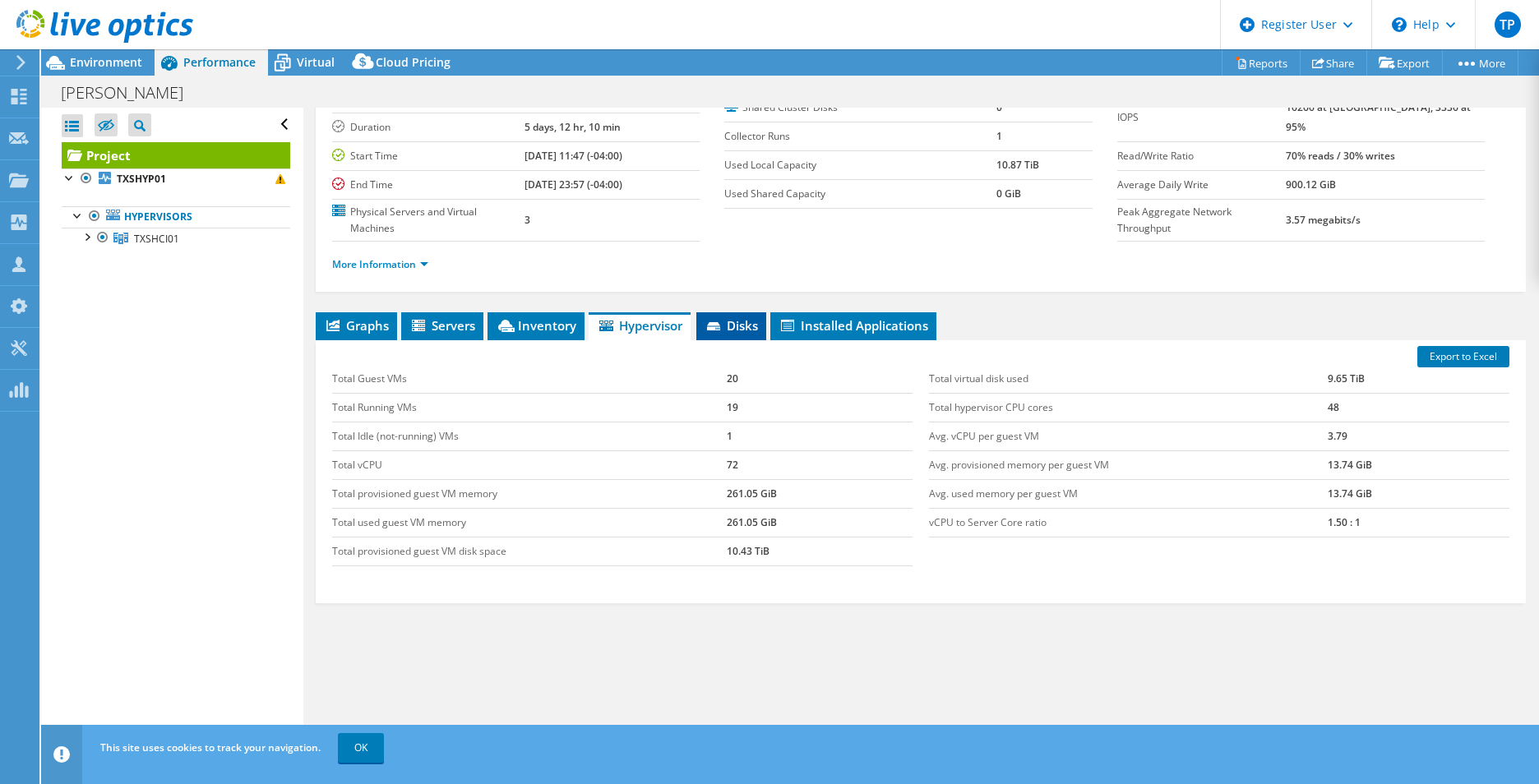
click at [728, 325] on span "Disks" at bounding box center [731, 325] width 53 height 16
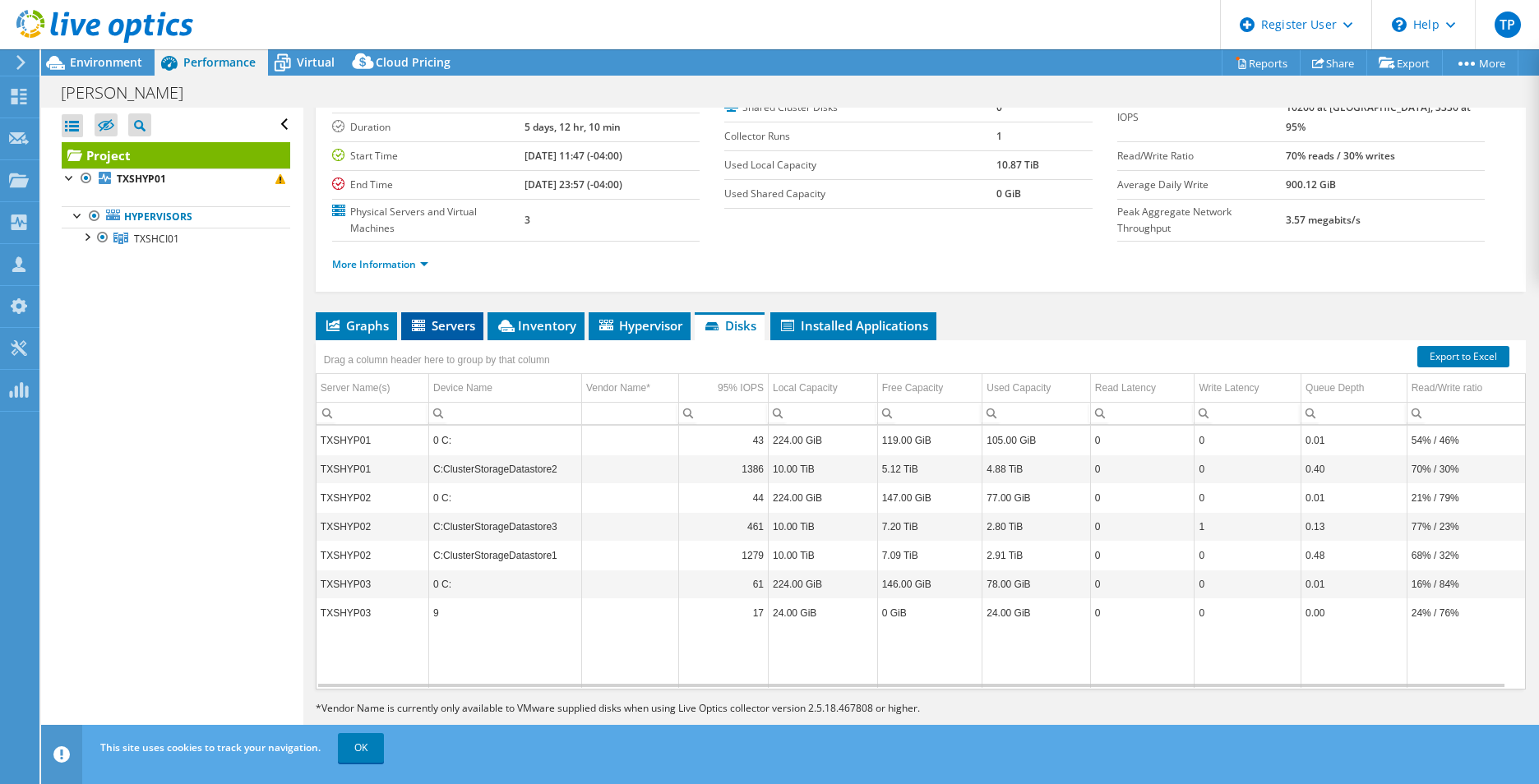
click at [460, 329] on span "Servers" at bounding box center [442, 325] width 66 height 16
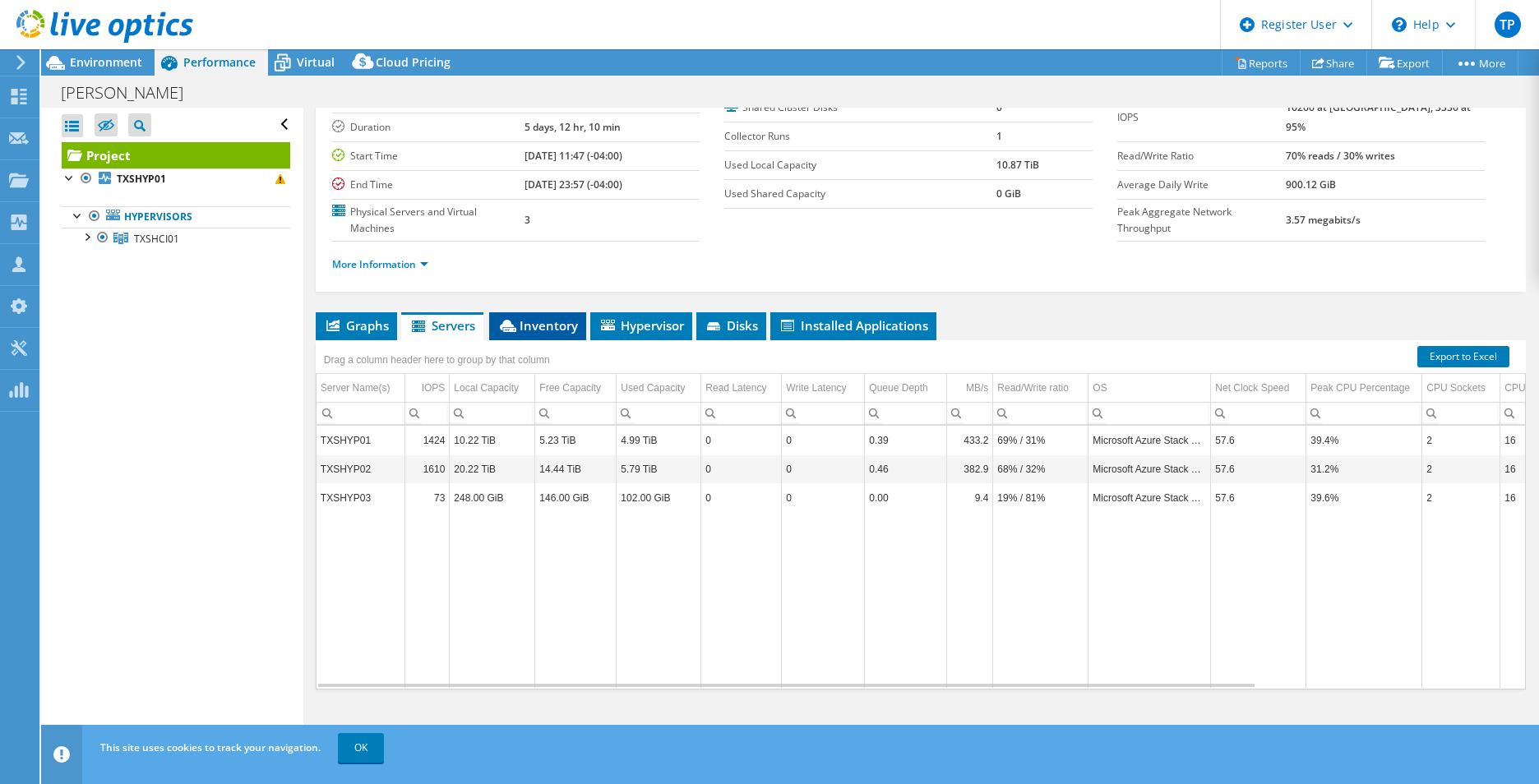
click at [571, 331] on span "Inventory" at bounding box center [538, 325] width 81 height 16
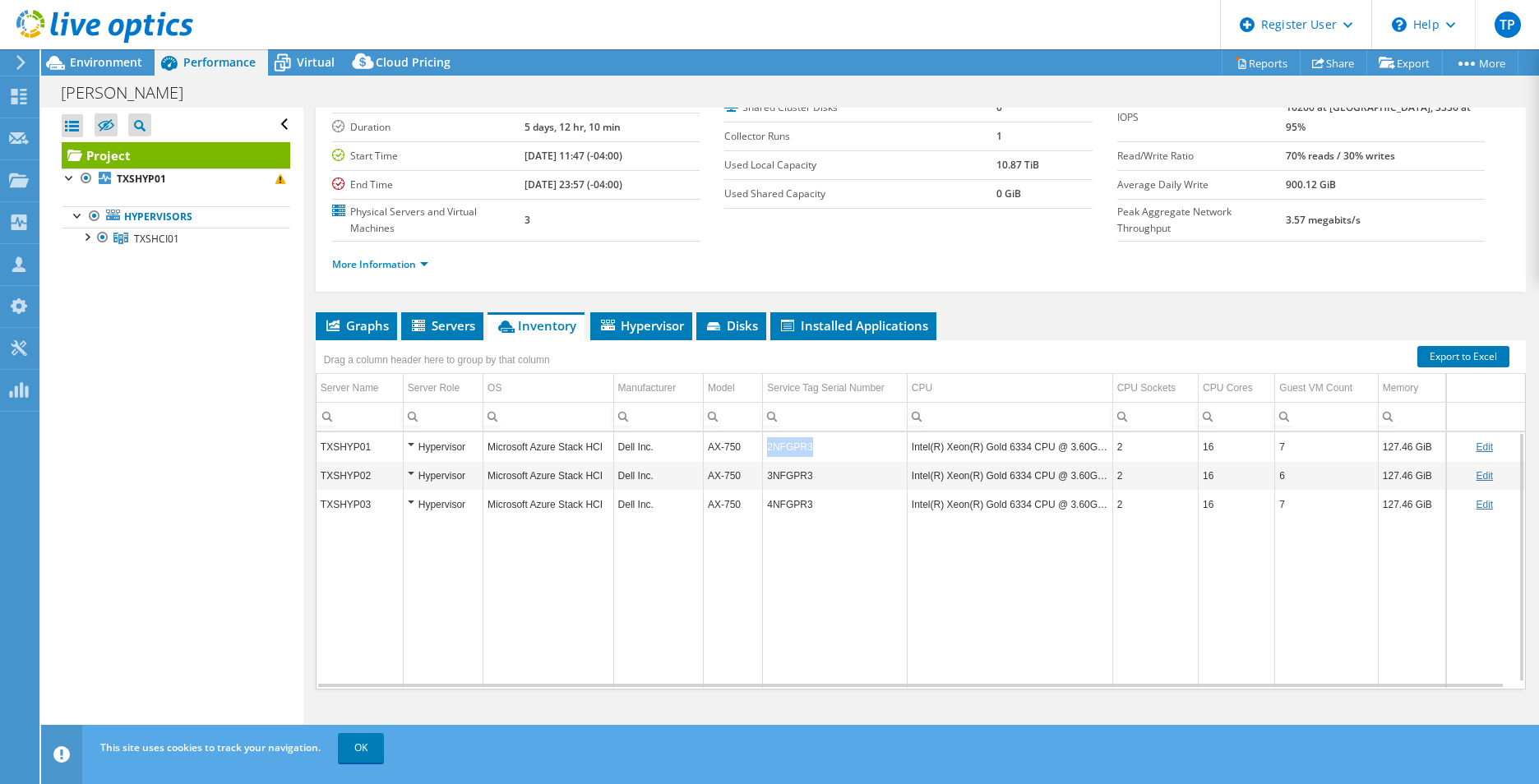
drag, startPoint x: 827, startPoint y: 447, endPoint x: 763, endPoint y: 447, distance: 64.0
click at [763, 447] on td "2NFGPR3" at bounding box center [836, 446] width 145 height 29
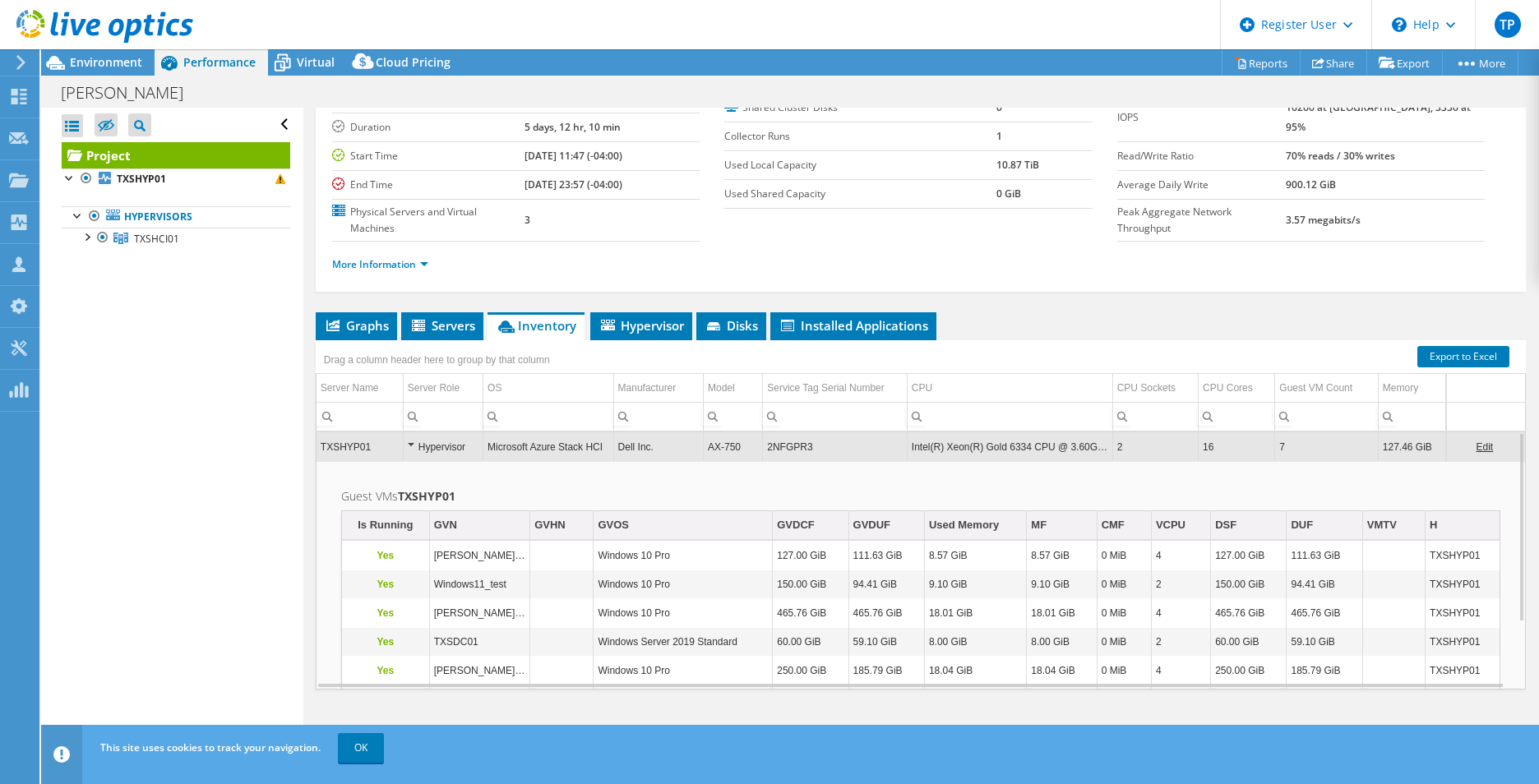
click at [656, 310] on div "Project Details Prepared for: Kevin Baylor, kbaylor@allianceitllc.com Account S…" at bounding box center [921, 369] width 1235 height 765
click at [656, 331] on span "Hypervisor" at bounding box center [641, 325] width 86 height 16
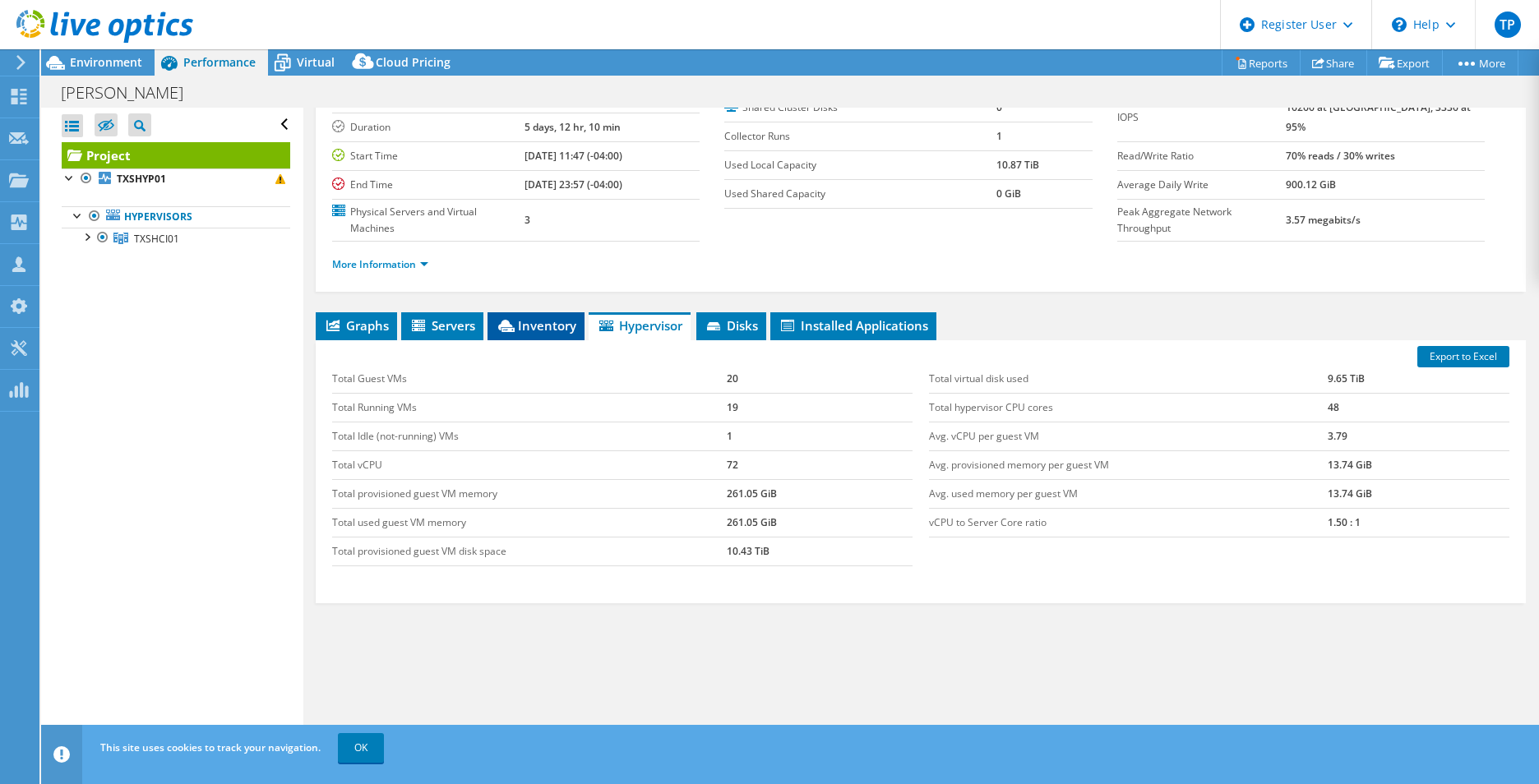
click at [520, 323] on span "Inventory" at bounding box center [536, 325] width 81 height 16
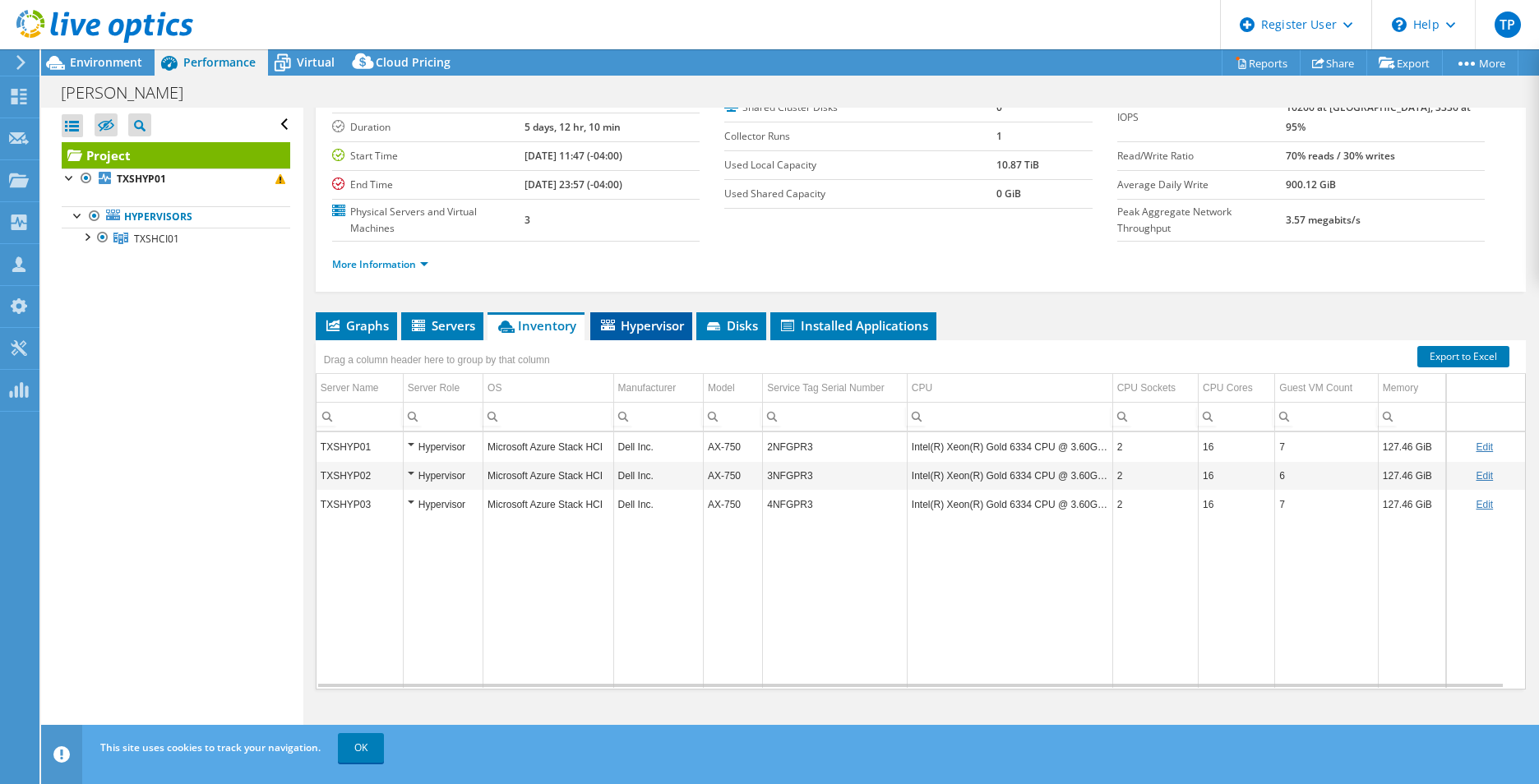
click at [633, 313] on li "Hypervisor" at bounding box center [641, 325] width 102 height 28
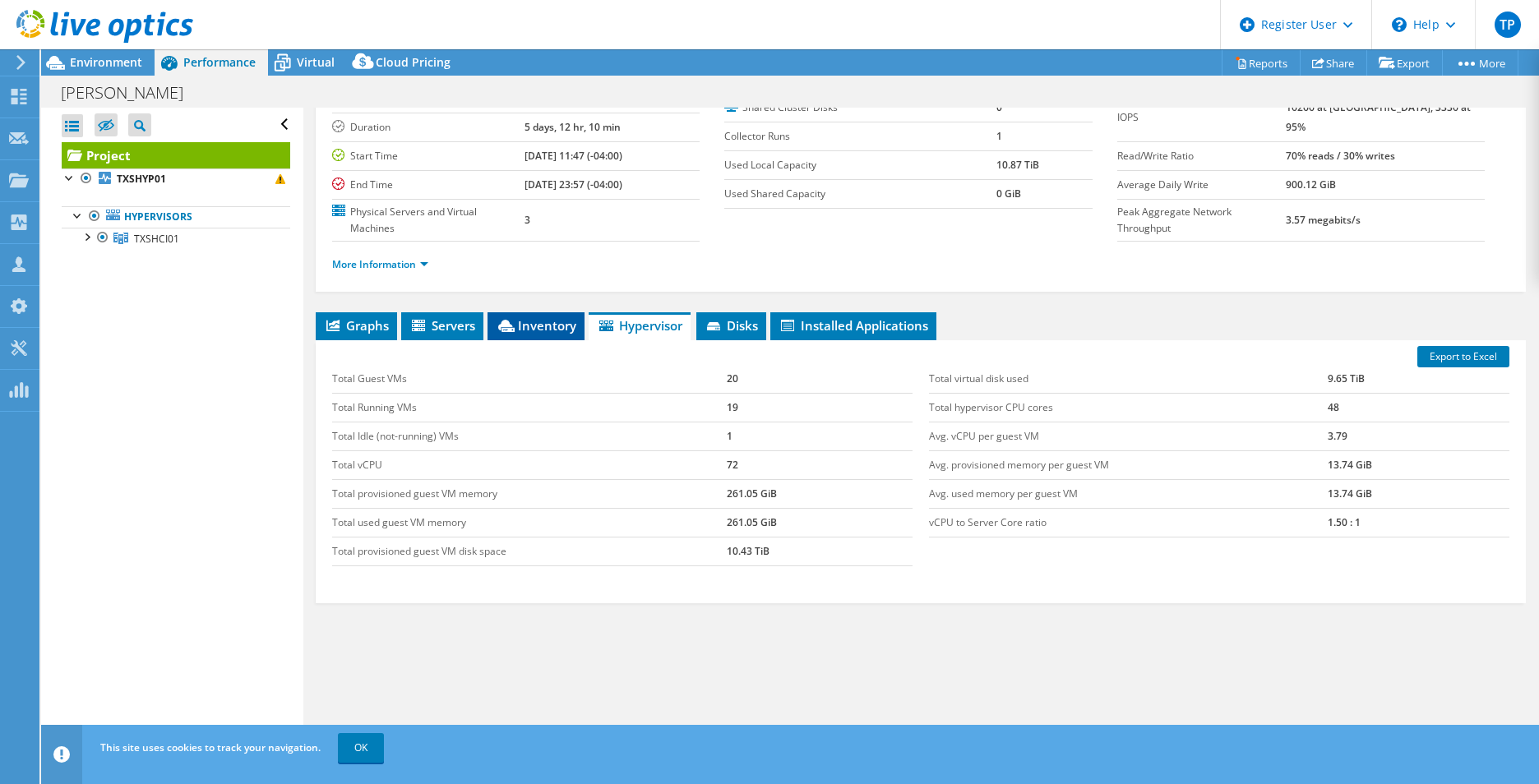
click at [514, 328] on icon at bounding box center [506, 325] width 16 height 12
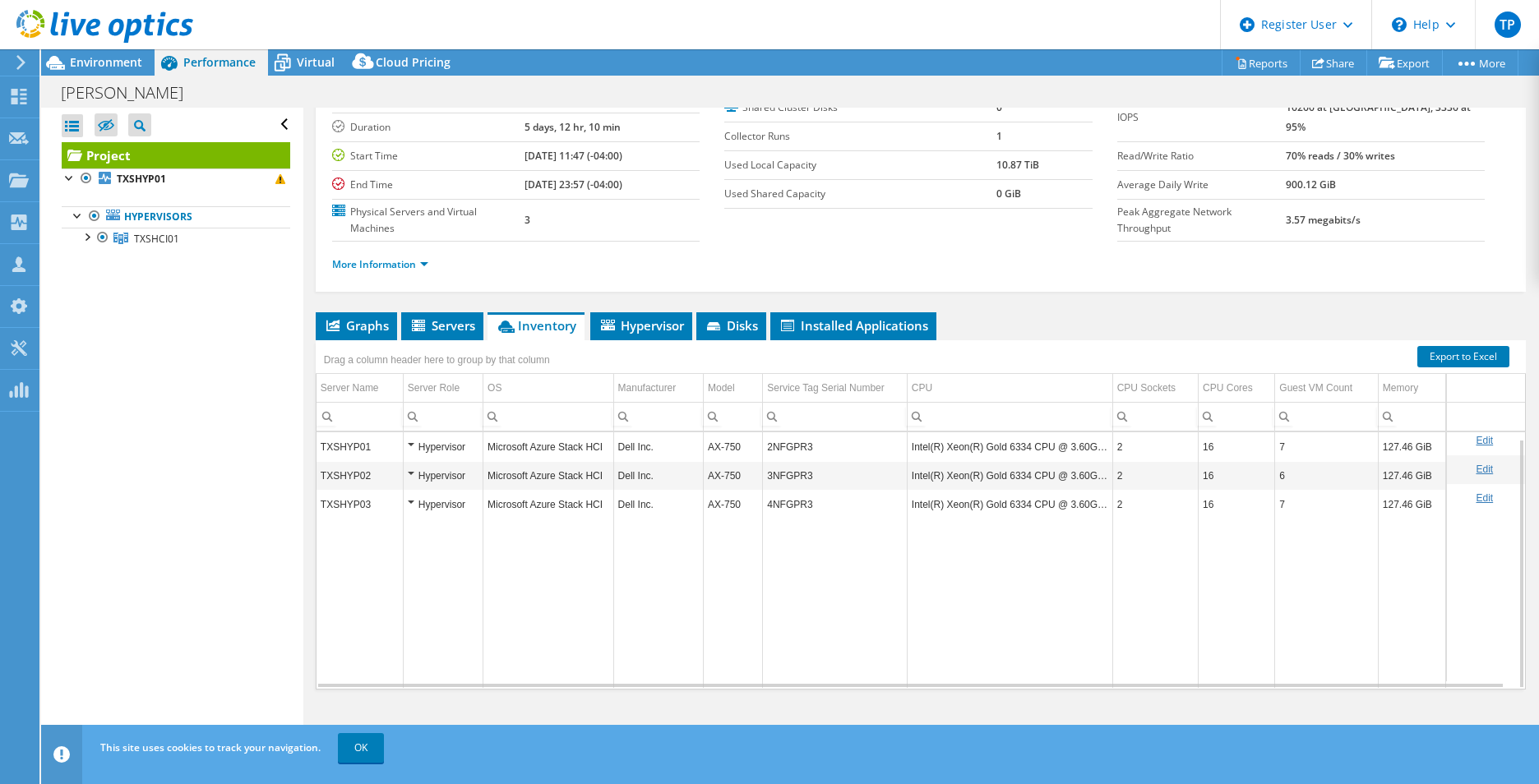
scroll to position [7, 0]
click at [1086, 313] on ul "Graphs Servers Inventory Hypervisor Disks Cluster Disks Installed Applications" at bounding box center [921, 325] width 1211 height 28
click at [630, 320] on span "Hypervisor" at bounding box center [641, 325] width 86 height 16
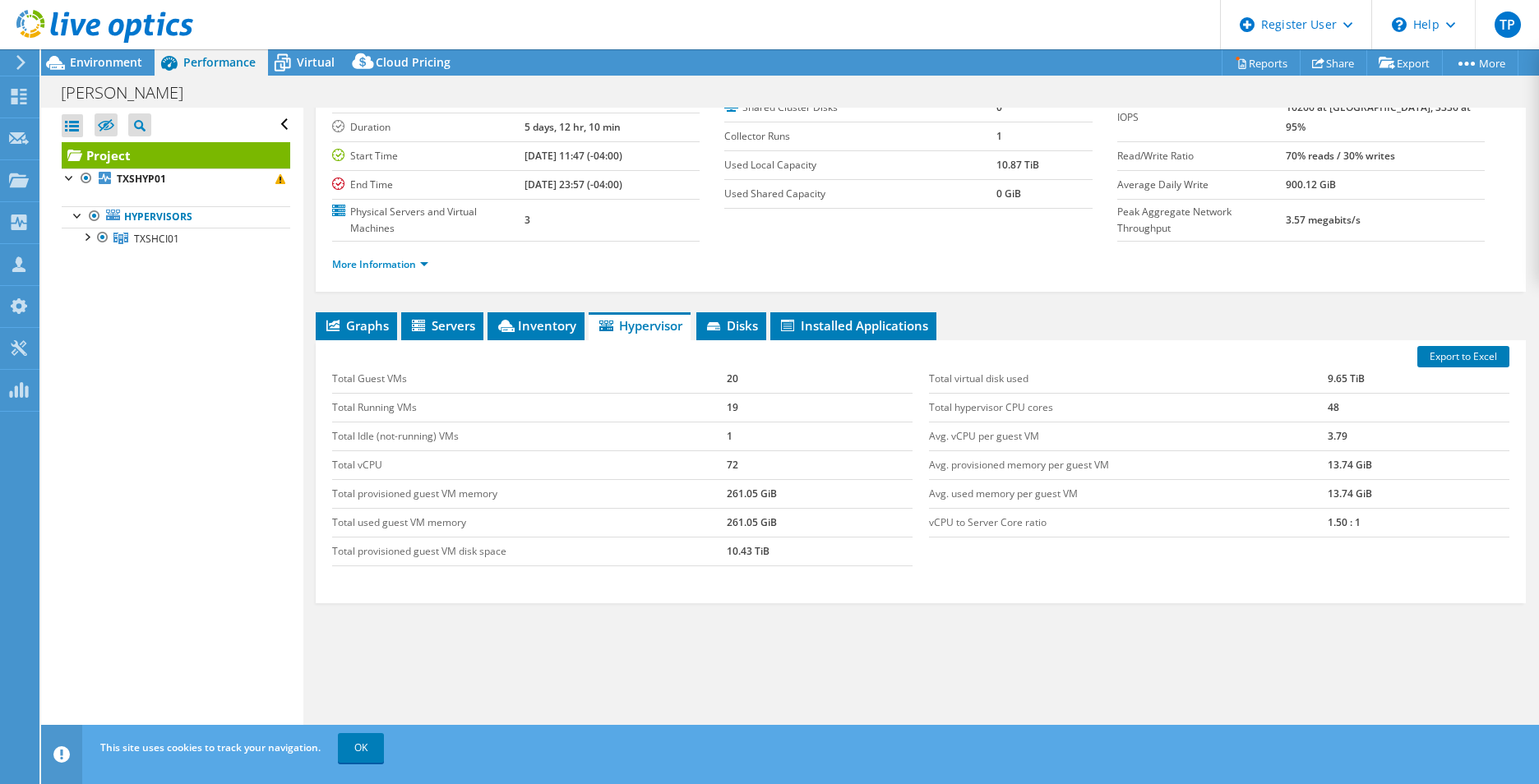
scroll to position [39, 0]
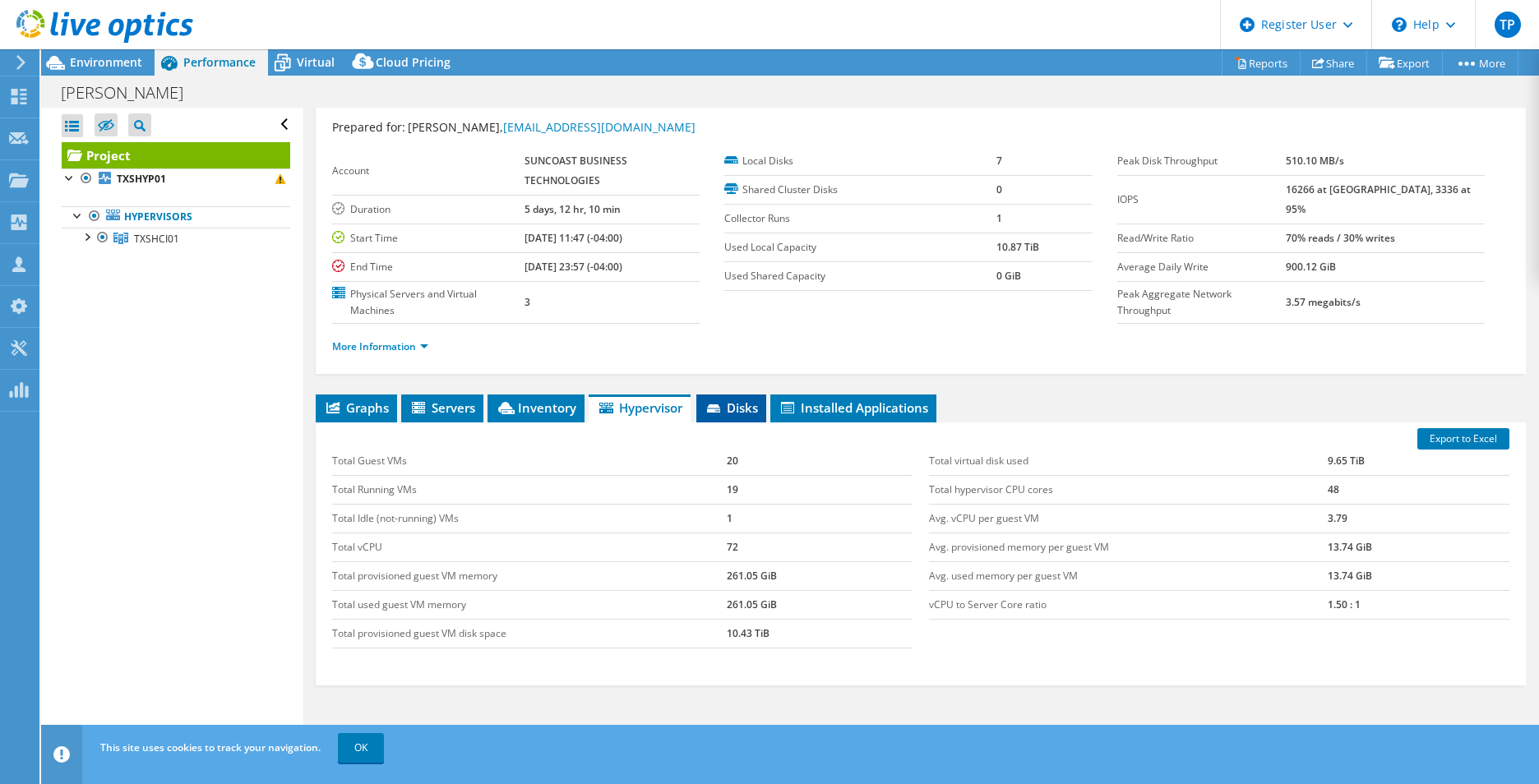
click at [731, 402] on span "Disks" at bounding box center [731, 407] width 53 height 16
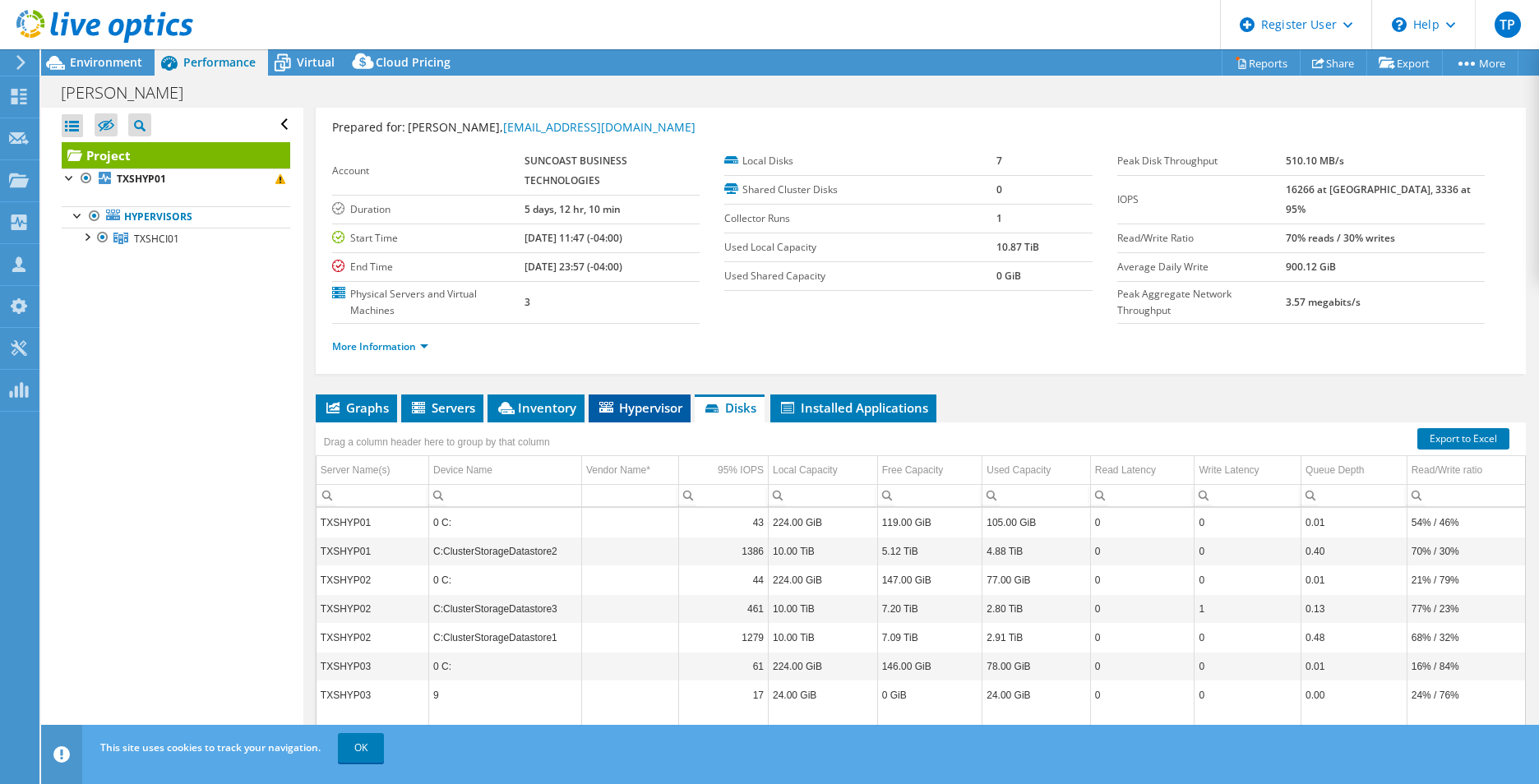
click at [654, 412] on span "Hypervisor" at bounding box center [640, 407] width 86 height 16
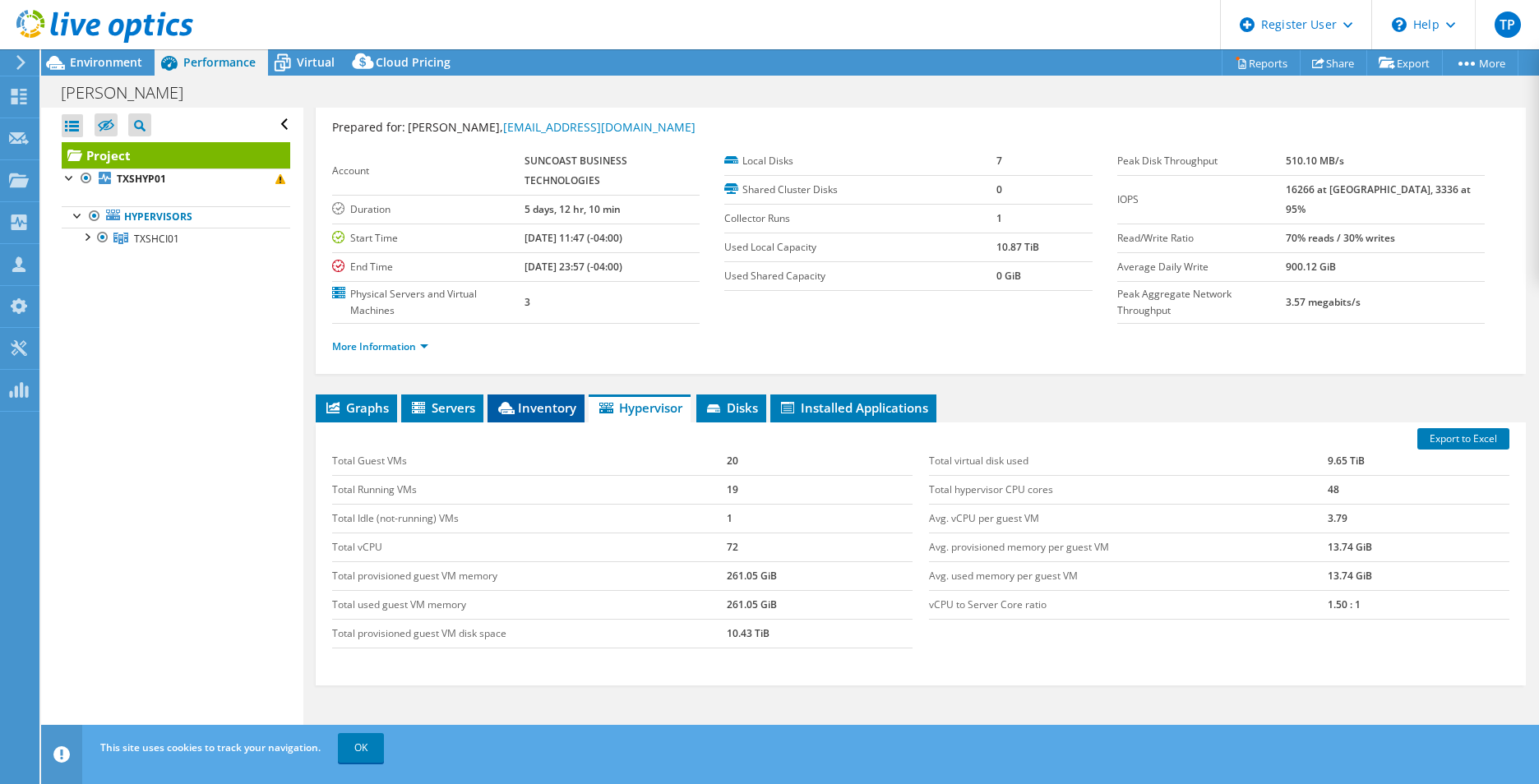
click at [508, 413] on icon at bounding box center [506, 408] width 16 height 12
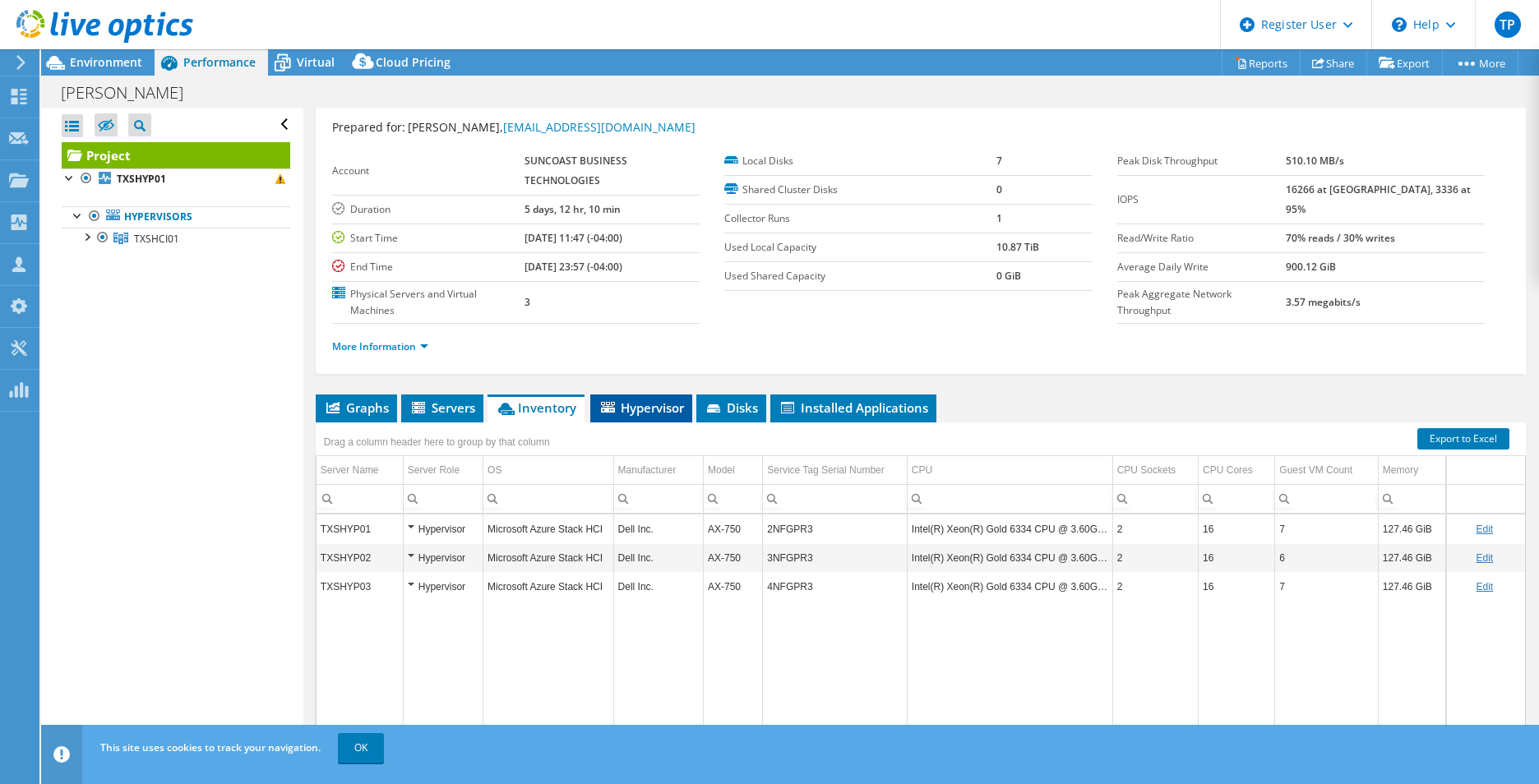
click at [635, 406] on span "Hypervisor" at bounding box center [641, 407] width 86 height 16
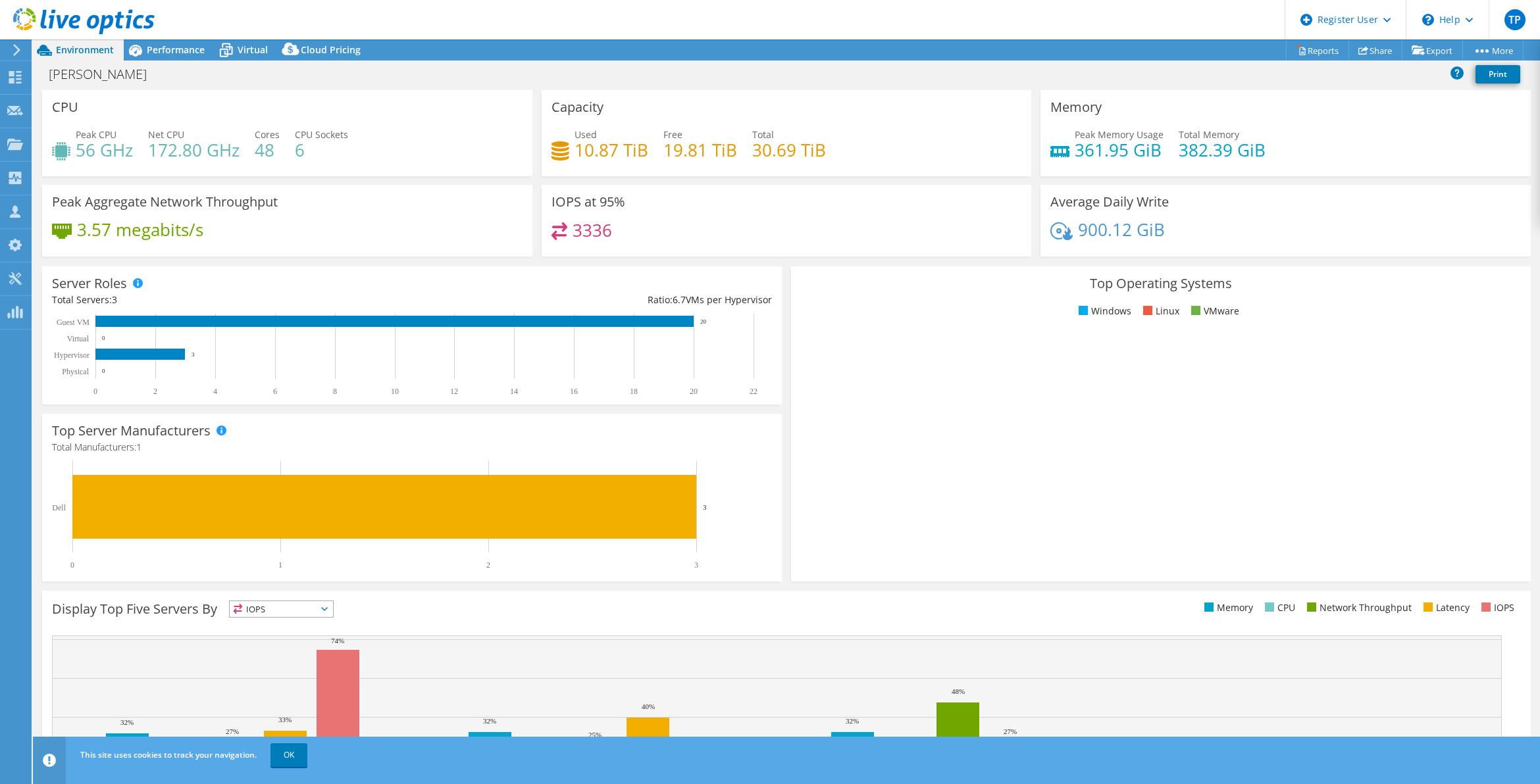
select select "USD"
